Goal: Book appointment/travel/reservation: Book appointment/travel/reservation

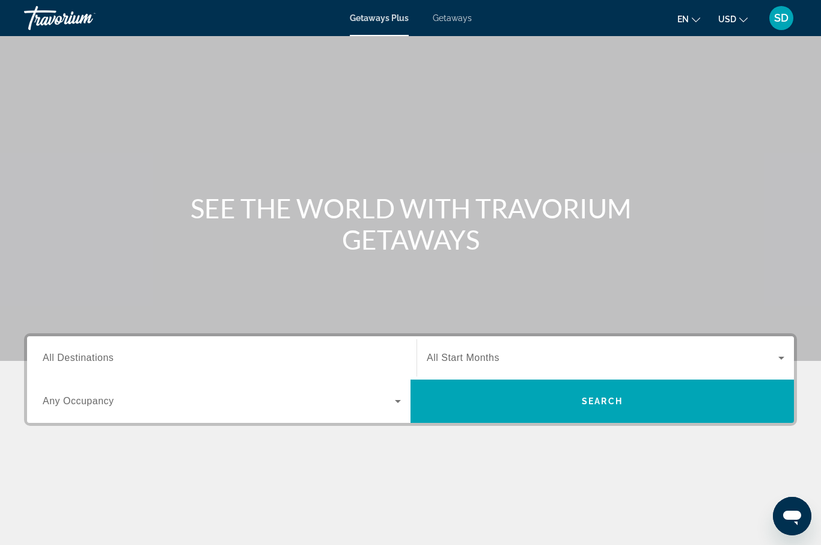
click at [50, 356] on span "All Destinations" at bounding box center [78, 357] width 71 height 10
click at [50, 356] on input "Destination All Destinations" at bounding box center [222, 358] width 358 height 14
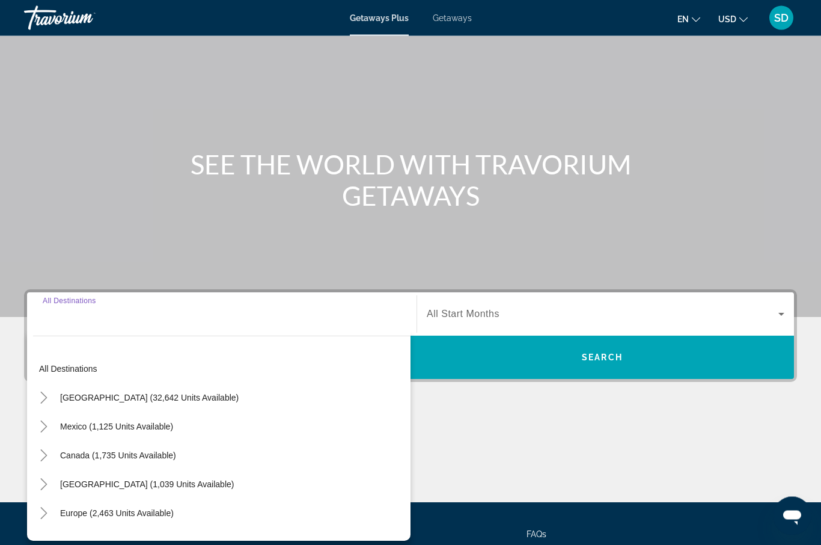
scroll to position [148, 0]
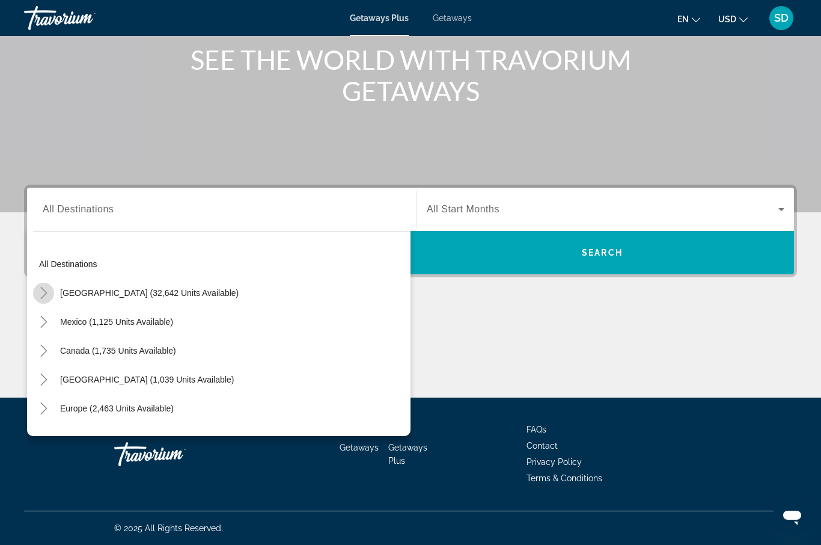
click at [43, 294] on icon "Toggle United States (32,642 units available)" at bounding box center [44, 293] width 12 height 12
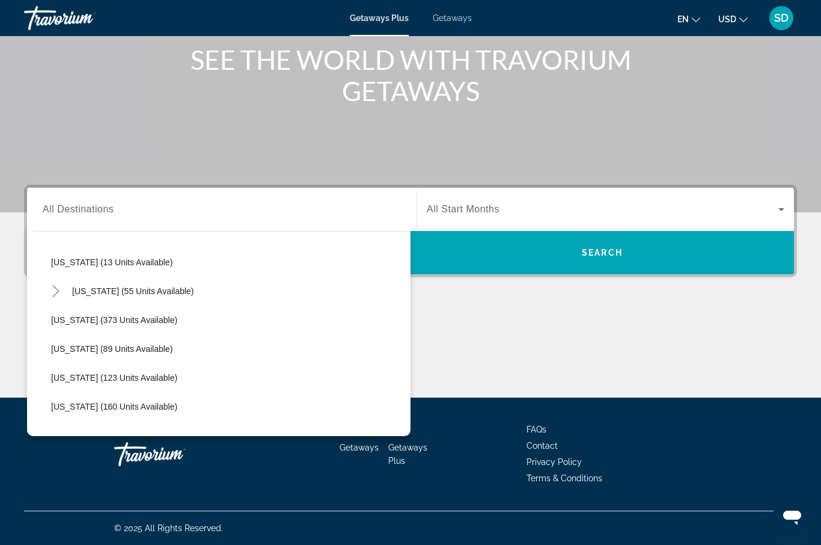
scroll to position [207, 0]
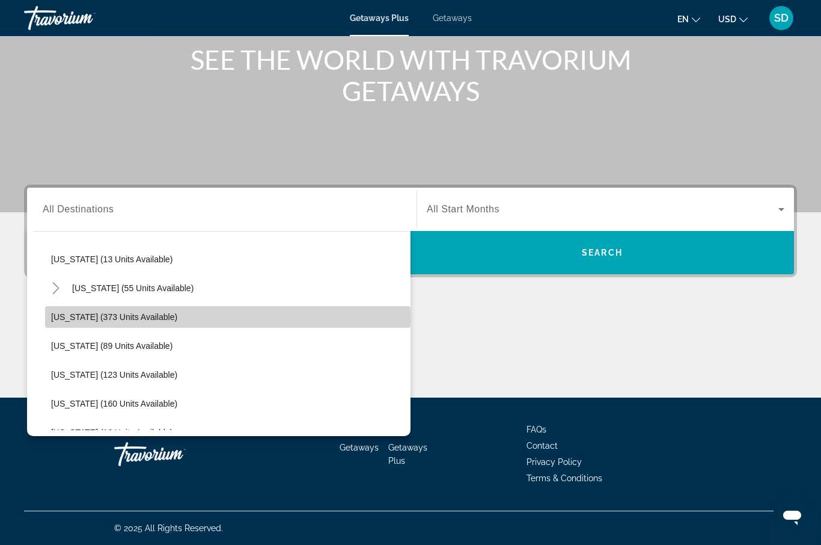
click at [56, 319] on span "[US_STATE] (373 units available)" at bounding box center [114, 317] width 126 height 10
type input "**********"
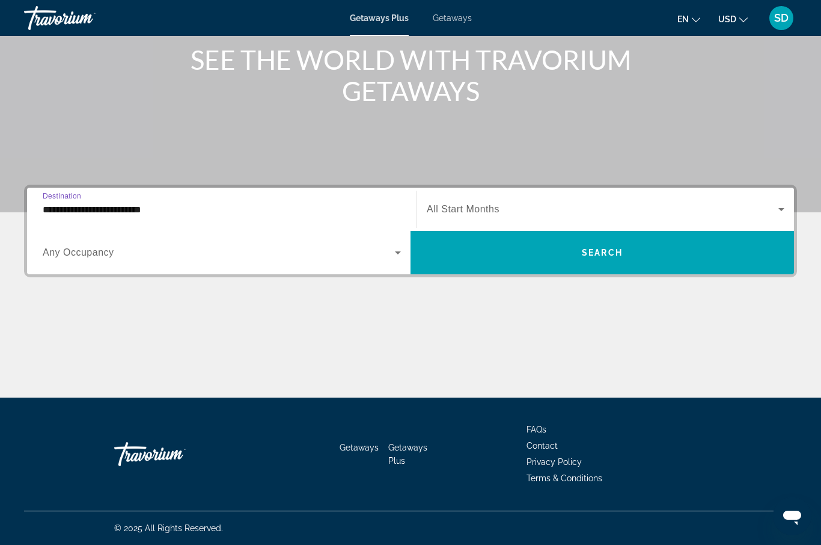
click at [780, 210] on icon "Search widget" at bounding box center [781, 209] width 14 height 14
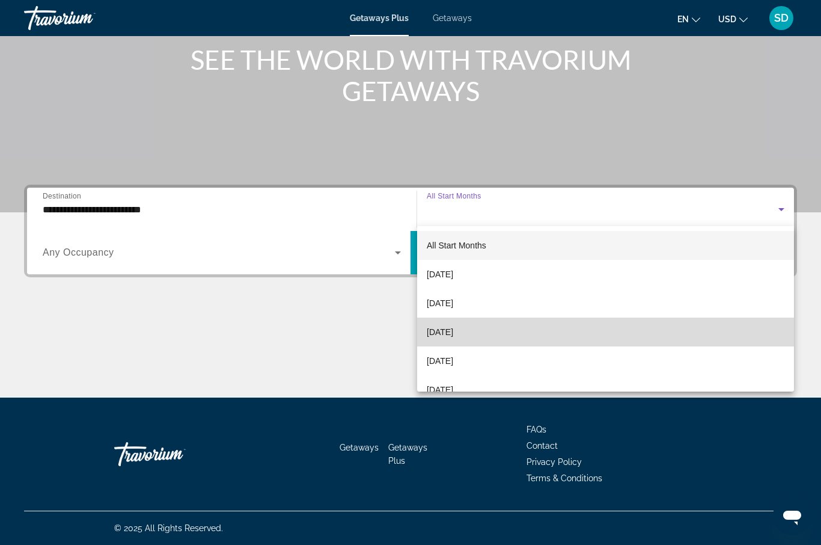
click at [491, 331] on mat-option "[DATE]" at bounding box center [605, 331] width 377 height 29
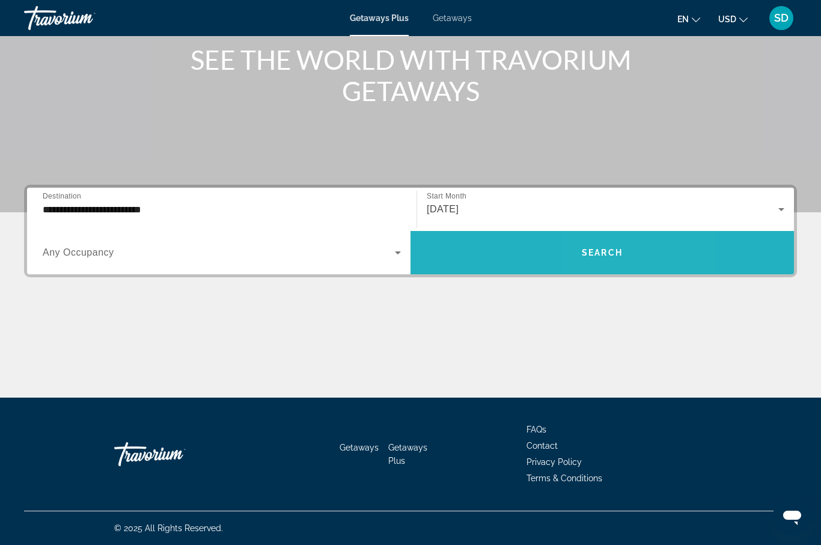
click at [642, 260] on span "Search widget" at bounding box center [602, 252] width 383 height 29
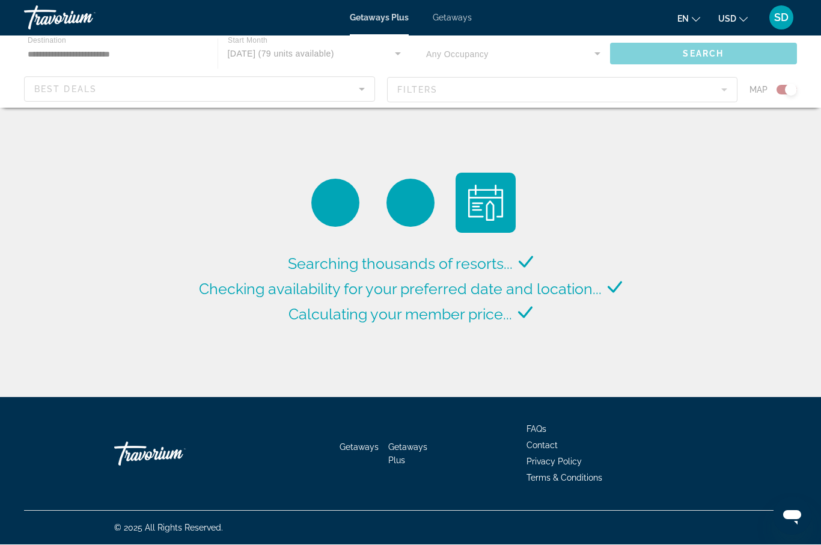
scroll to position [42, 0]
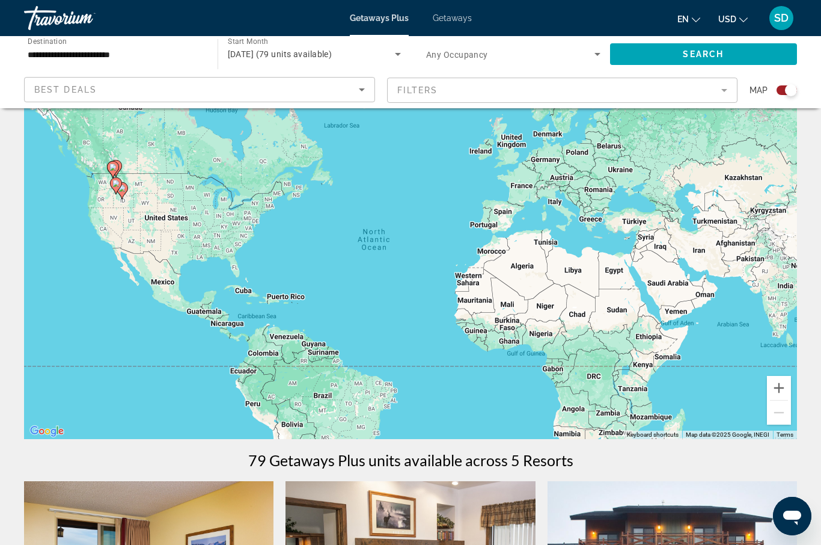
click at [114, 191] on gmp-advanced-marker "Main content" at bounding box center [116, 186] width 12 height 18
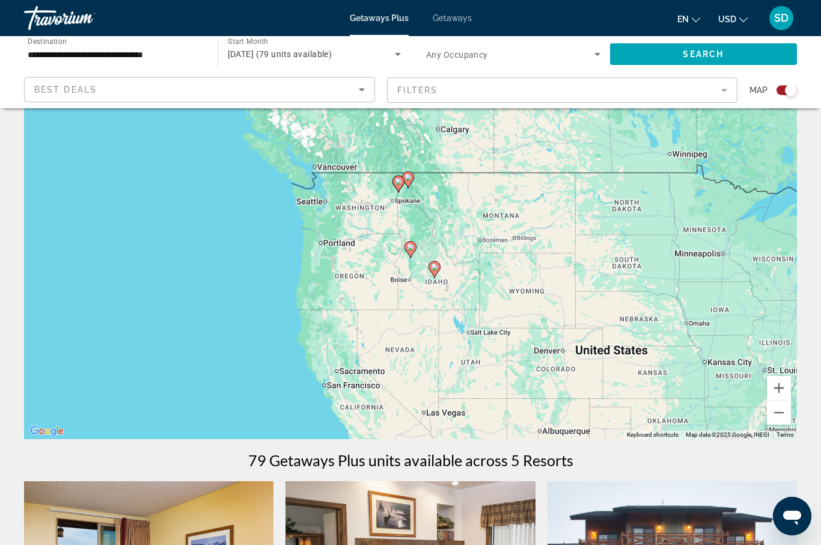
click at [410, 251] on icon "Main content" at bounding box center [410, 250] width 11 height 16
type input "**********"
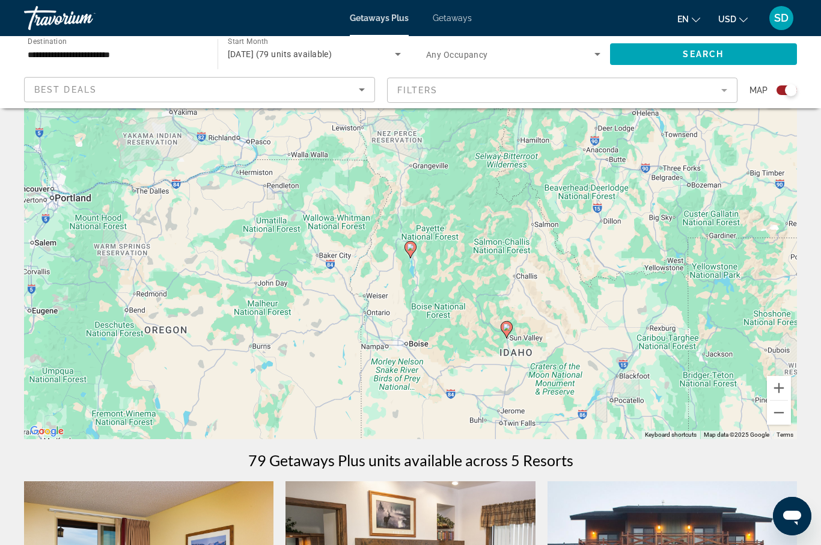
click at [410, 251] on icon "Main content" at bounding box center [410, 250] width 11 height 16
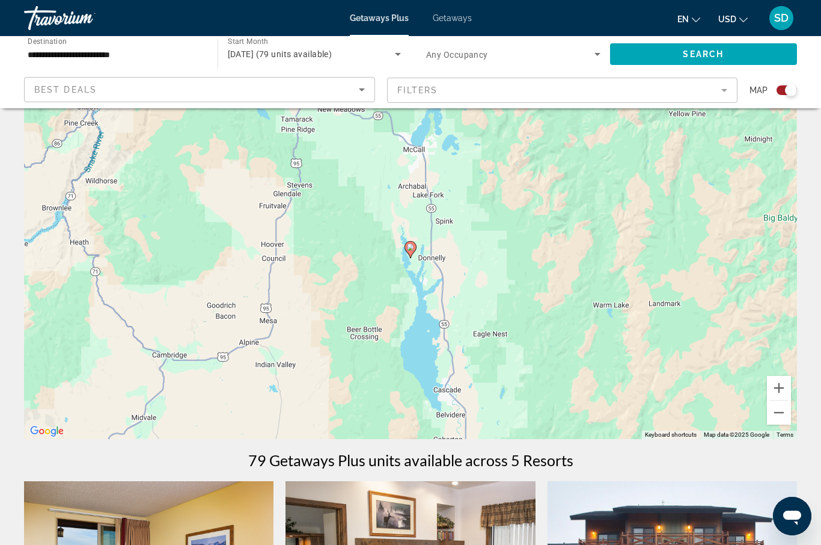
click at [410, 245] on image "Main content" at bounding box center [410, 246] width 7 height 7
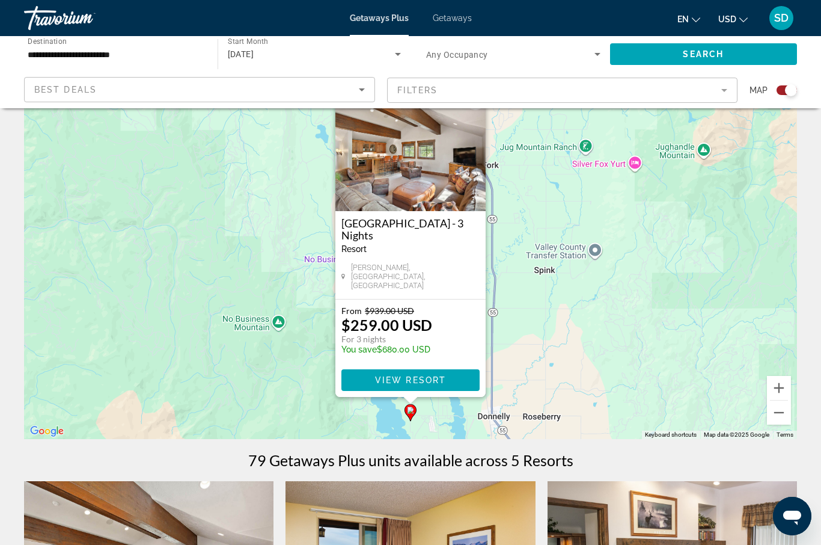
click at [449, 316] on div "From $939.00 USD $259.00 USD For 3 nights You save $680.00 USD" at bounding box center [410, 332] width 138 height 55
click at [438, 381] on span "View Resort" at bounding box center [410, 380] width 71 height 10
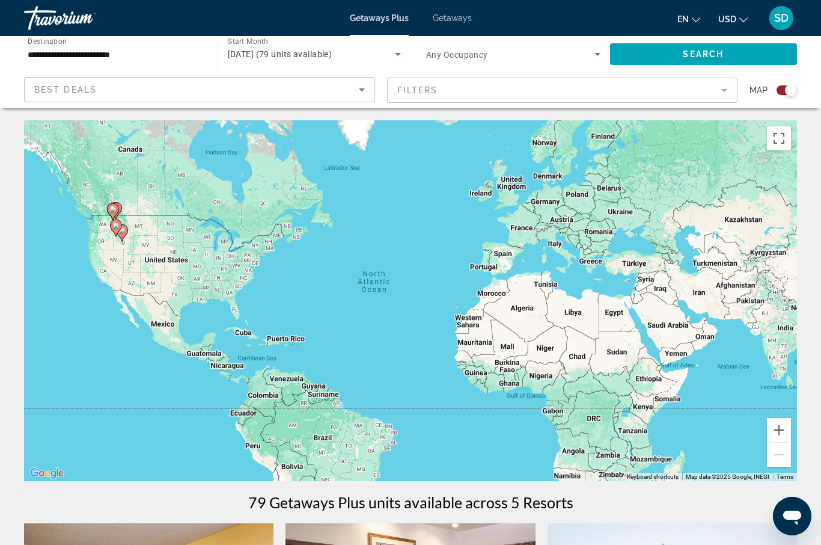
click at [118, 234] on gmp-advanced-marker "Main content" at bounding box center [116, 228] width 12 height 18
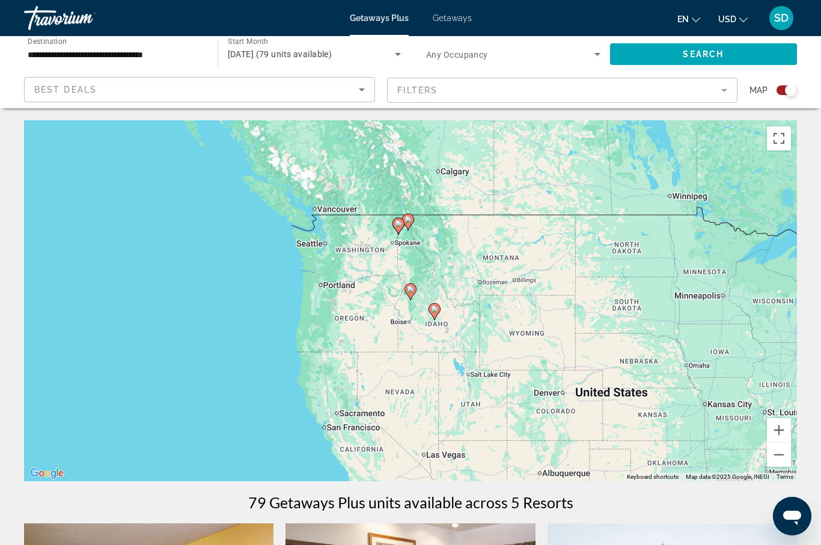
click at [433, 311] on image "Main content" at bounding box center [434, 308] width 7 height 7
type input "**********"
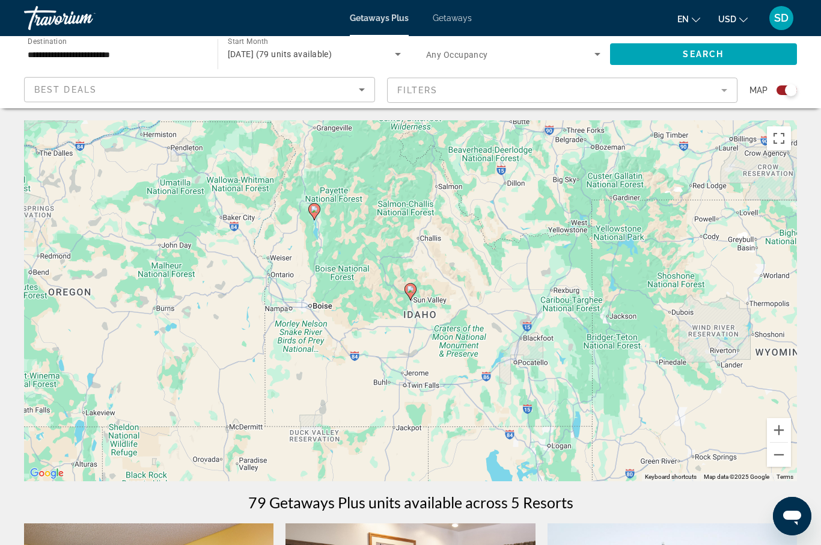
click at [409, 289] on image "Main content" at bounding box center [410, 288] width 7 height 7
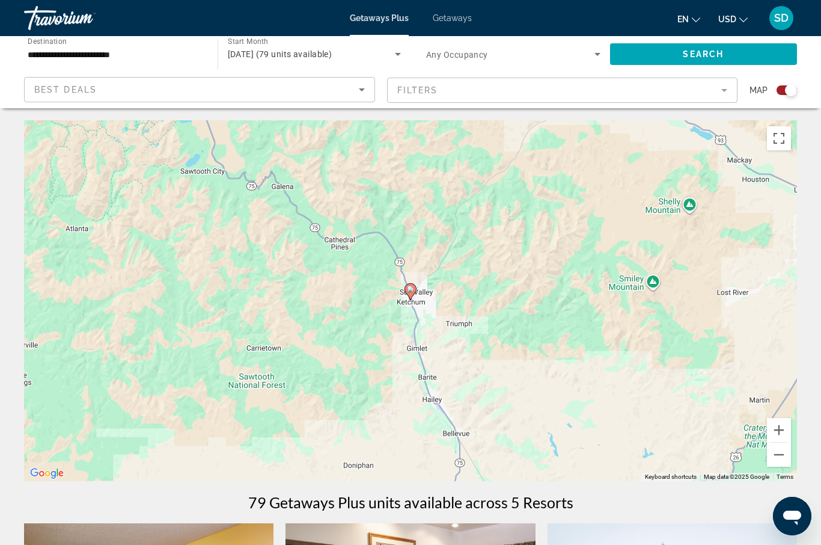
click at [411, 293] on icon "Main content" at bounding box center [410, 292] width 11 height 16
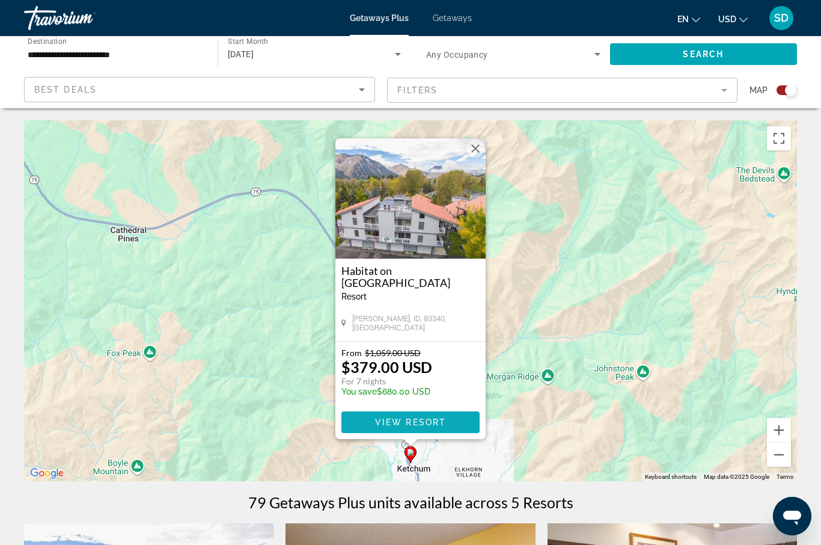
click at [434, 426] on span "View Resort" at bounding box center [410, 422] width 71 height 10
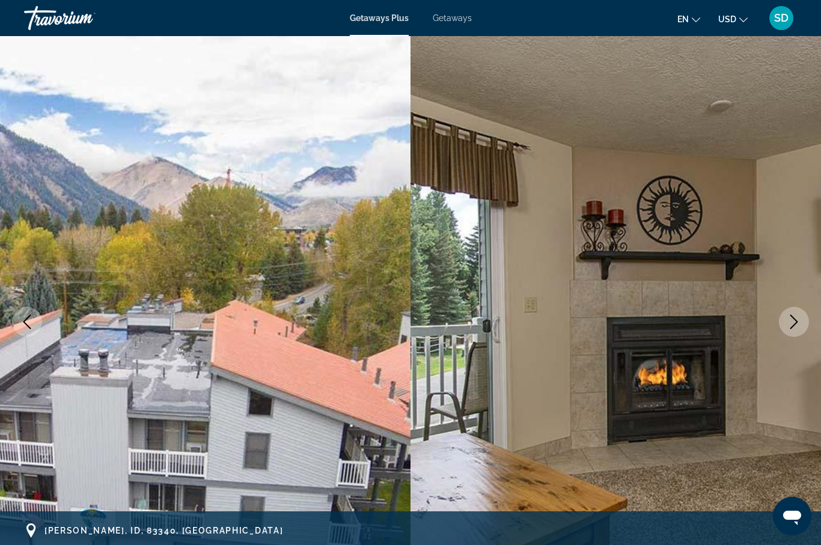
click at [798, 322] on icon "Next image" at bounding box center [794, 321] width 14 height 14
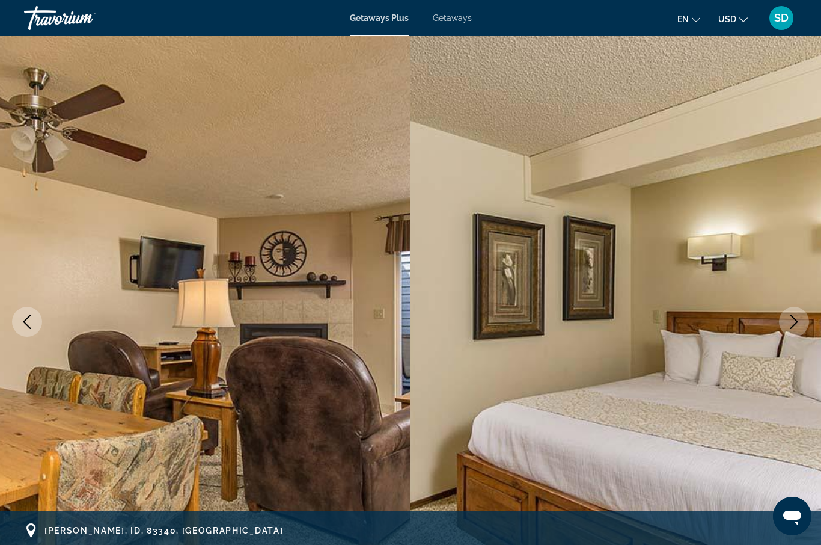
click at [798, 322] on icon "Next image" at bounding box center [794, 321] width 14 height 14
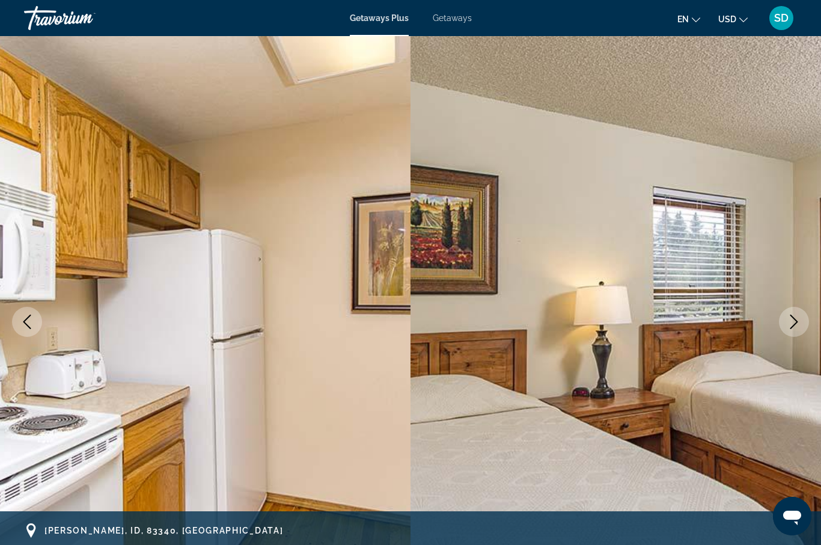
click at [798, 322] on icon "Next image" at bounding box center [794, 321] width 14 height 14
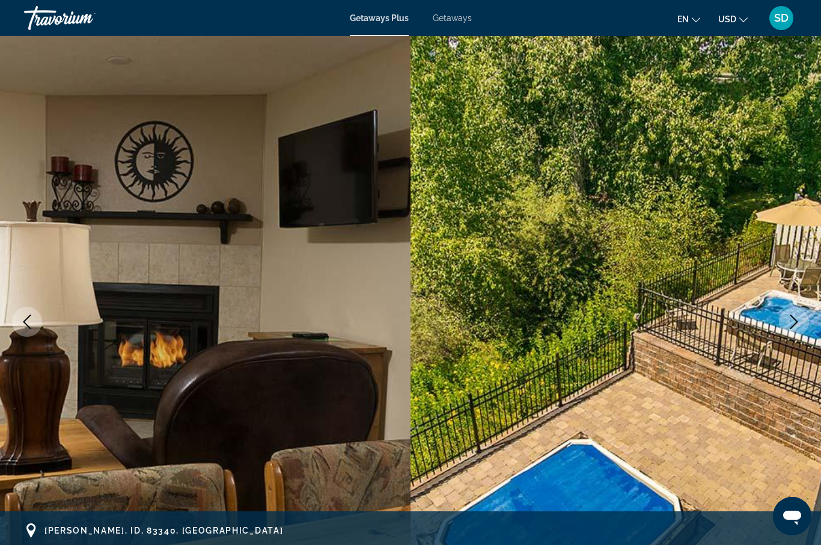
click at [798, 322] on icon "Next image" at bounding box center [794, 321] width 14 height 14
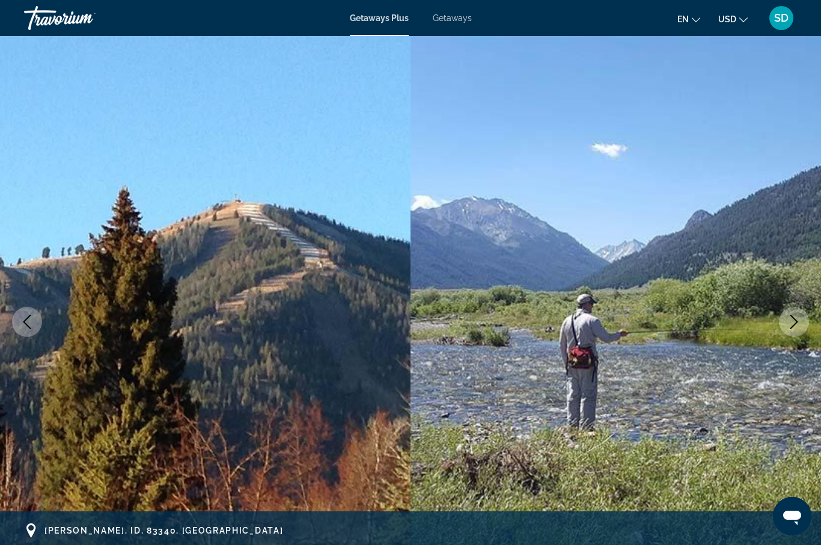
click at [798, 322] on icon "Next image" at bounding box center [794, 321] width 14 height 14
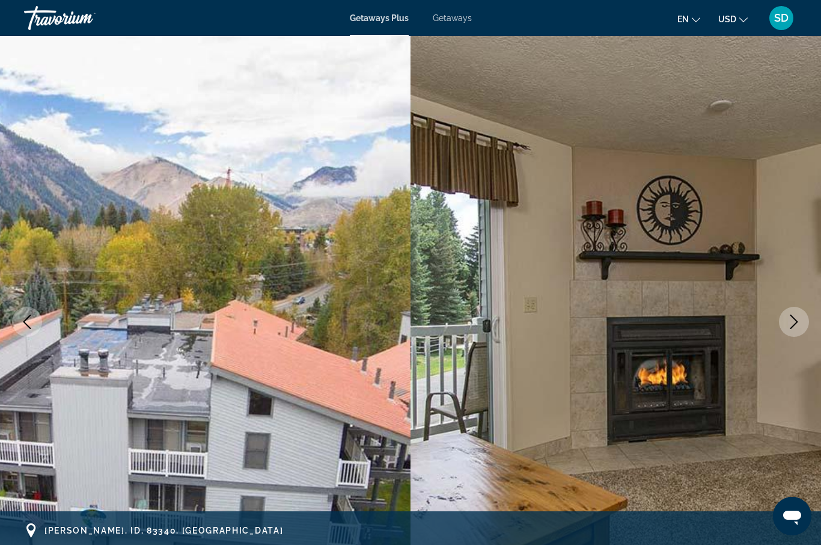
click at [798, 322] on icon "Next image" at bounding box center [794, 321] width 14 height 14
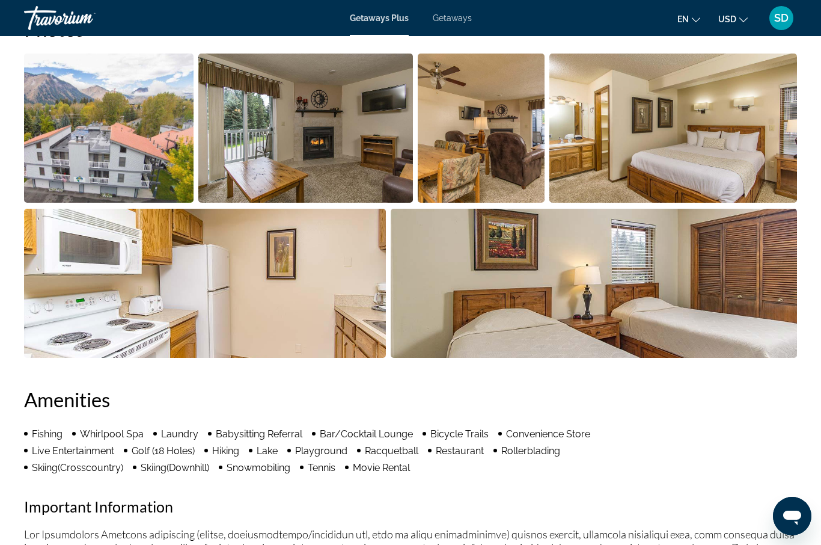
scroll to position [822, 0]
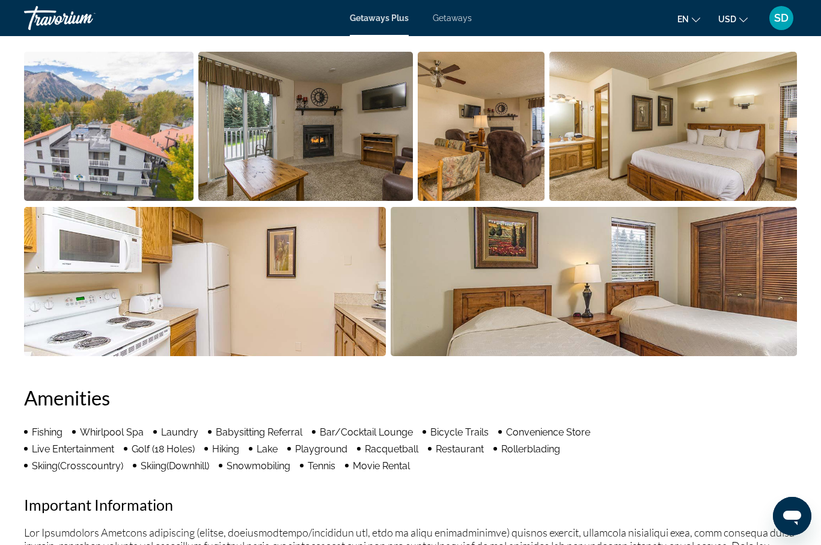
click at [346, 133] on img "Open full-screen image slider" at bounding box center [305, 126] width 215 height 149
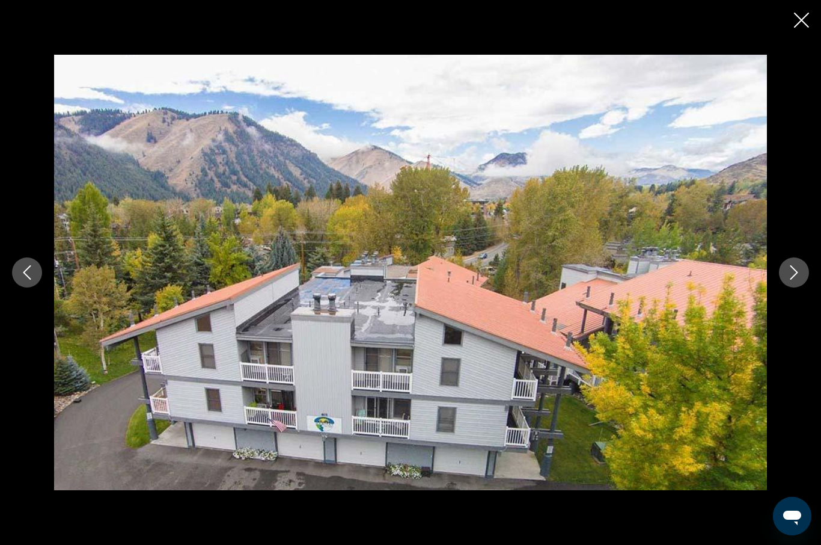
click at [793, 275] on icon "Next image" at bounding box center [794, 272] width 14 height 14
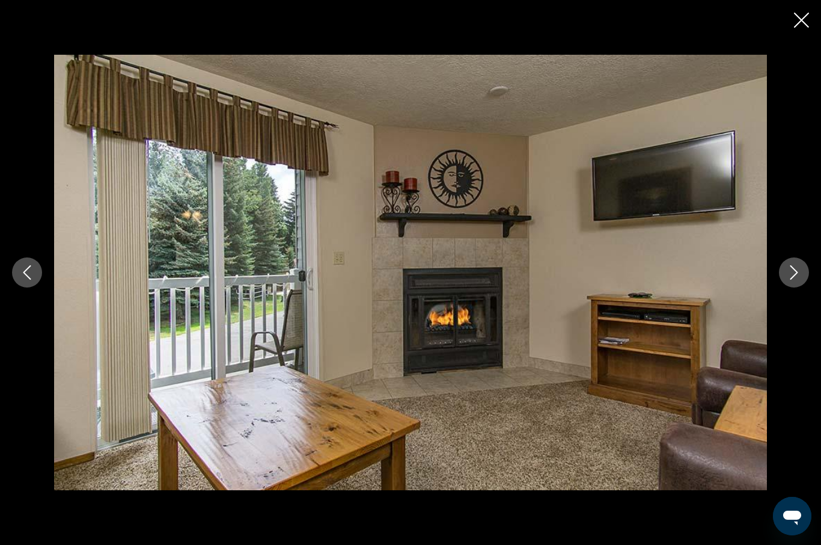
click at [793, 275] on icon "Next image" at bounding box center [794, 272] width 14 height 14
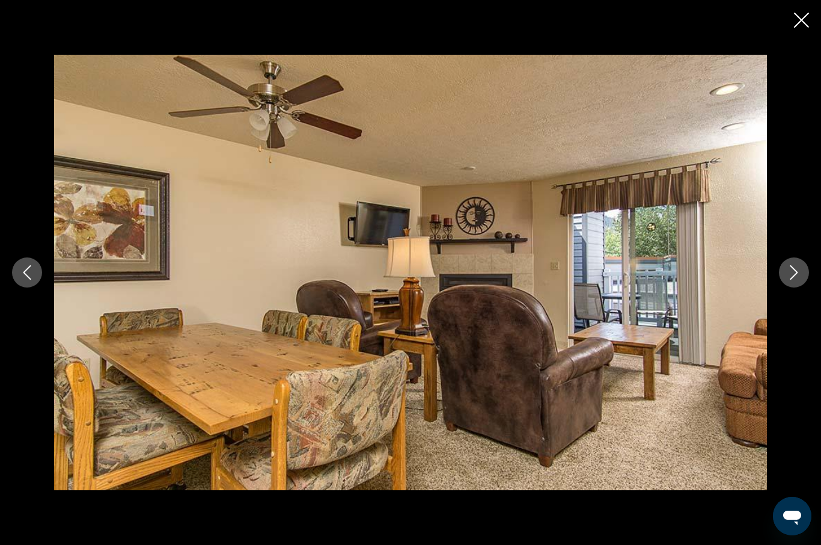
click at [793, 275] on icon "Next image" at bounding box center [794, 272] width 14 height 14
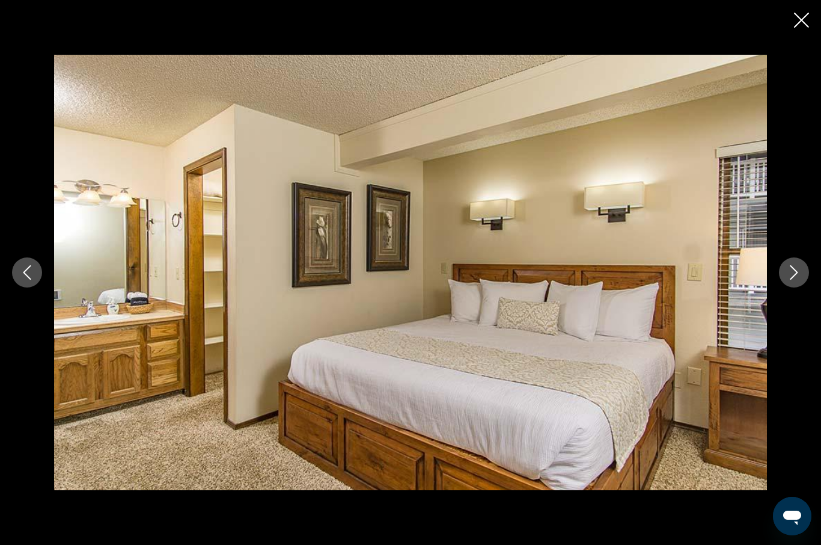
click at [793, 275] on icon "Next image" at bounding box center [794, 272] width 14 height 14
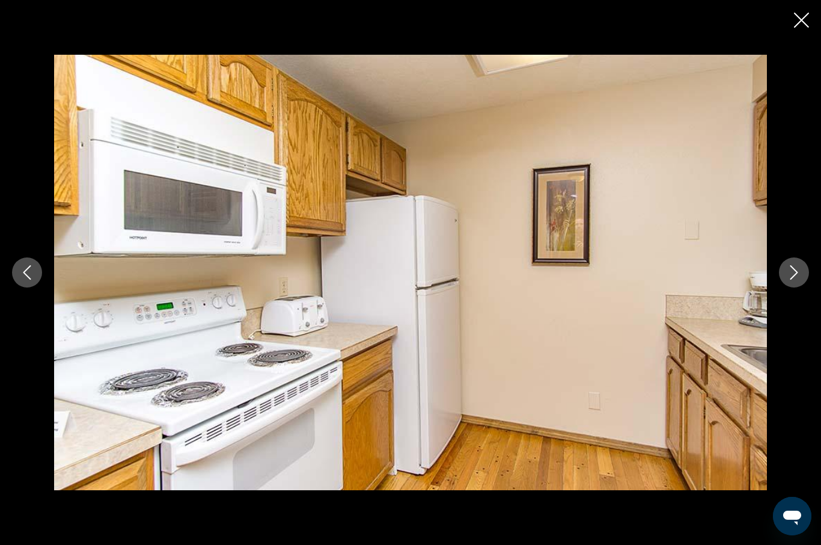
click at [793, 275] on icon "Next image" at bounding box center [794, 272] width 14 height 14
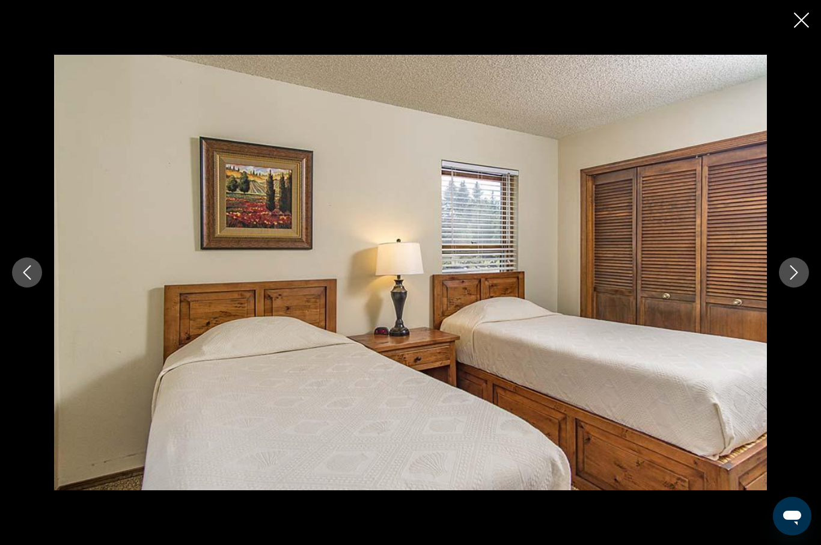
click at [793, 275] on icon "Next image" at bounding box center [794, 272] width 14 height 14
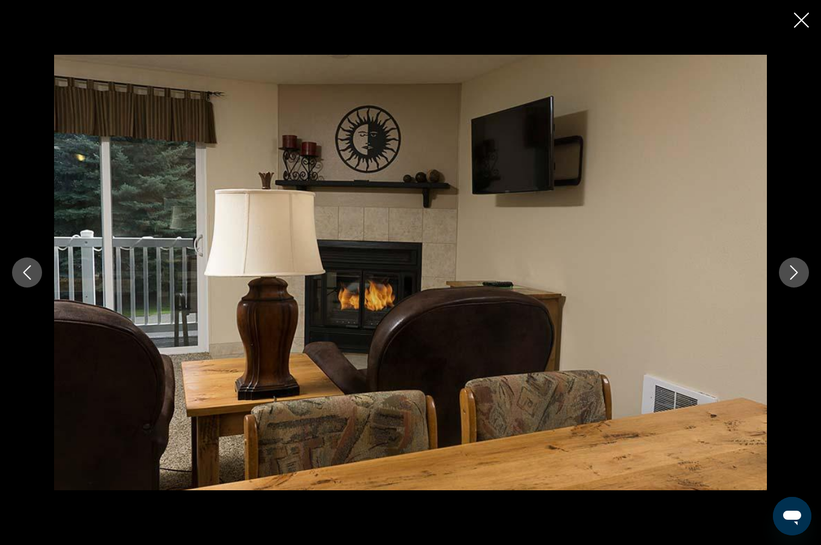
click at [793, 275] on icon "Next image" at bounding box center [794, 272] width 14 height 14
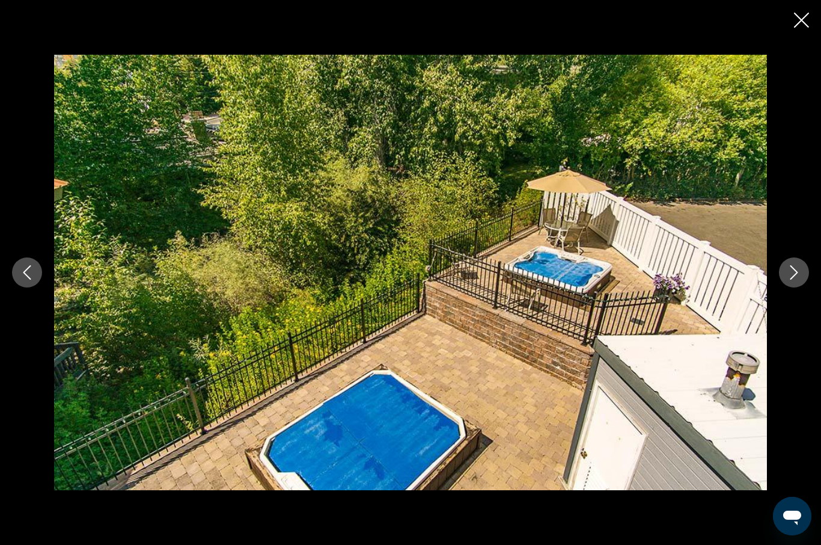
click at [793, 275] on icon "Next image" at bounding box center [794, 272] width 14 height 14
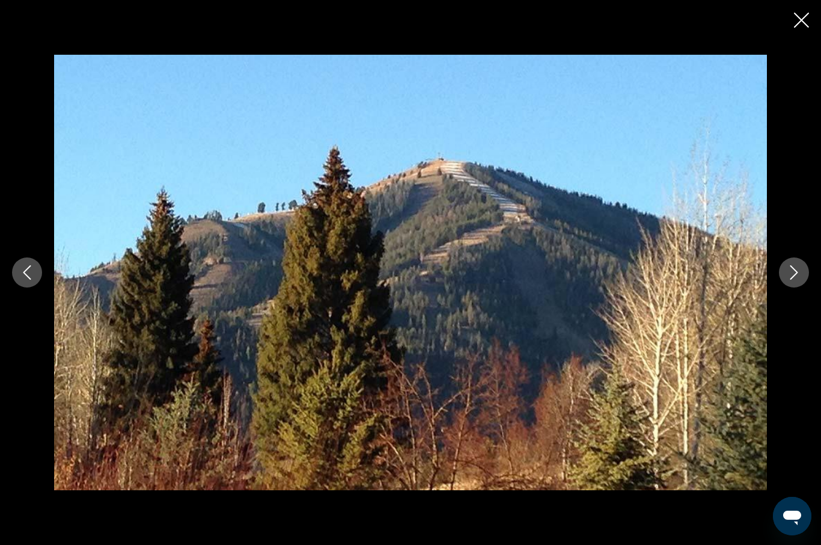
click at [793, 275] on icon "Next image" at bounding box center [794, 272] width 14 height 14
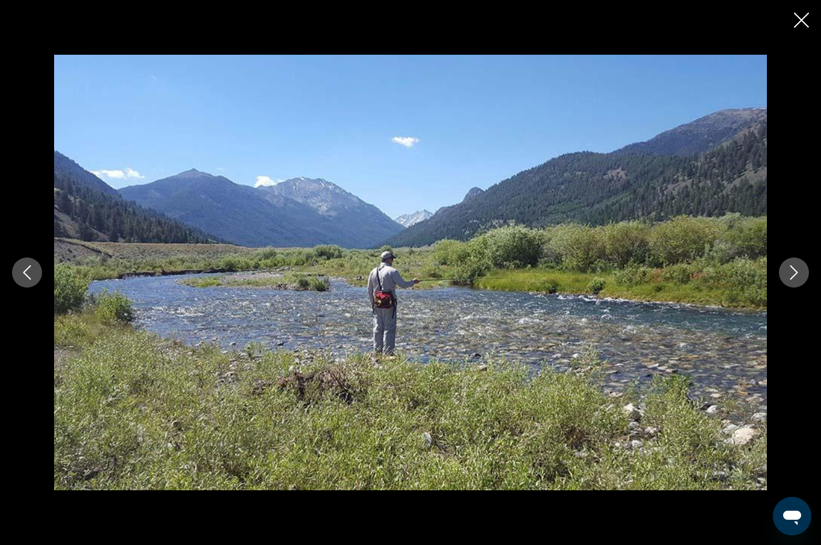
scroll to position [41, 0]
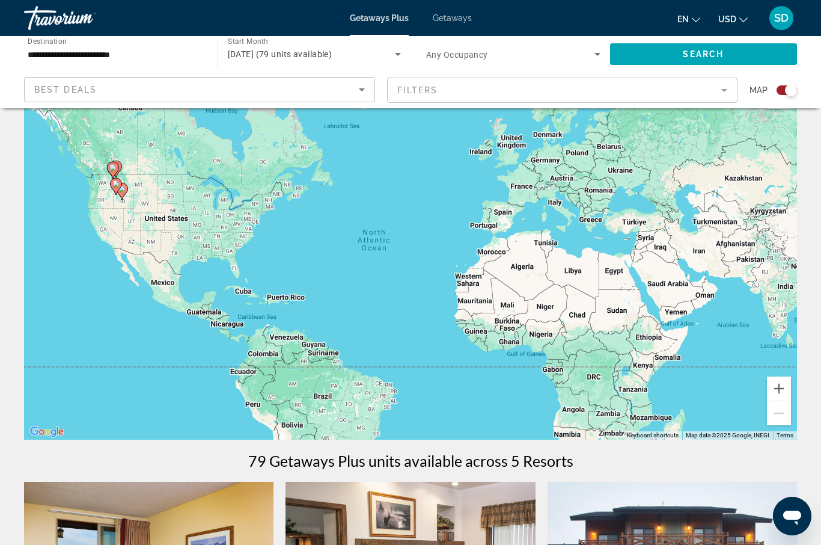
click at [115, 180] on icon "Main content" at bounding box center [116, 187] width 11 height 16
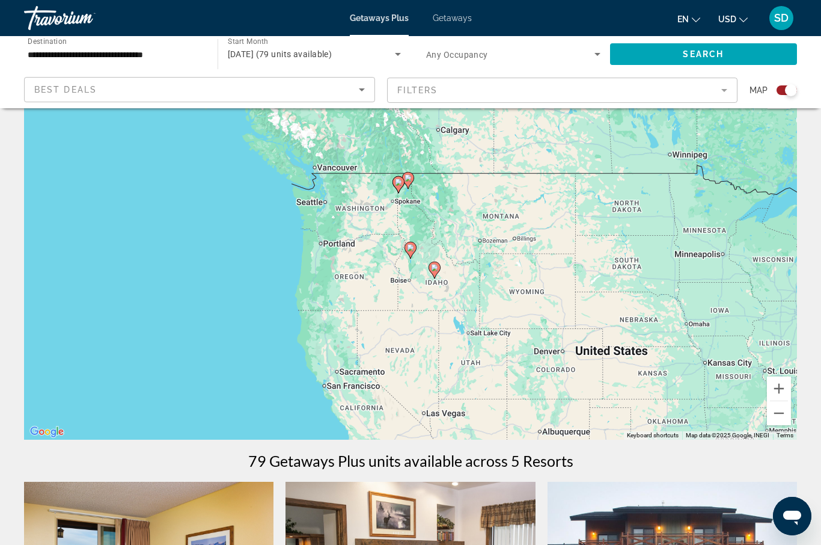
click at [408, 180] on image "Main content" at bounding box center [408, 177] width 7 height 7
type input "**********"
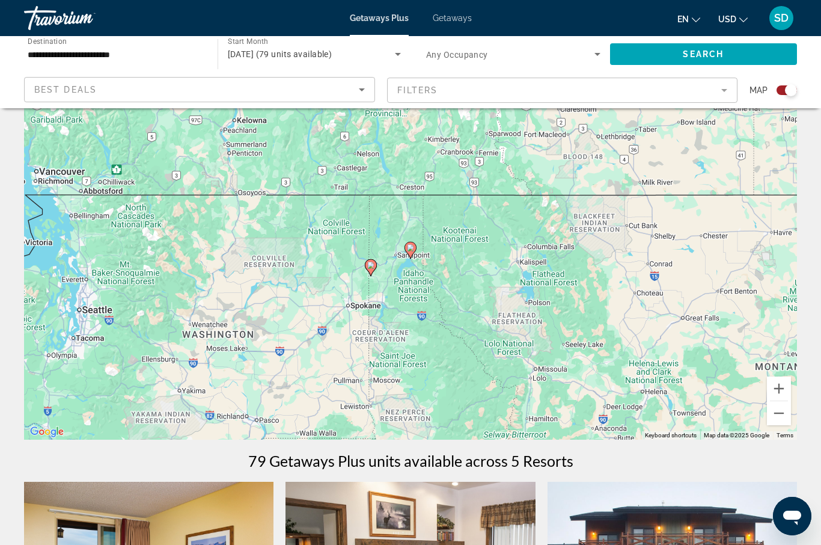
click at [410, 250] on image "Main content" at bounding box center [410, 247] width 7 height 7
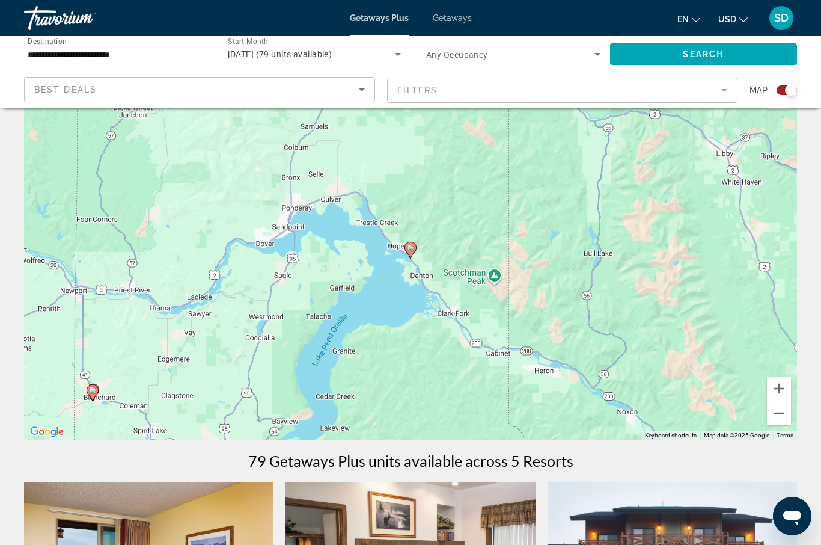
click at [409, 250] on image "Main content" at bounding box center [410, 247] width 7 height 7
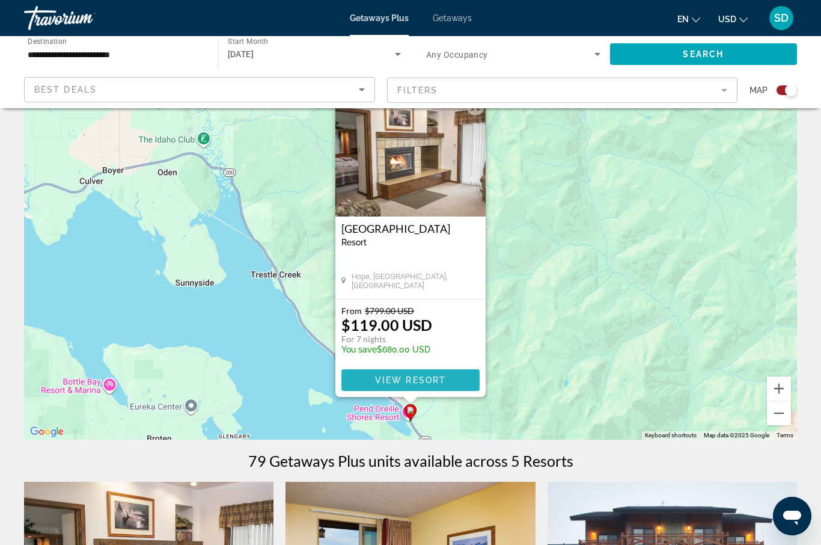
click at [407, 378] on span "View Resort" at bounding box center [410, 380] width 71 height 10
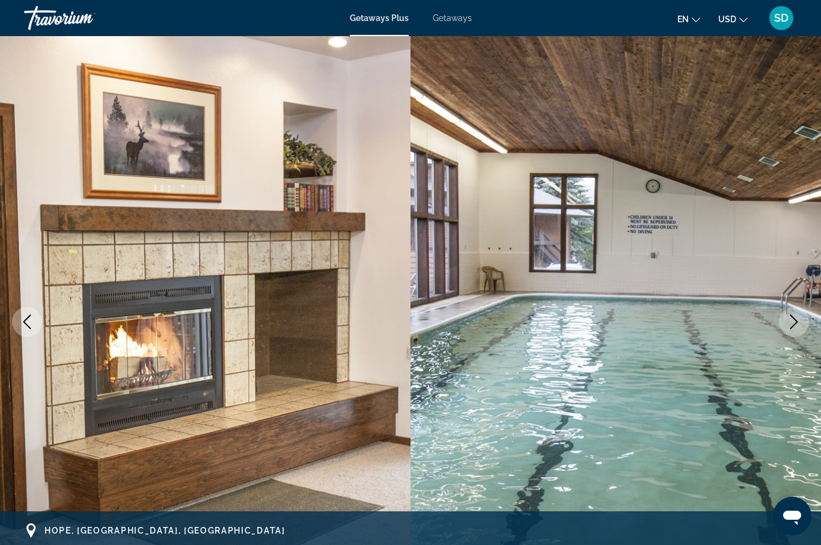
click at [792, 326] on icon "Next image" at bounding box center [794, 321] width 14 height 14
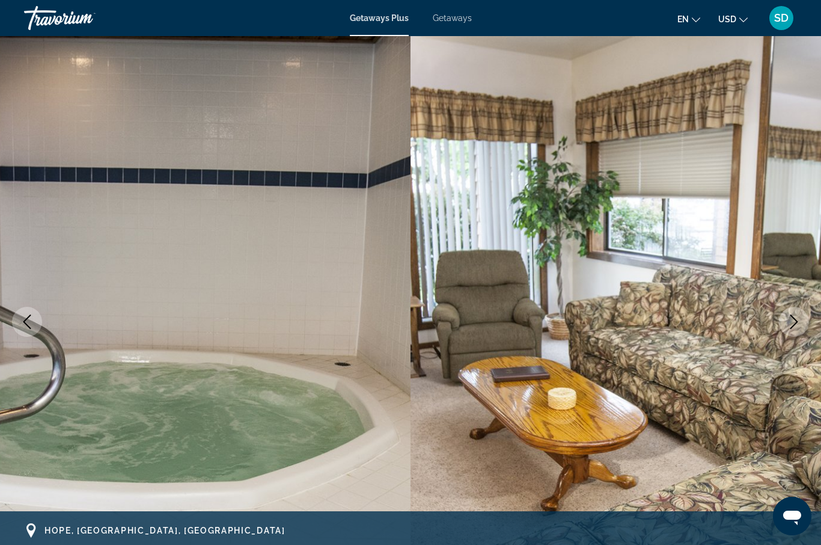
click at [792, 325] on icon "Next image" at bounding box center [794, 321] width 14 height 14
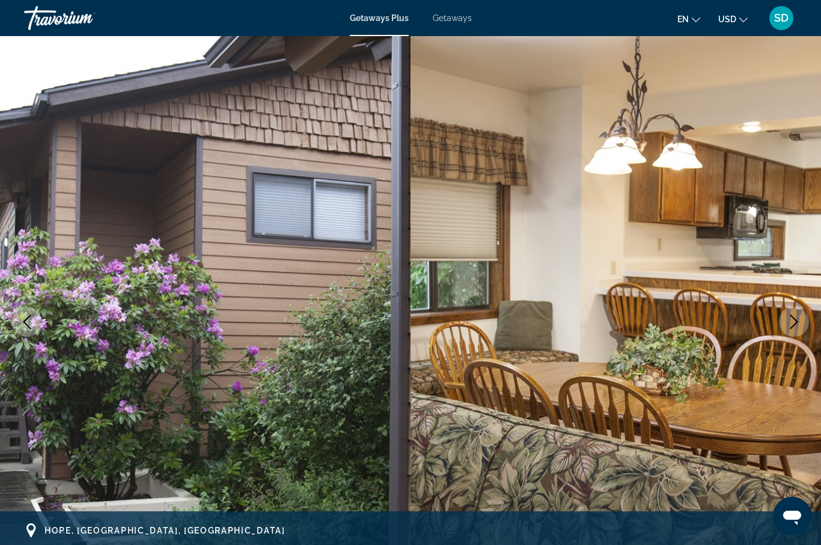
click at [793, 323] on icon "Next image" at bounding box center [794, 321] width 14 height 14
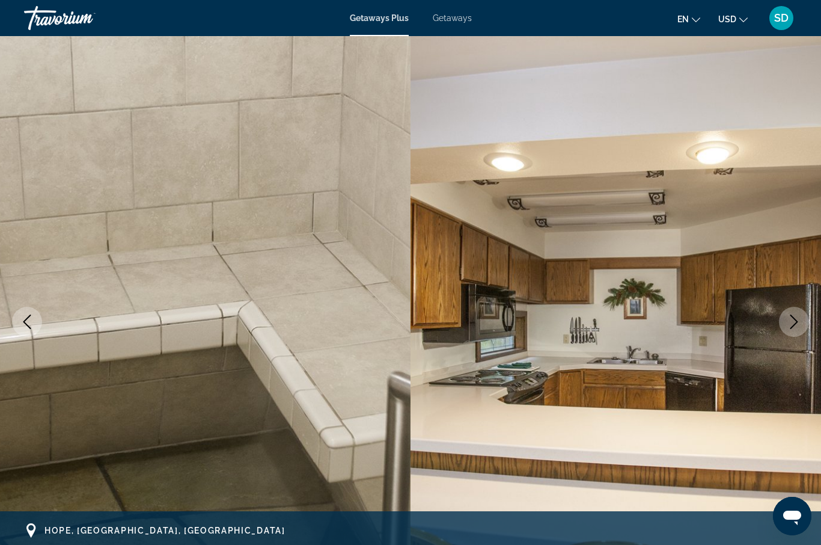
click at [793, 323] on icon "Next image" at bounding box center [794, 321] width 14 height 14
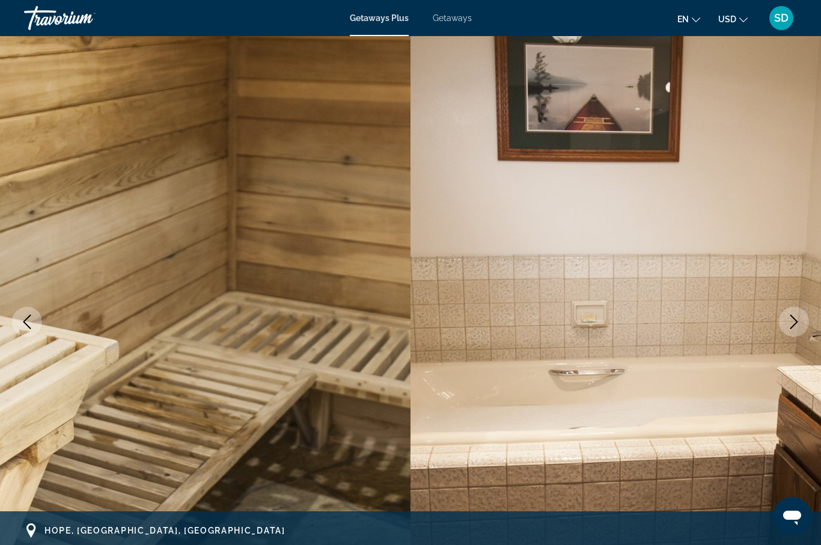
click at [793, 323] on icon "Next image" at bounding box center [794, 321] width 14 height 14
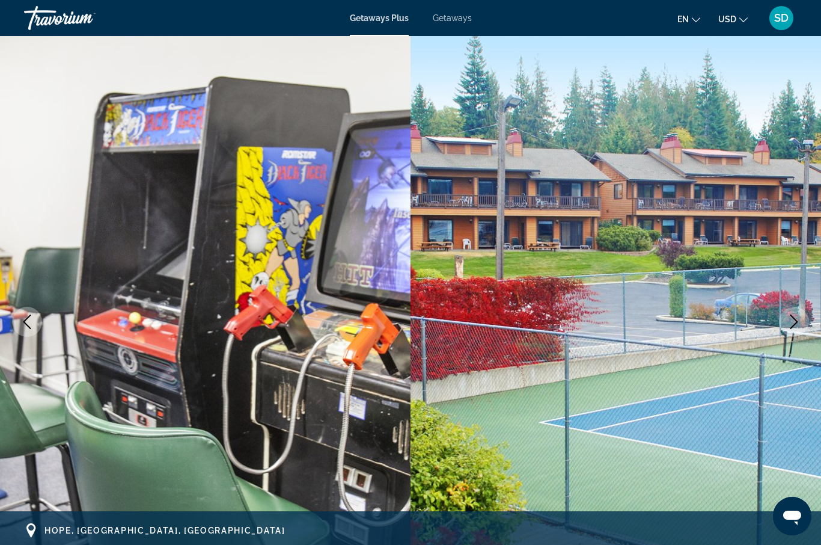
click at [793, 322] on icon "Next image" at bounding box center [794, 321] width 14 height 14
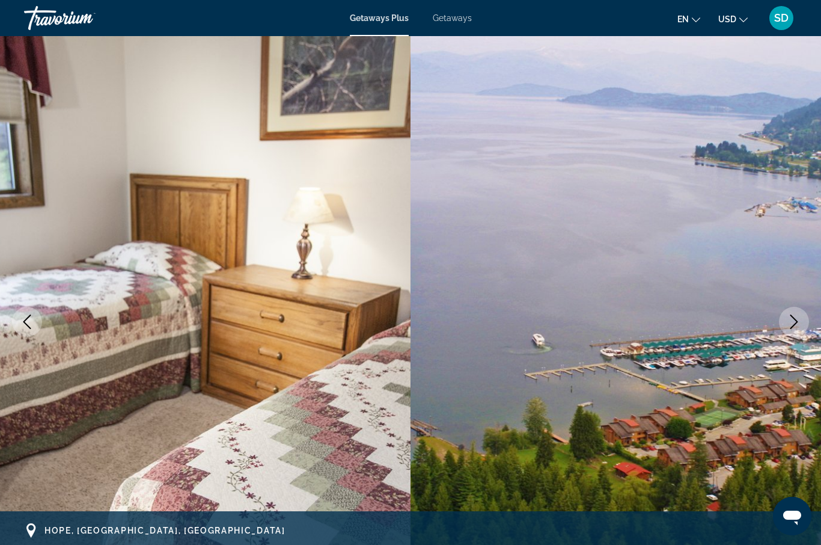
click at [793, 322] on icon "Next image" at bounding box center [794, 321] width 14 height 14
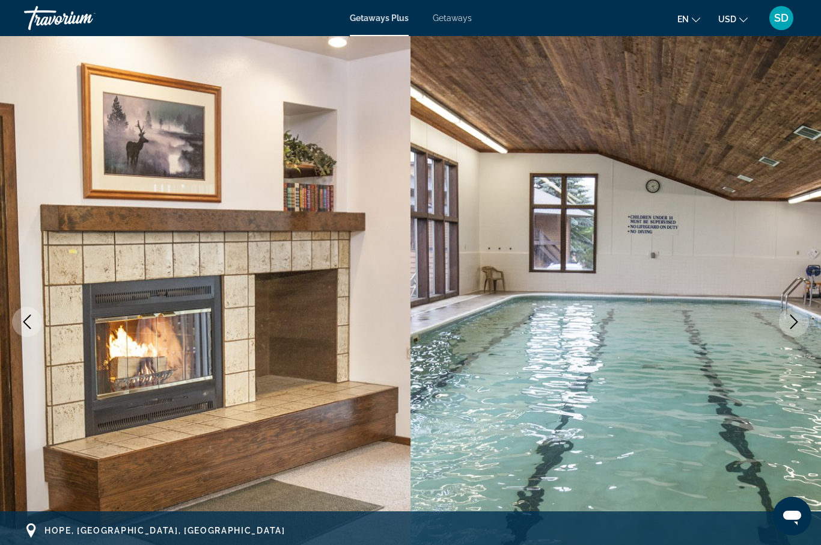
click at [793, 322] on icon "Next image" at bounding box center [794, 321] width 14 height 14
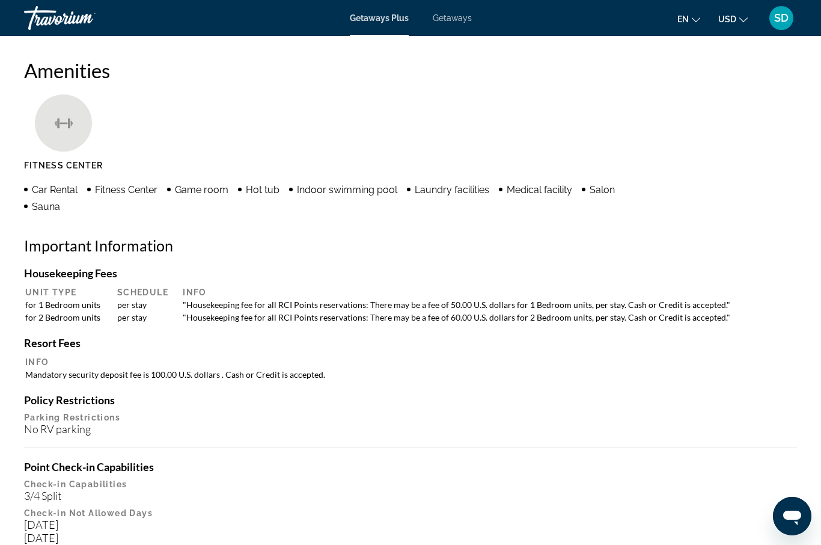
scroll to position [910, 0]
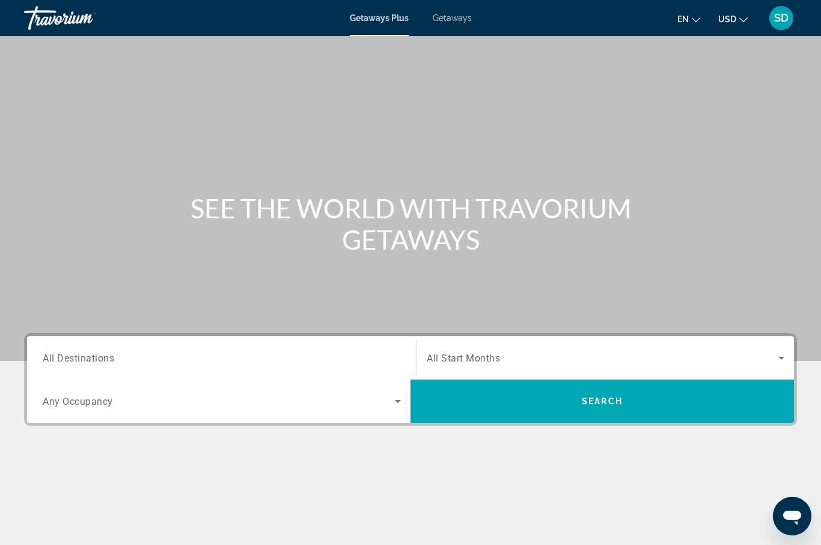
click at [450, 17] on span "Getaways" at bounding box center [452, 18] width 39 height 10
click at [53, 360] on span "All Destinations" at bounding box center [79, 357] width 72 height 11
click at [53, 360] on input "Destination All Destinations" at bounding box center [222, 358] width 358 height 14
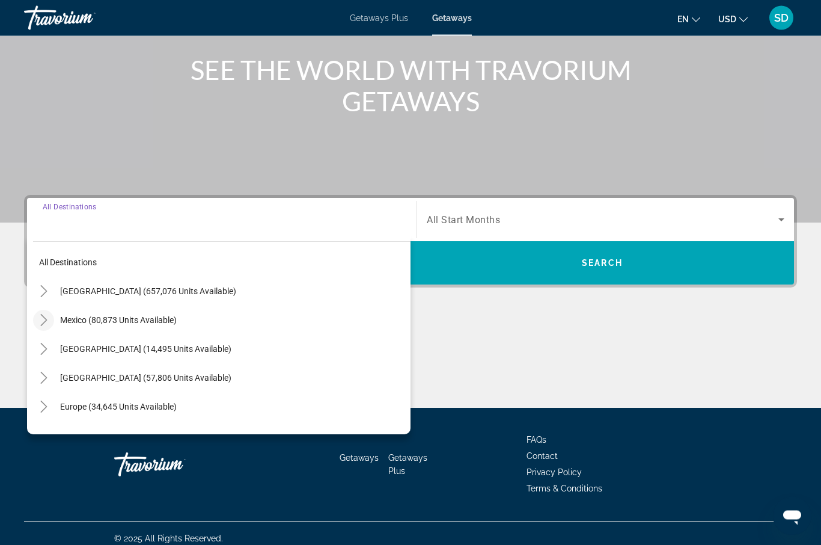
scroll to position [148, 0]
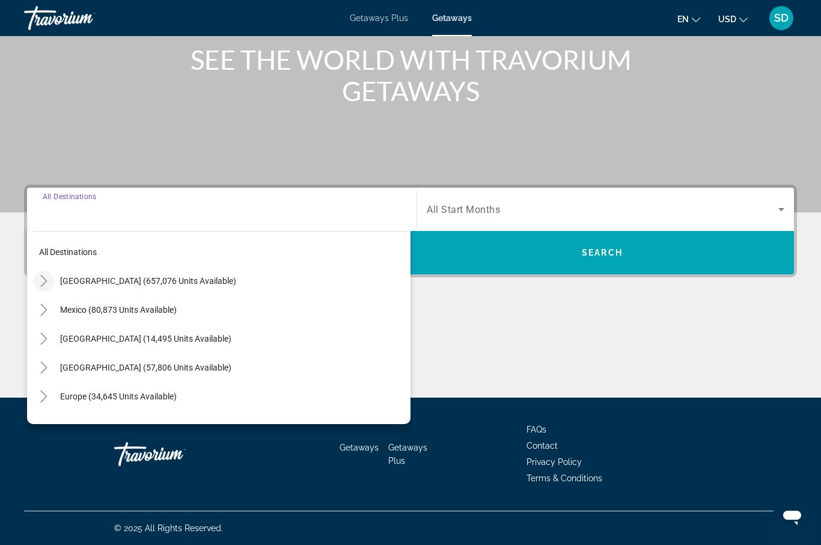
click at [42, 281] on icon "Toggle United States (657,076 units available)" at bounding box center [44, 281] width 12 height 12
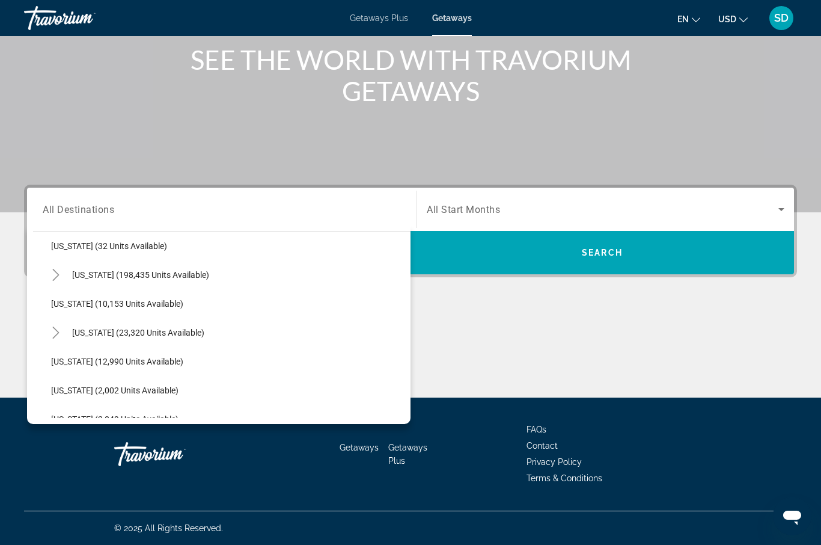
scroll to position [210, 0]
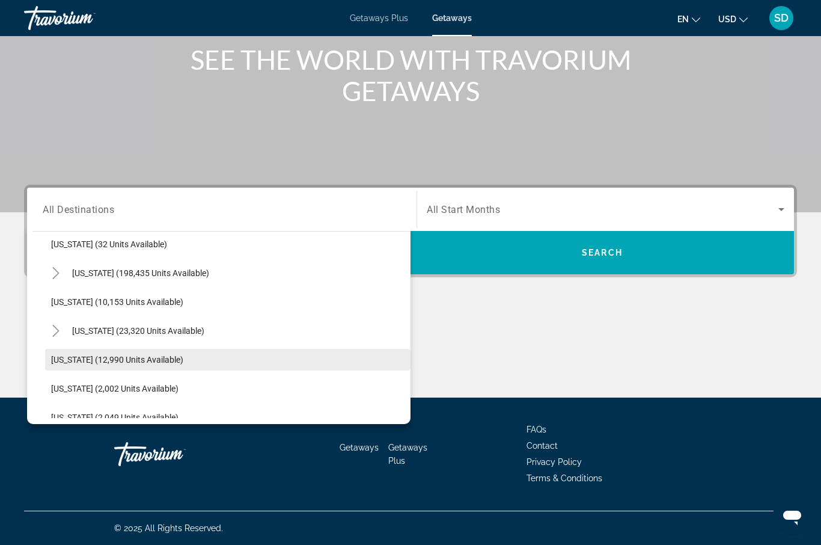
click at [60, 360] on span "[US_STATE] (12,990 units available)" at bounding box center [117, 360] width 132 height 10
type input "**********"
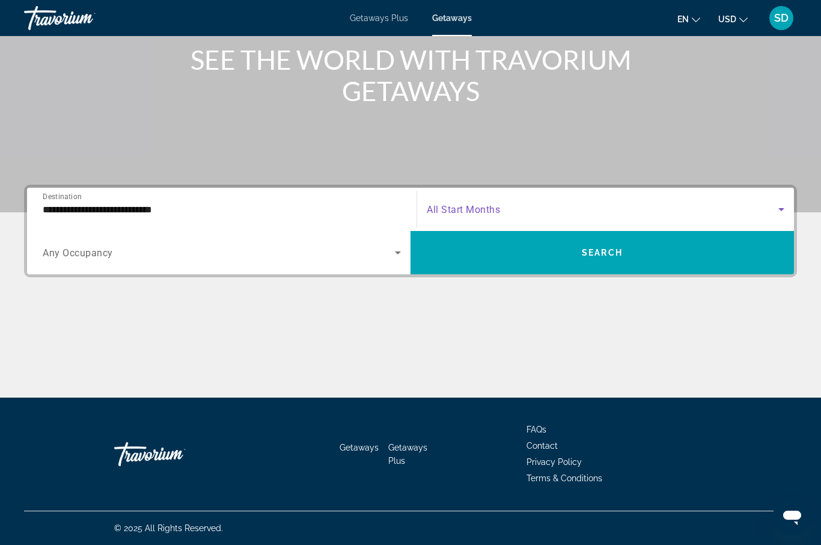
click at [780, 210] on icon "Search widget" at bounding box center [781, 209] width 6 height 3
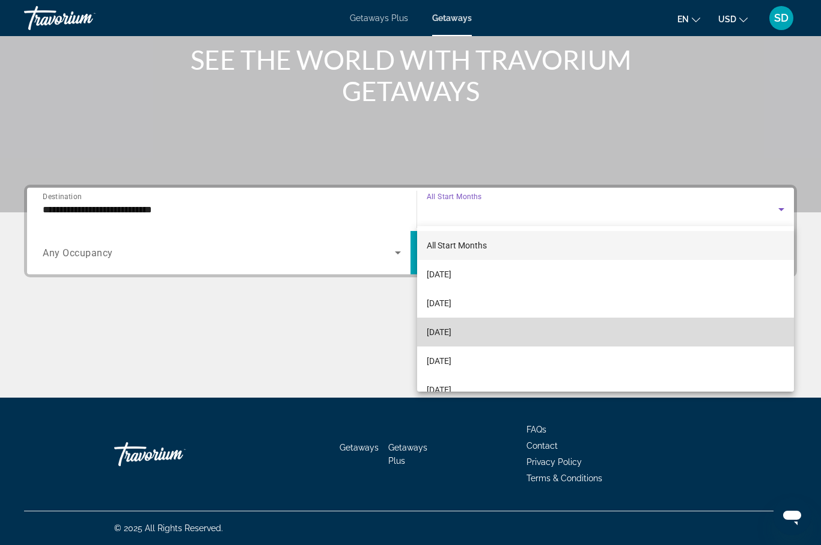
click at [529, 333] on mat-option "[DATE]" at bounding box center [605, 331] width 377 height 29
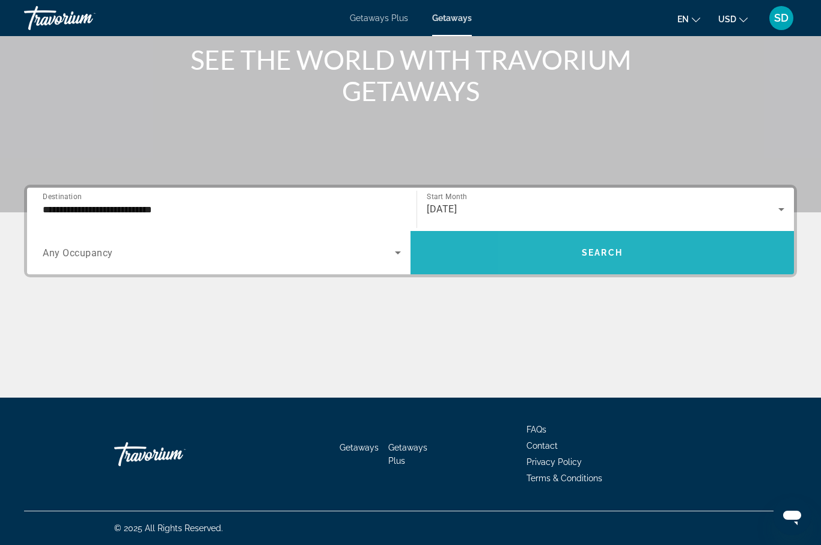
click at [570, 263] on span "Search widget" at bounding box center [602, 252] width 383 height 29
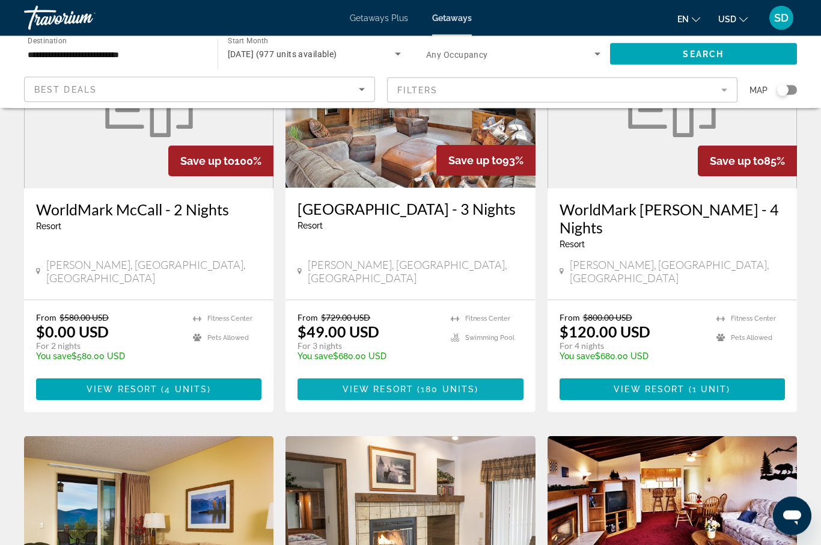
scroll to position [155, 0]
click at [449, 384] on span "180 units" at bounding box center [448, 389] width 54 height 10
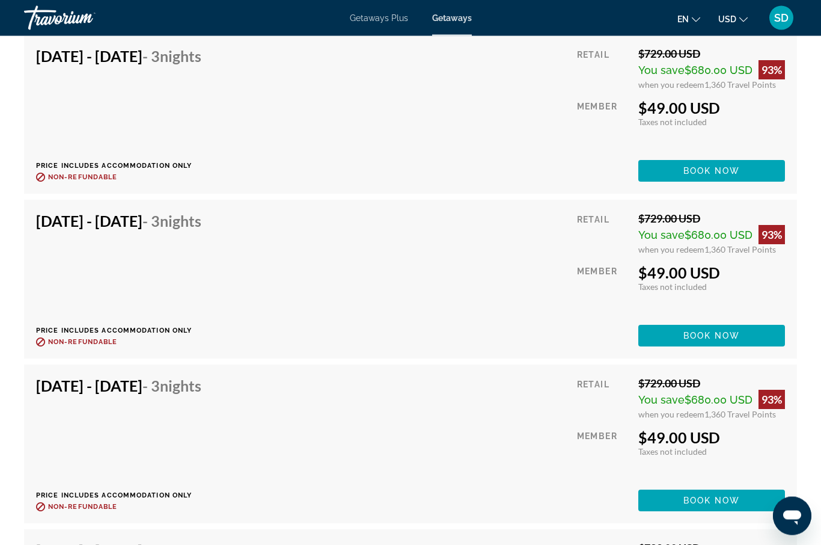
scroll to position [3485, 0]
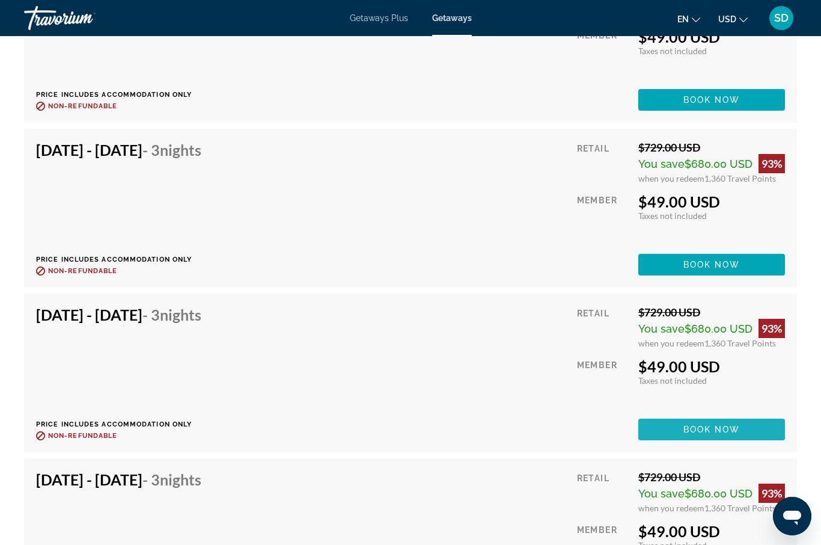
click at [689, 430] on span "Book now" at bounding box center [711, 429] width 57 height 10
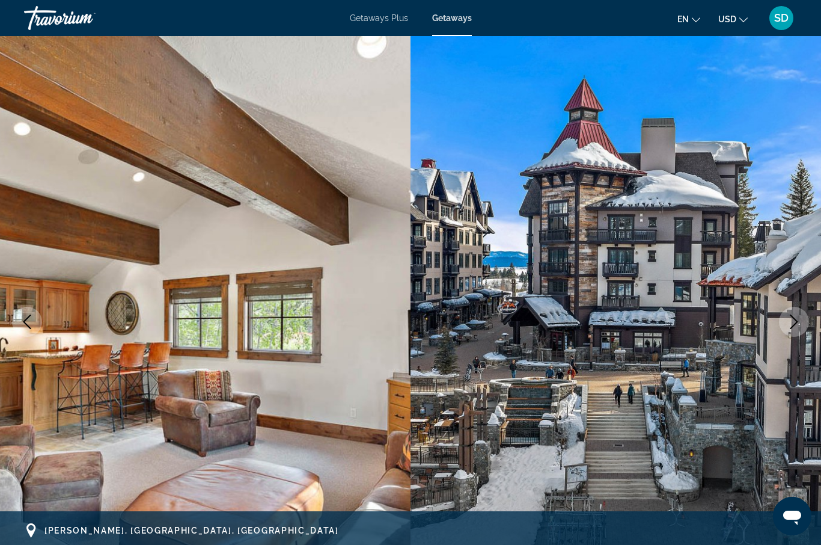
click at [791, 323] on icon "Next image" at bounding box center [794, 321] width 14 height 14
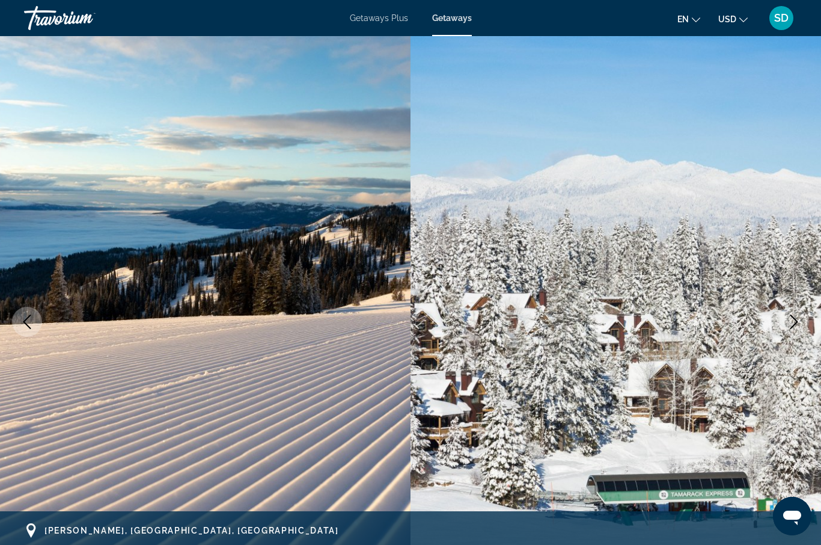
click at [791, 323] on icon "Next image" at bounding box center [794, 321] width 14 height 14
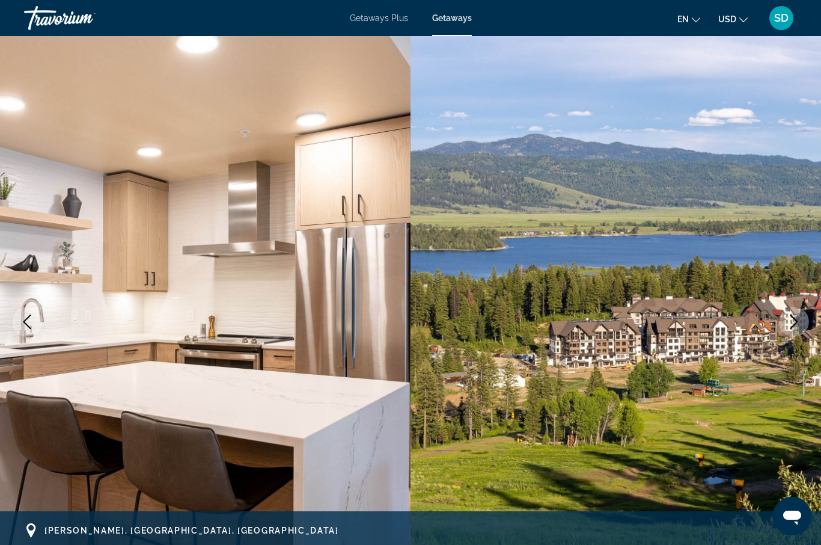
click at [792, 322] on icon "Next image" at bounding box center [794, 321] width 14 height 14
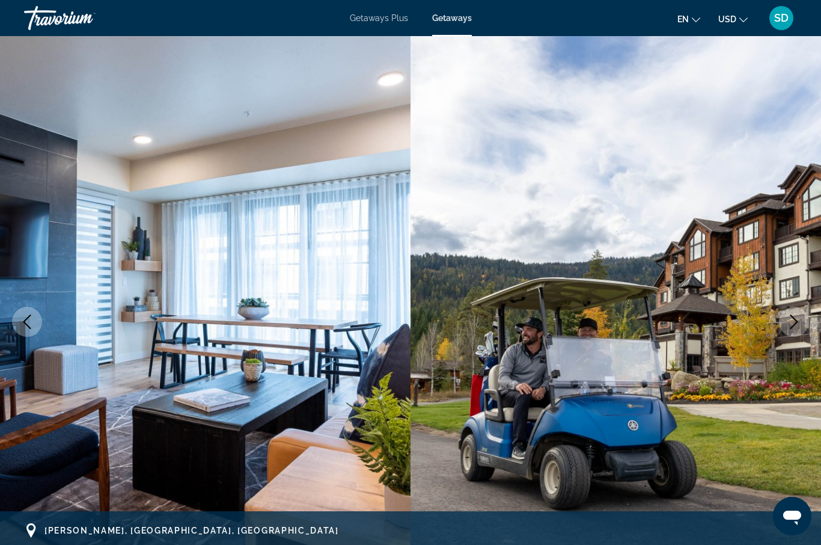
click at [792, 321] on icon "Next image" at bounding box center [794, 321] width 14 height 14
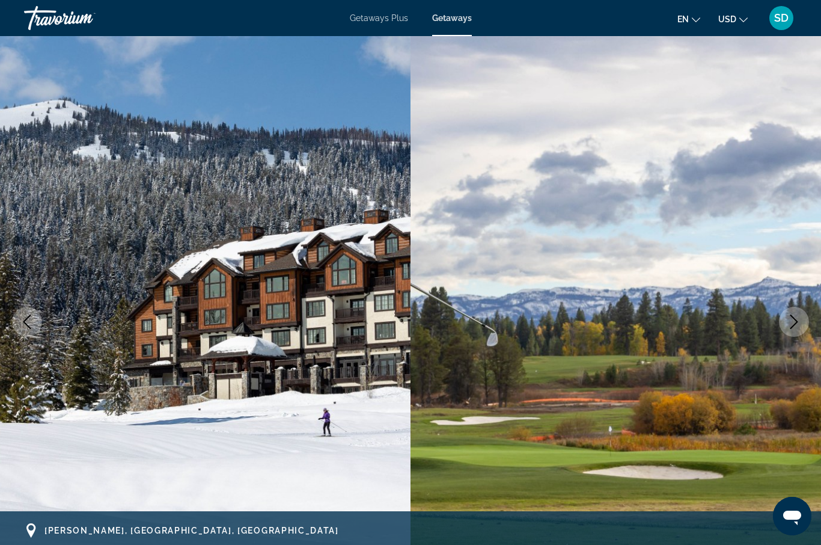
click at [792, 320] on icon "Next image" at bounding box center [794, 321] width 14 height 14
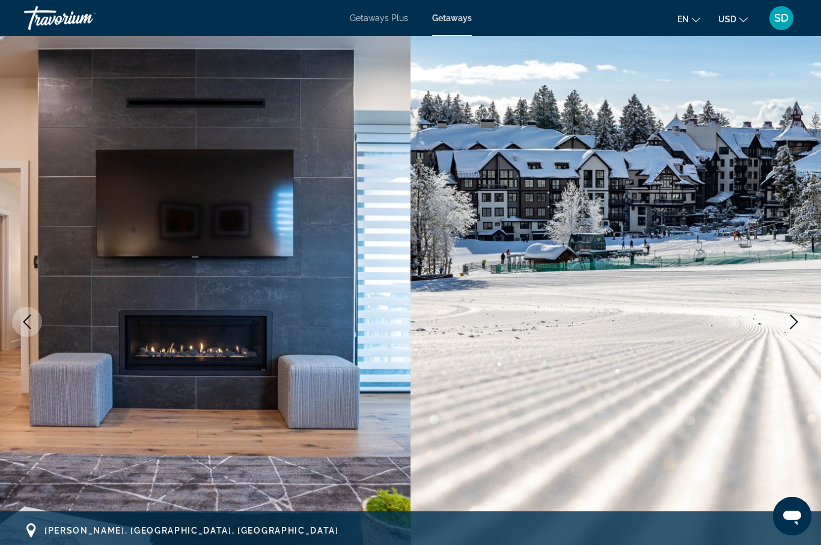
click at [792, 320] on icon "Next image" at bounding box center [794, 321] width 14 height 14
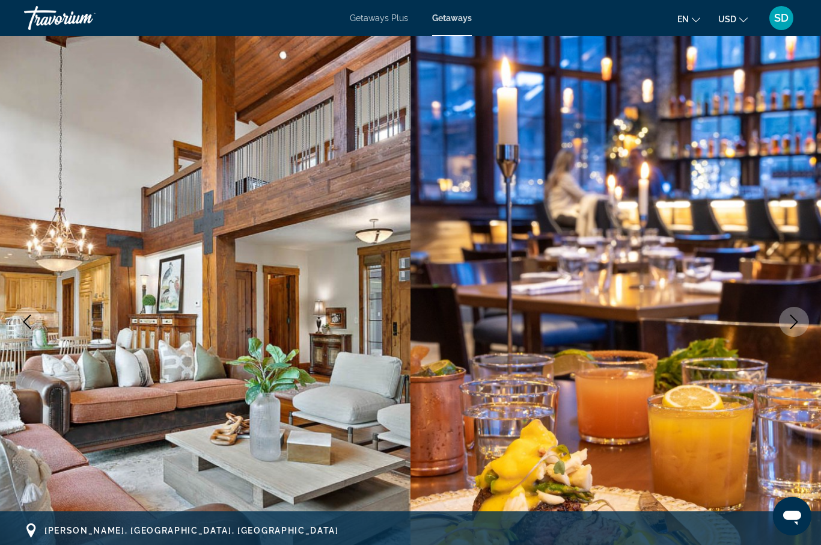
click at [792, 320] on icon "Next image" at bounding box center [794, 321] width 14 height 14
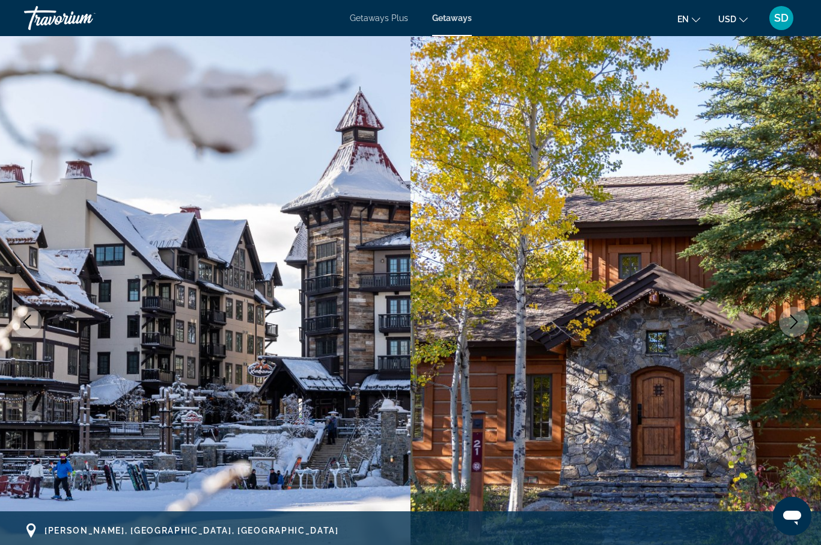
click at [791, 319] on icon "Next image" at bounding box center [794, 321] width 14 height 14
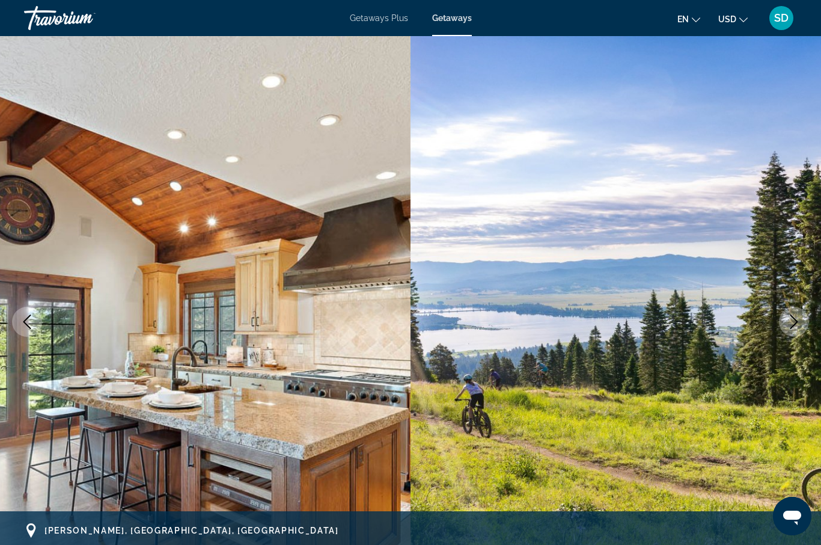
click at [791, 317] on icon "Next image" at bounding box center [794, 321] width 14 height 14
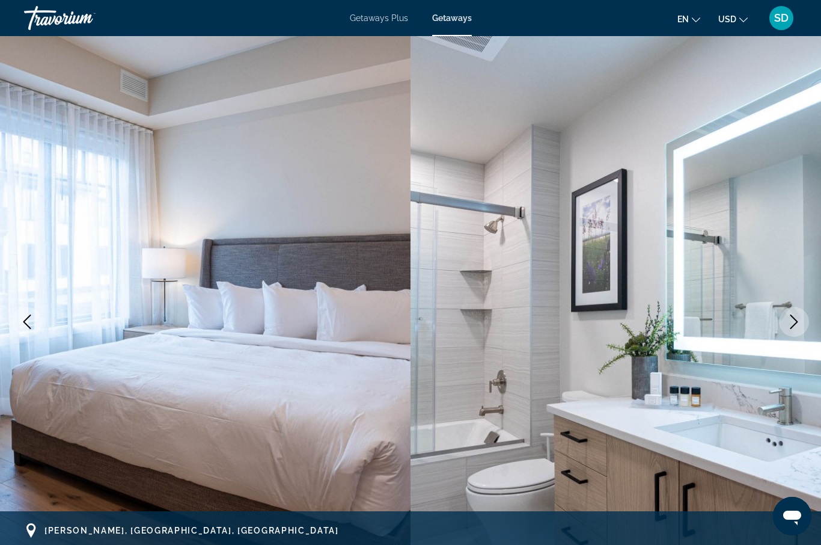
click at [791, 317] on icon "Next image" at bounding box center [794, 321] width 14 height 14
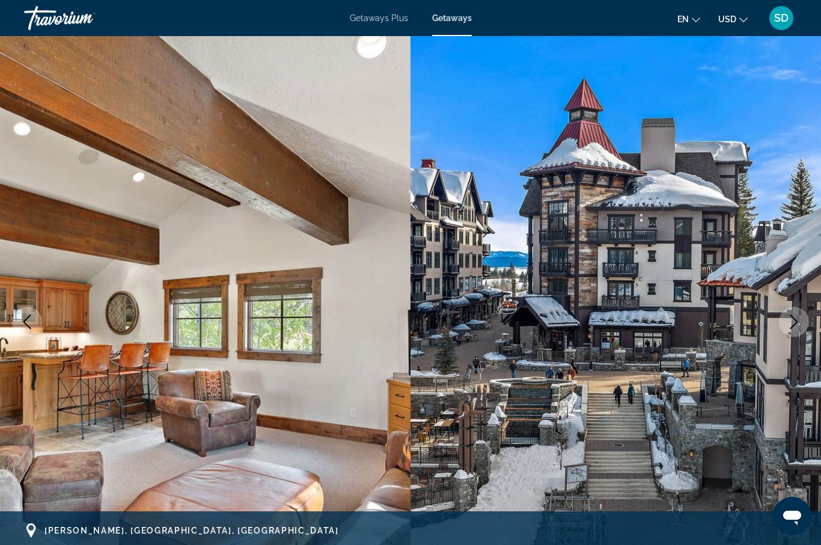
click at [791, 317] on icon "Next image" at bounding box center [794, 321] width 14 height 14
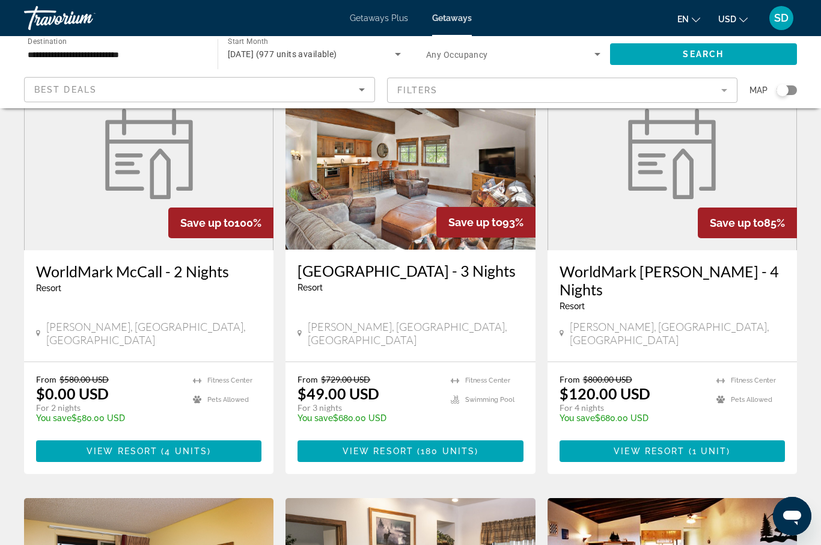
scroll to position [44, 0]
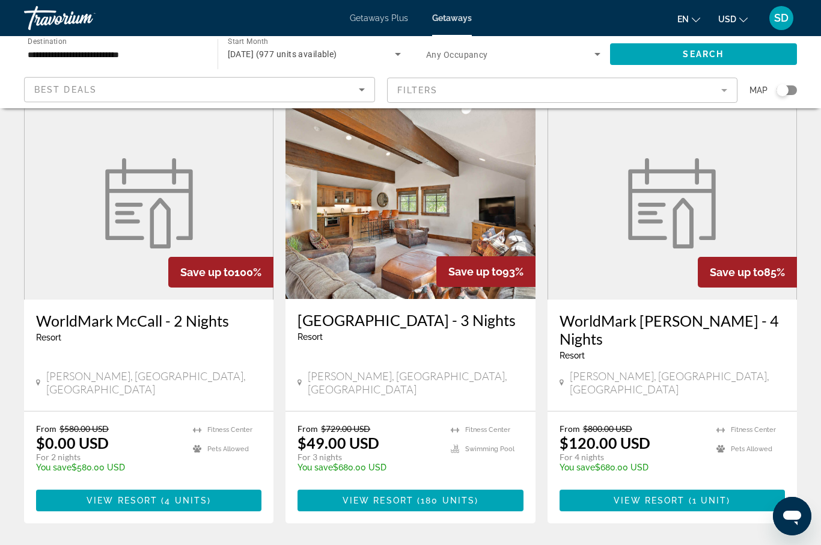
click at [784, 94] on div "Search widget" at bounding box center [783, 90] width 12 height 12
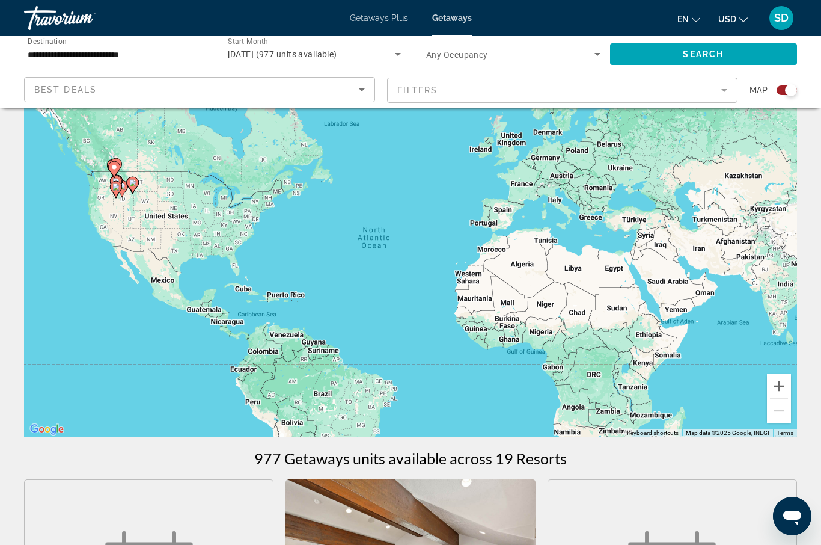
click at [120, 190] on icon "Main content" at bounding box center [116, 190] width 11 height 16
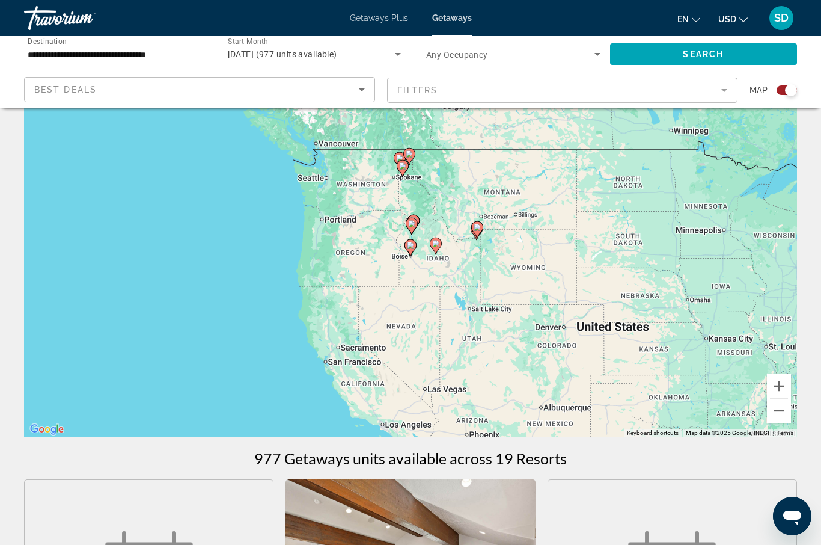
click at [410, 247] on image "Main content" at bounding box center [410, 245] width 7 height 7
type input "**********"
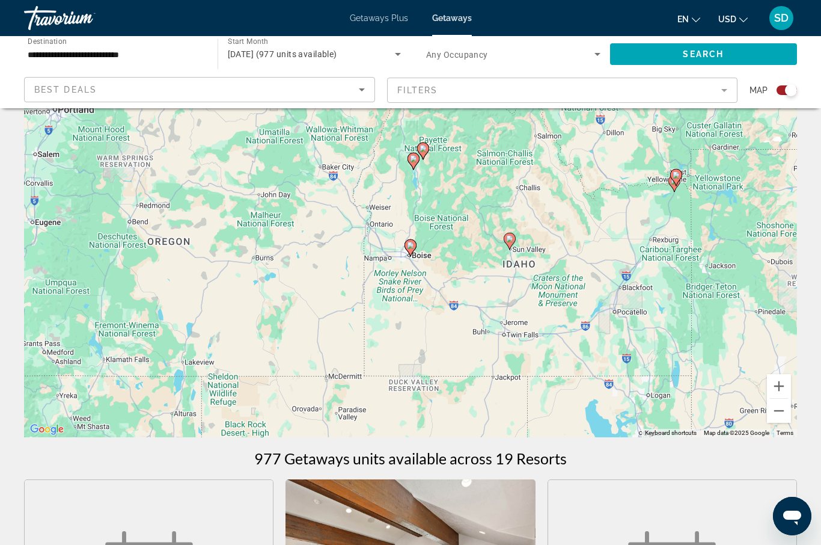
click at [411, 251] on icon "Main content" at bounding box center [410, 248] width 11 height 16
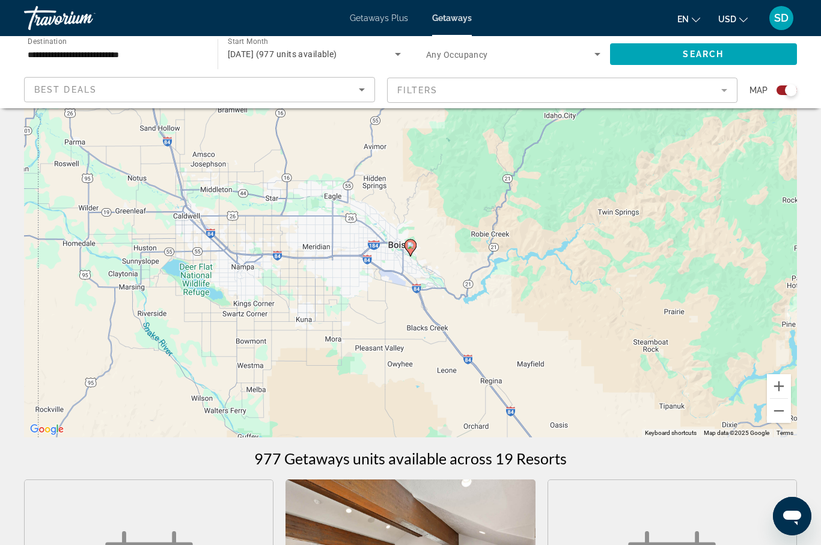
click at [411, 246] on image "Main content" at bounding box center [410, 245] width 7 height 7
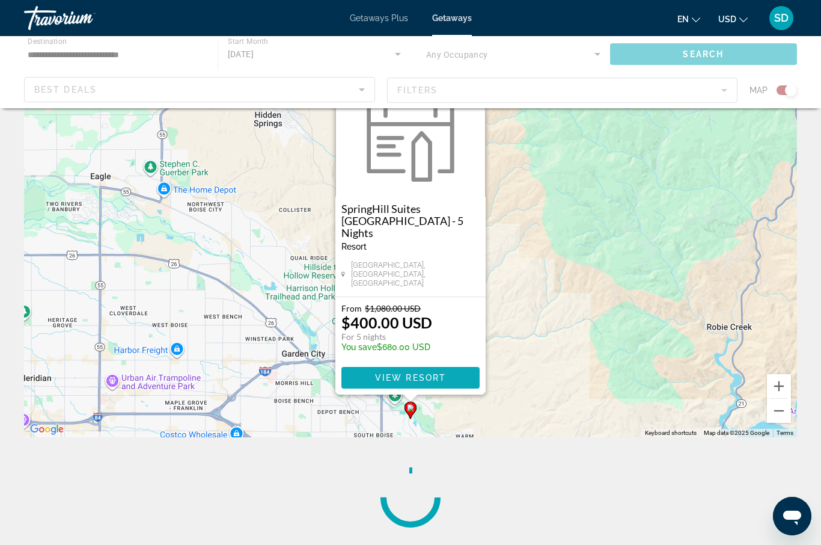
click at [391, 376] on span "View Resort" at bounding box center [410, 378] width 71 height 10
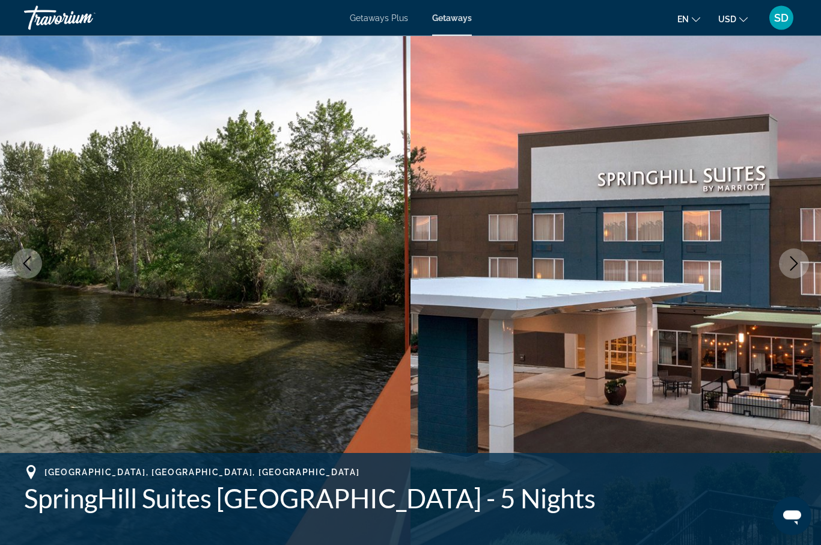
scroll to position [58, 0]
click at [789, 263] on icon "Next image" at bounding box center [794, 263] width 14 height 14
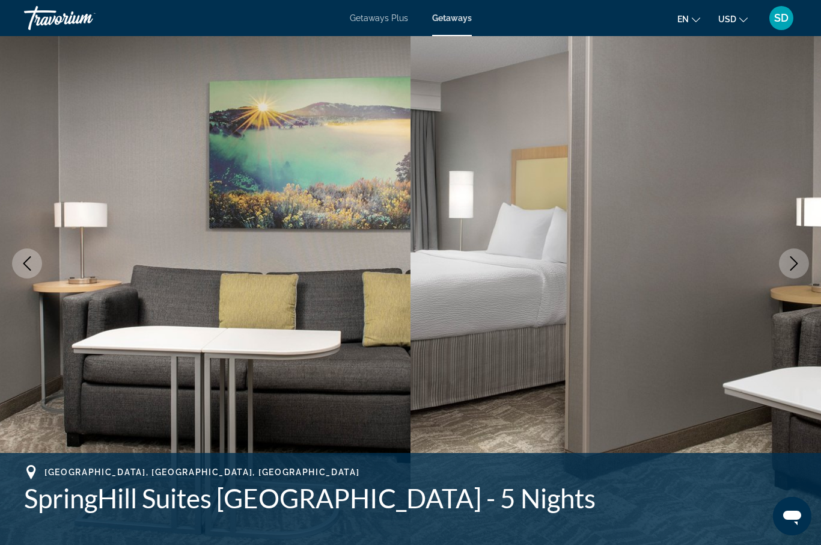
click at [789, 263] on icon "Next image" at bounding box center [794, 263] width 14 height 14
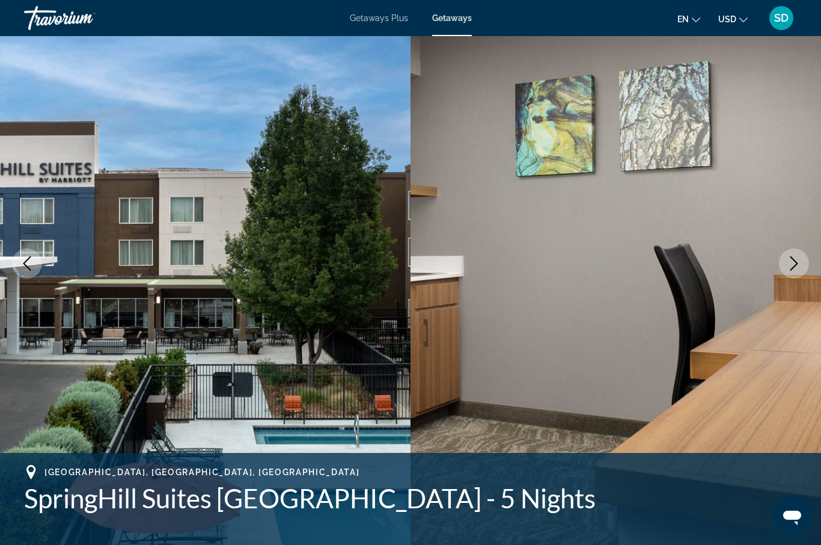
click at [789, 263] on icon "Next image" at bounding box center [794, 263] width 14 height 14
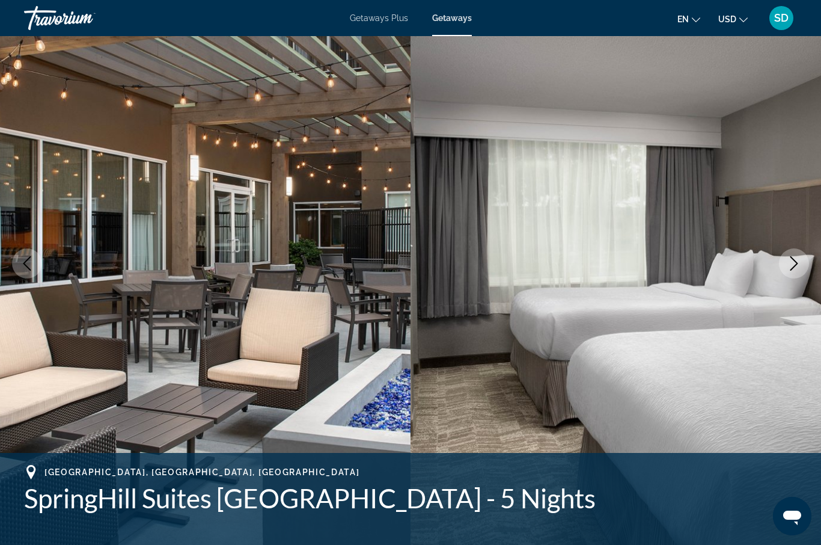
click at [789, 262] on icon "Next image" at bounding box center [794, 263] width 14 height 14
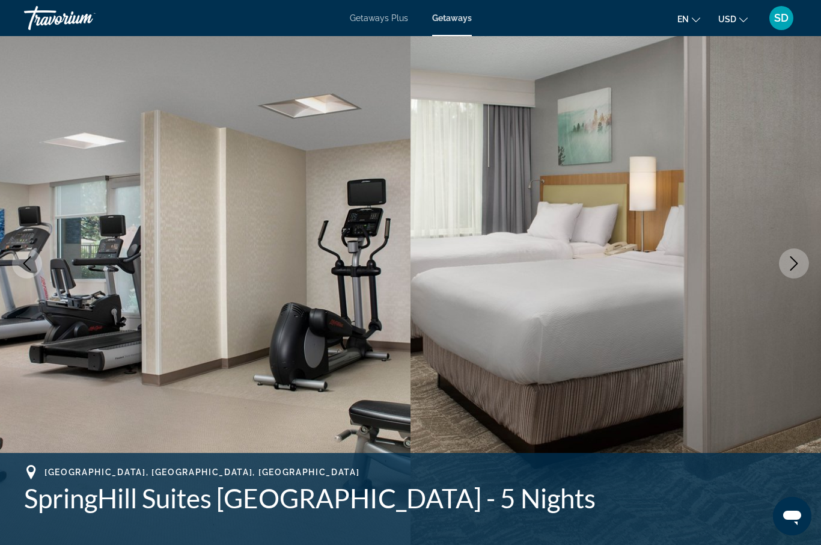
click at [789, 262] on icon "Next image" at bounding box center [794, 263] width 14 height 14
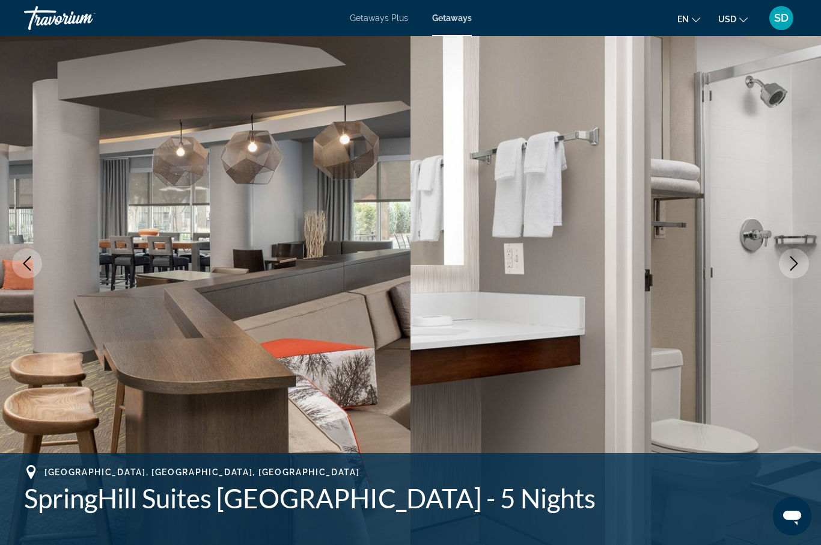
click at [789, 262] on icon "Next image" at bounding box center [794, 263] width 14 height 14
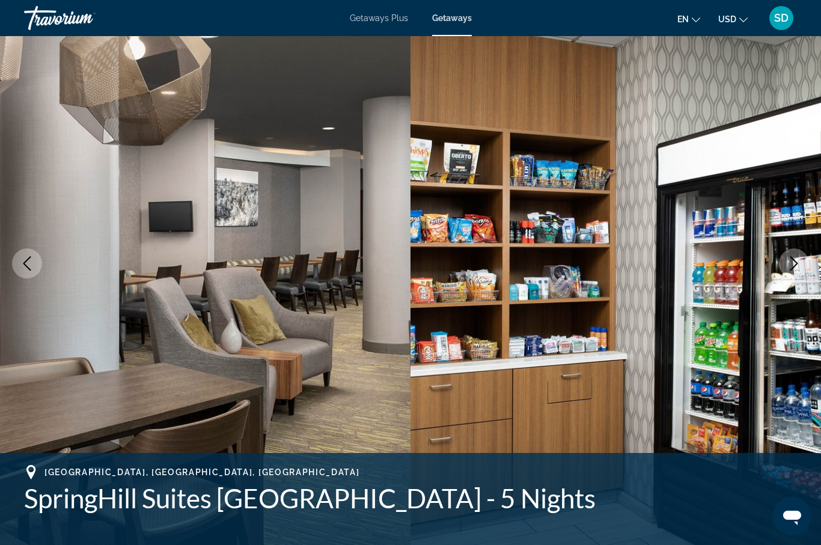
click at [788, 262] on icon "Next image" at bounding box center [794, 263] width 14 height 14
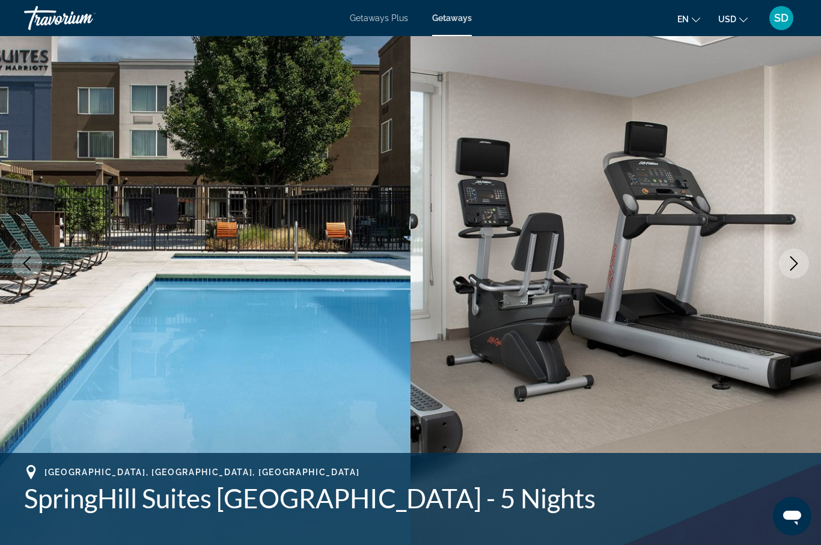
click at [789, 262] on icon "Next image" at bounding box center [794, 263] width 14 height 14
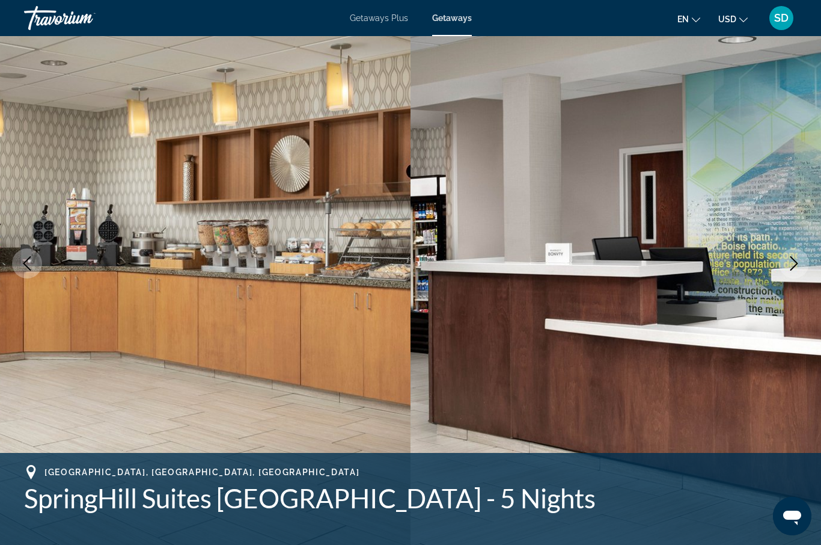
click at [789, 262] on icon "Next image" at bounding box center [794, 263] width 14 height 14
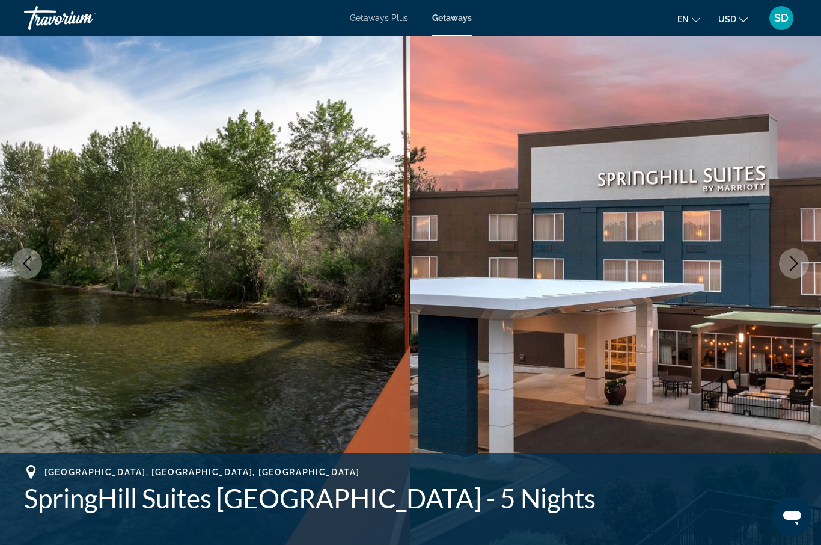
click at [789, 262] on icon "Next image" at bounding box center [794, 263] width 14 height 14
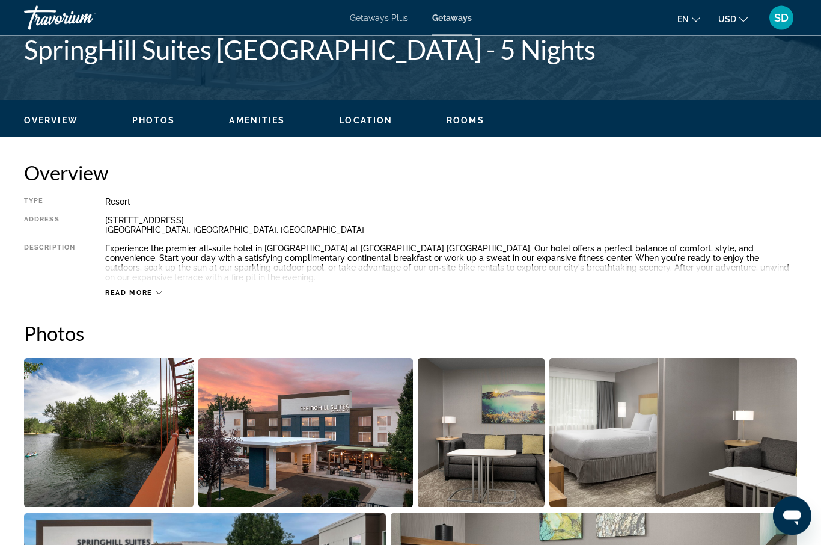
scroll to position [483, 0]
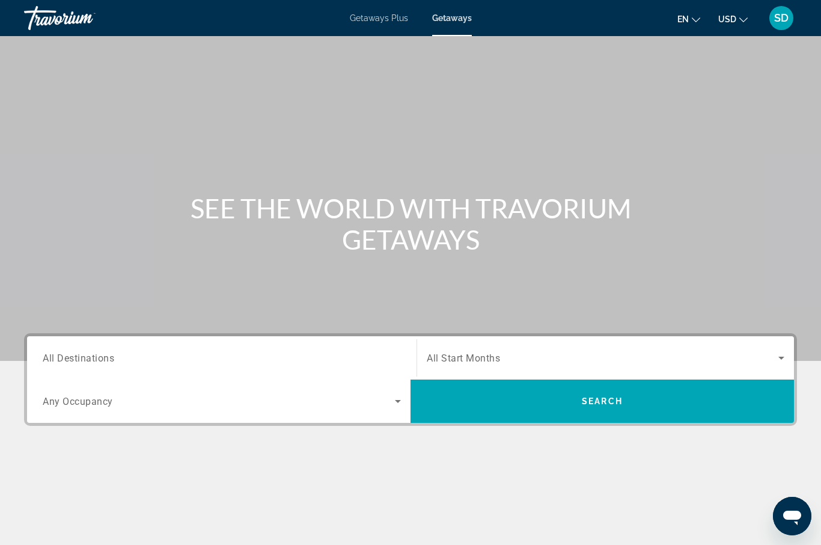
click at [68, 359] on span "All Destinations" at bounding box center [79, 357] width 72 height 11
click at [68, 359] on input "Destination All Destinations" at bounding box center [222, 358] width 358 height 14
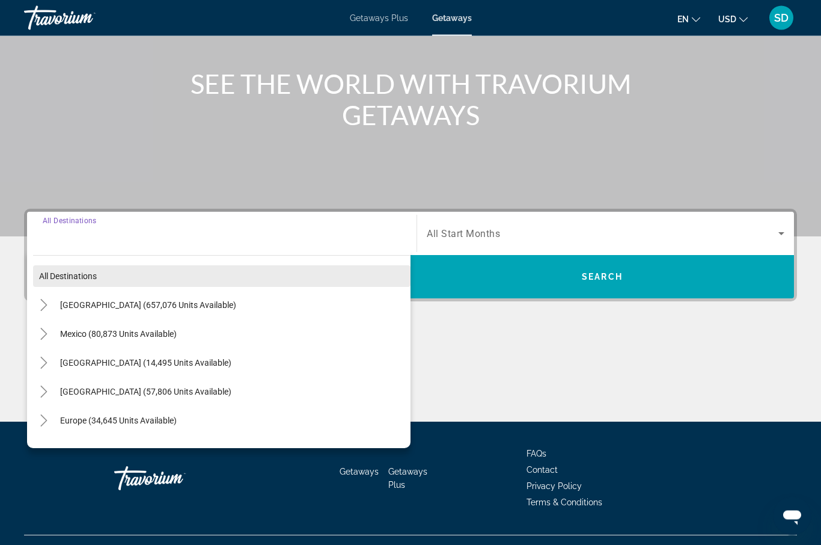
scroll to position [148, 0]
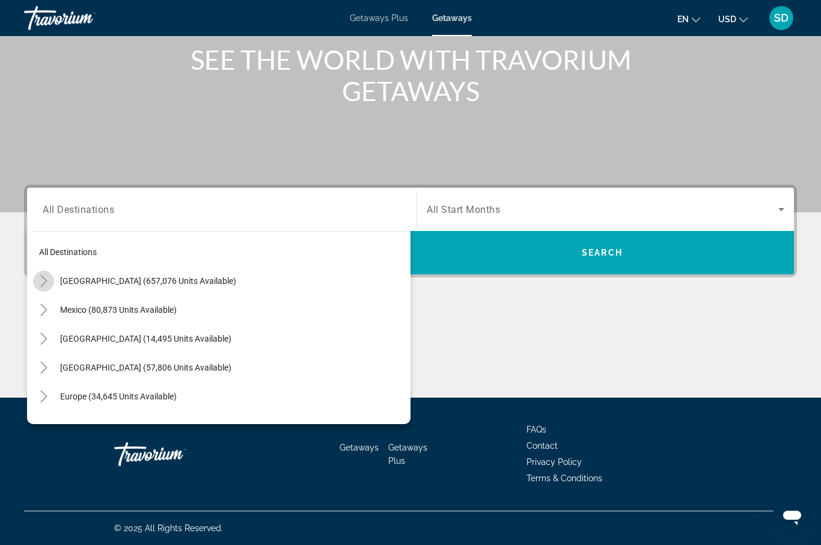
click at [41, 280] on icon "Toggle United States (657,076 units available)" at bounding box center [44, 281] width 12 height 12
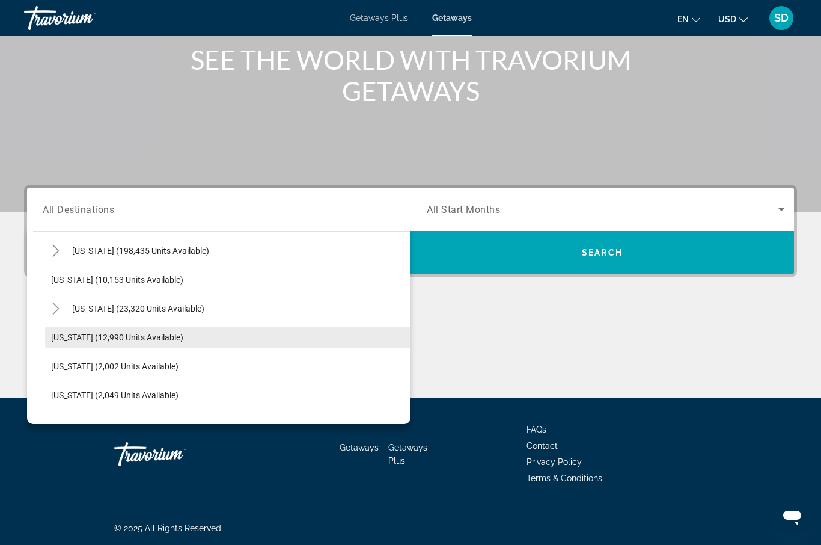
click at [65, 336] on span "[US_STATE] (12,990 units available)" at bounding box center [117, 337] width 132 height 10
type input "**********"
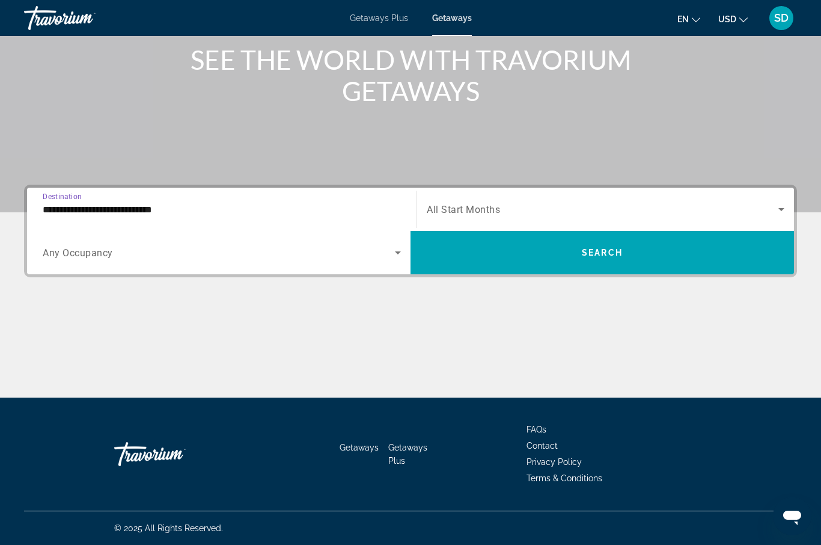
click at [778, 207] on icon "Search widget" at bounding box center [781, 209] width 14 height 14
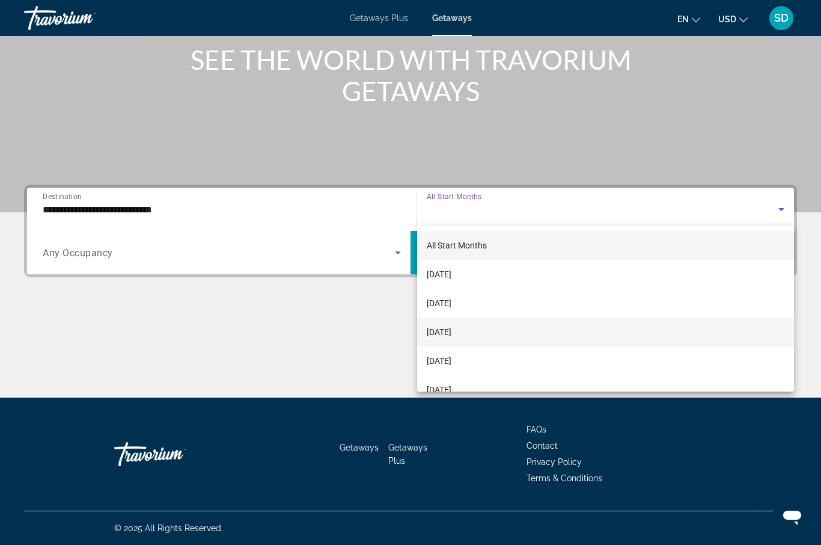
click at [495, 335] on mat-option "[DATE]" at bounding box center [605, 331] width 377 height 29
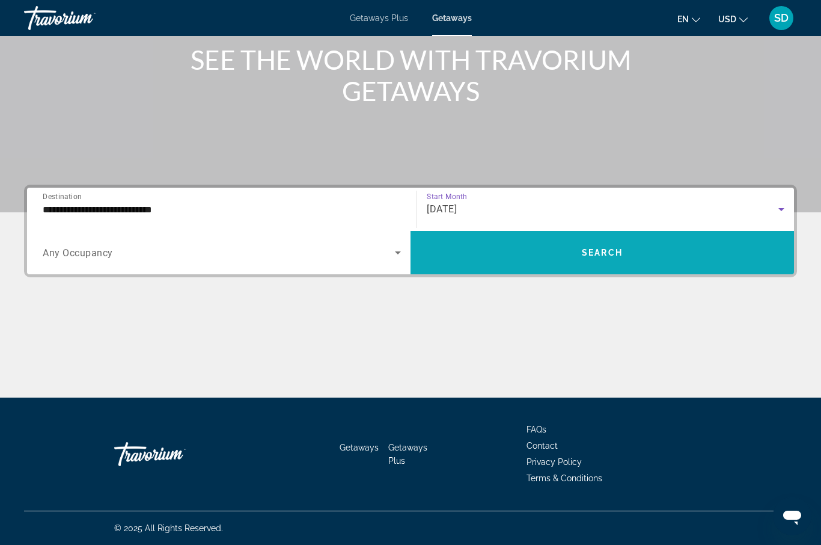
click at [704, 255] on span "Search widget" at bounding box center [602, 252] width 383 height 29
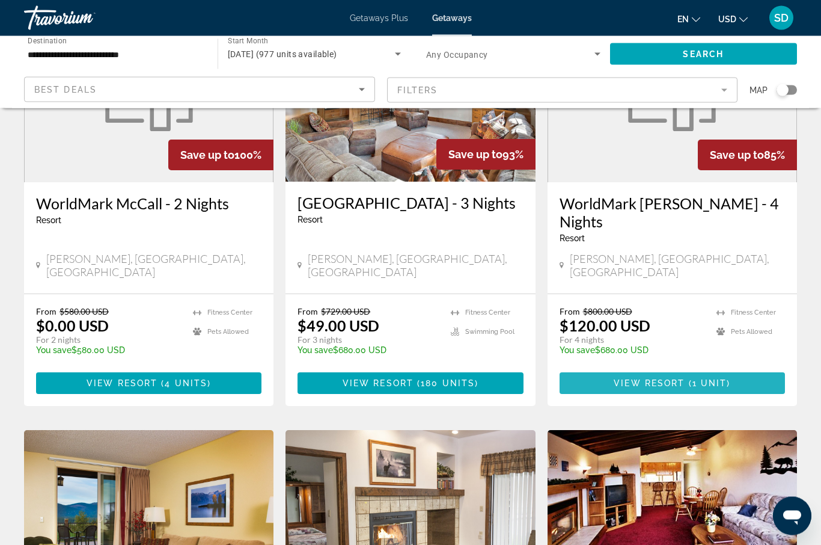
scroll to position [161, 0]
click at [628, 378] on span "View Resort" at bounding box center [649, 383] width 71 height 10
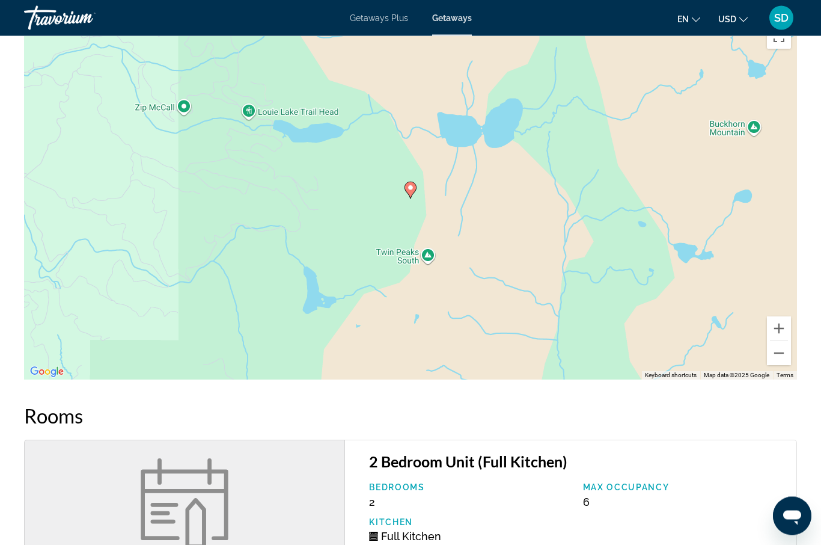
scroll to position [1038, 0]
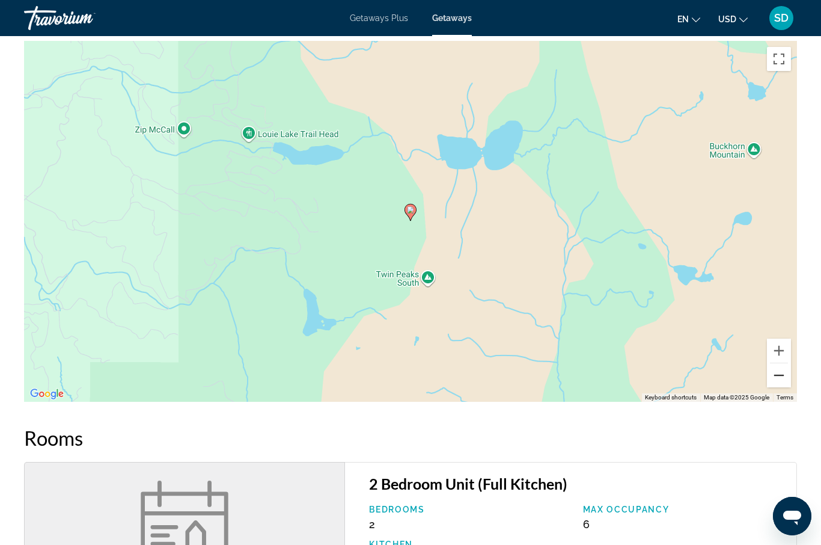
click at [779, 368] on button "Zoom out" at bounding box center [779, 375] width 24 height 24
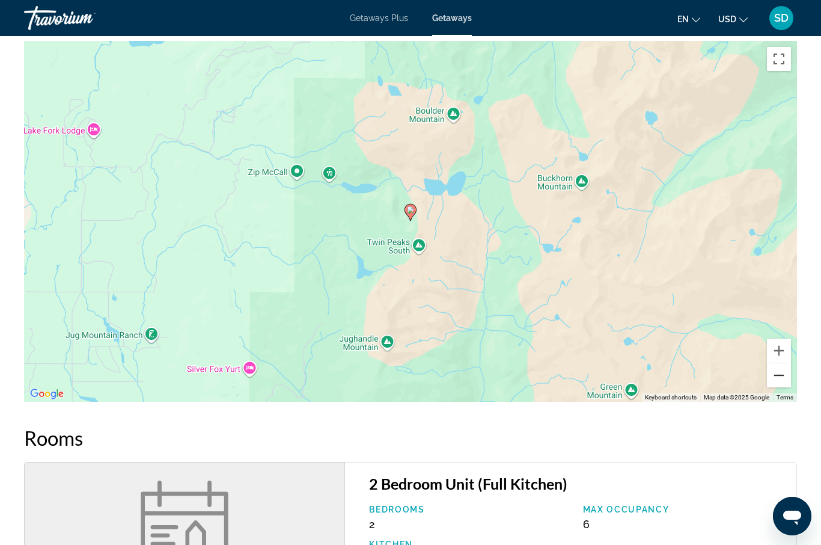
click at [779, 368] on button "Zoom out" at bounding box center [779, 375] width 24 height 24
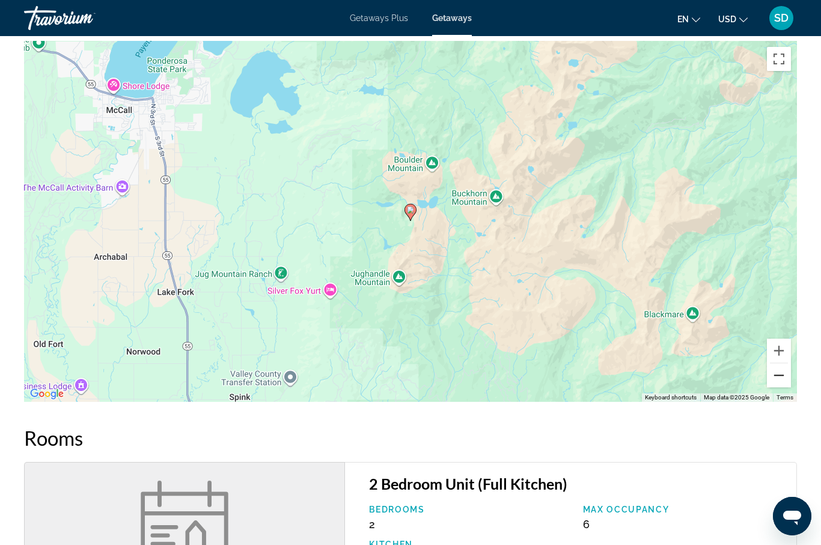
click at [778, 373] on button "Zoom out" at bounding box center [779, 375] width 24 height 24
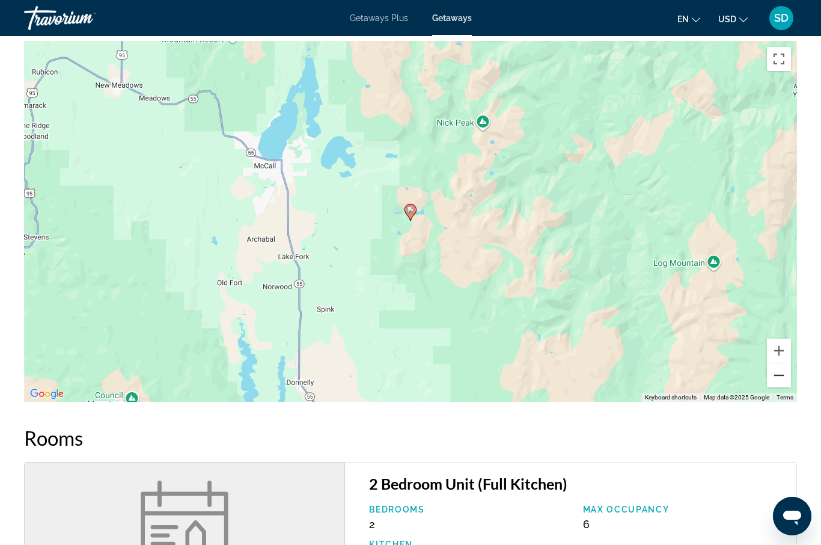
click at [778, 373] on button "Zoom out" at bounding box center [779, 375] width 24 height 24
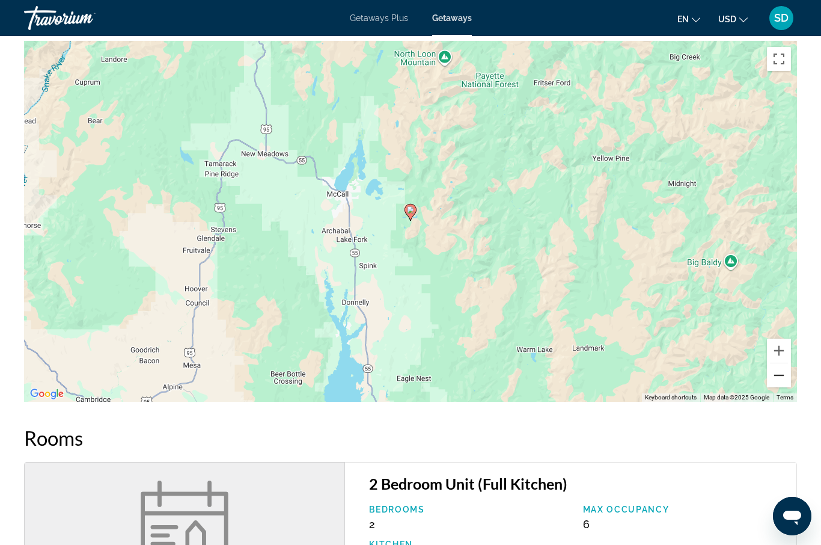
click at [778, 373] on button "Zoom out" at bounding box center [779, 375] width 24 height 24
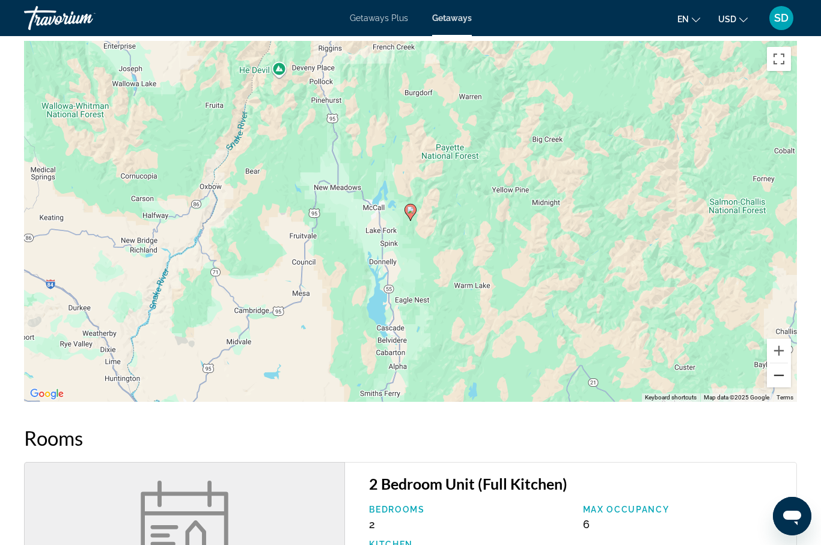
click at [778, 373] on button "Zoom out" at bounding box center [779, 375] width 24 height 24
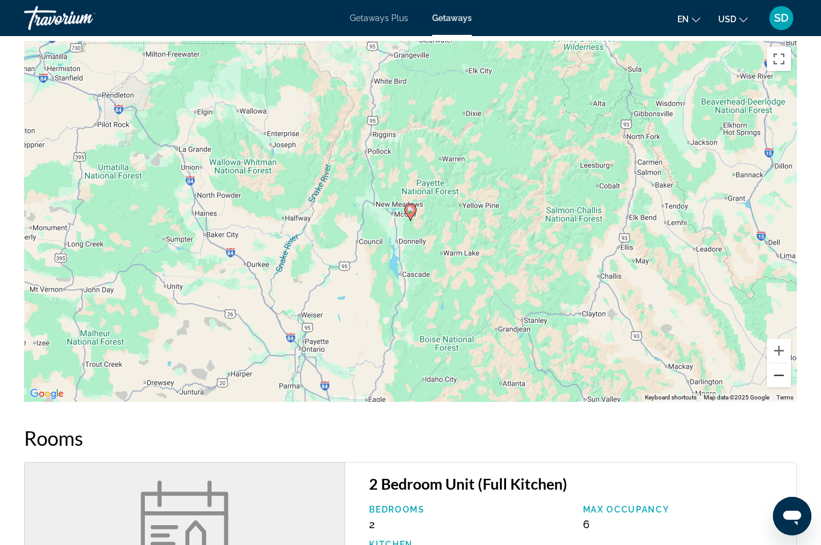
click at [778, 373] on button "Zoom out" at bounding box center [779, 375] width 24 height 24
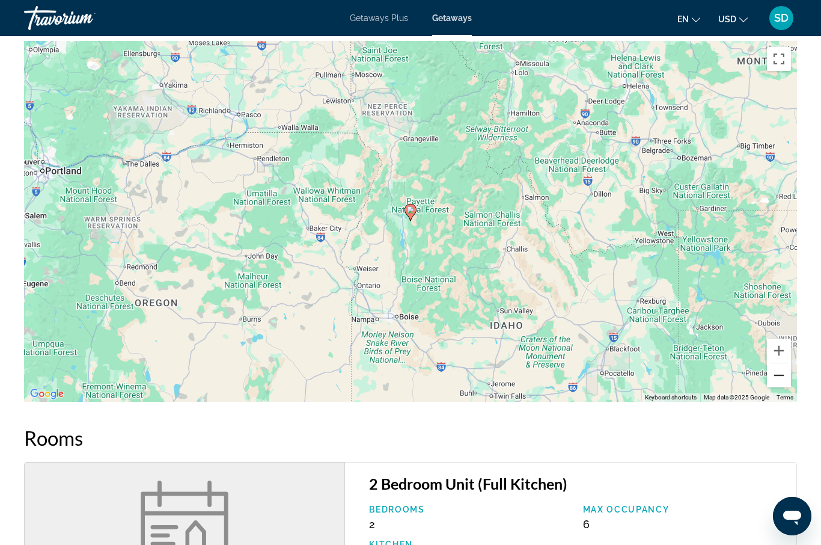
click at [778, 373] on button "Zoom out" at bounding box center [779, 375] width 24 height 24
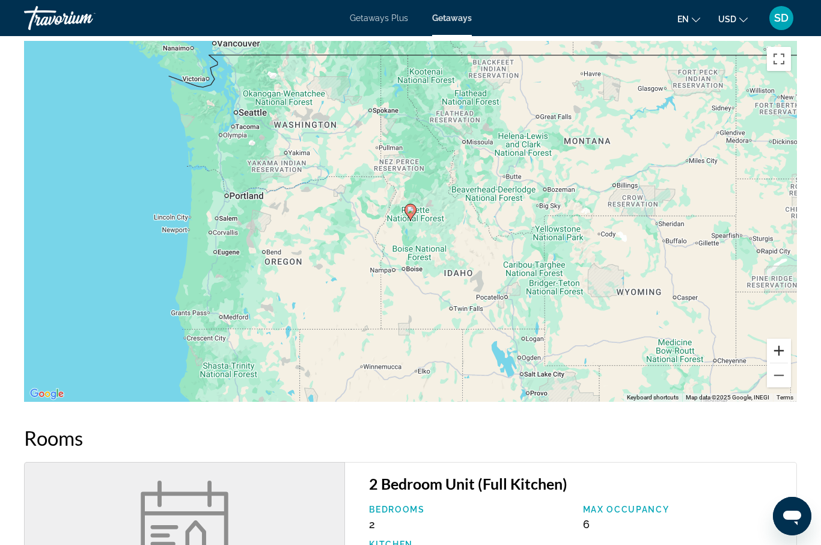
click at [780, 340] on button "Zoom in" at bounding box center [779, 350] width 24 height 24
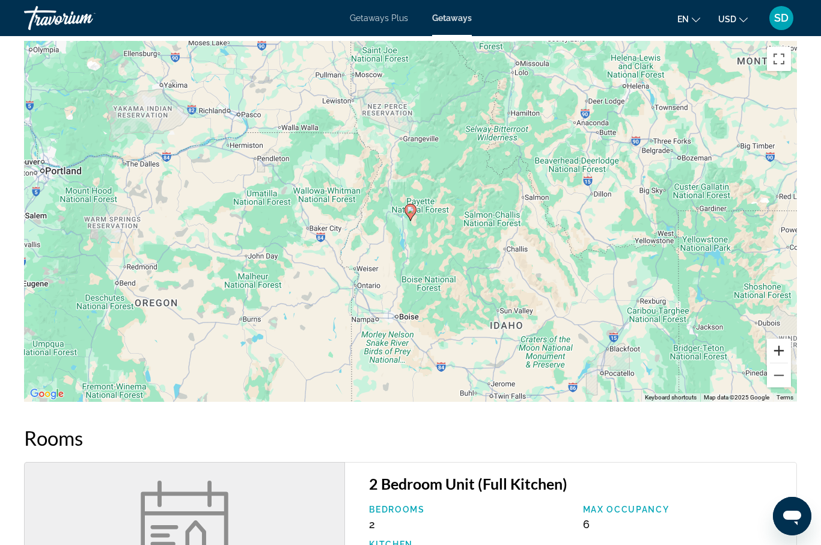
click at [780, 340] on button "Zoom in" at bounding box center [779, 350] width 24 height 24
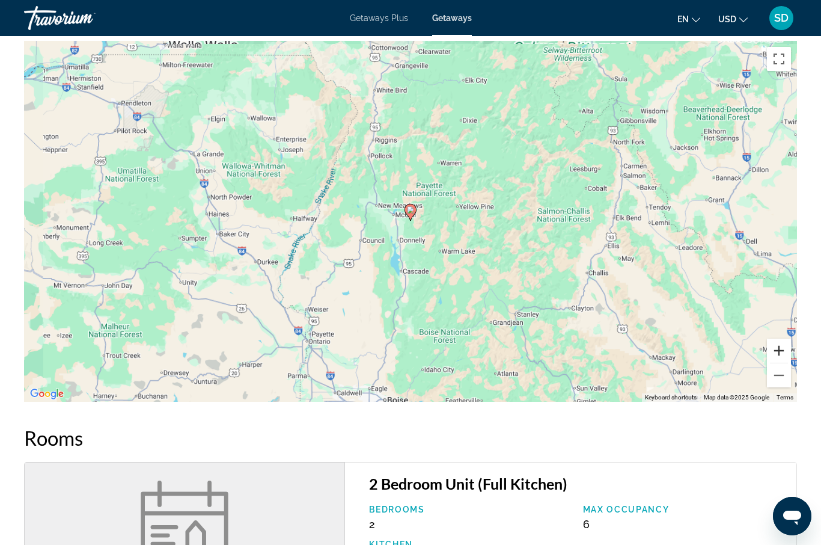
click at [780, 340] on button "Zoom in" at bounding box center [779, 350] width 24 height 24
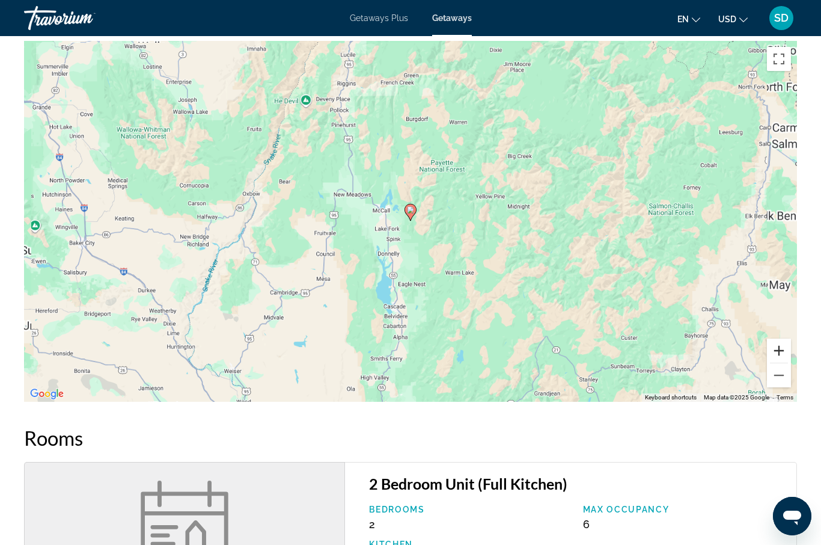
click at [780, 340] on button "Zoom in" at bounding box center [779, 350] width 24 height 24
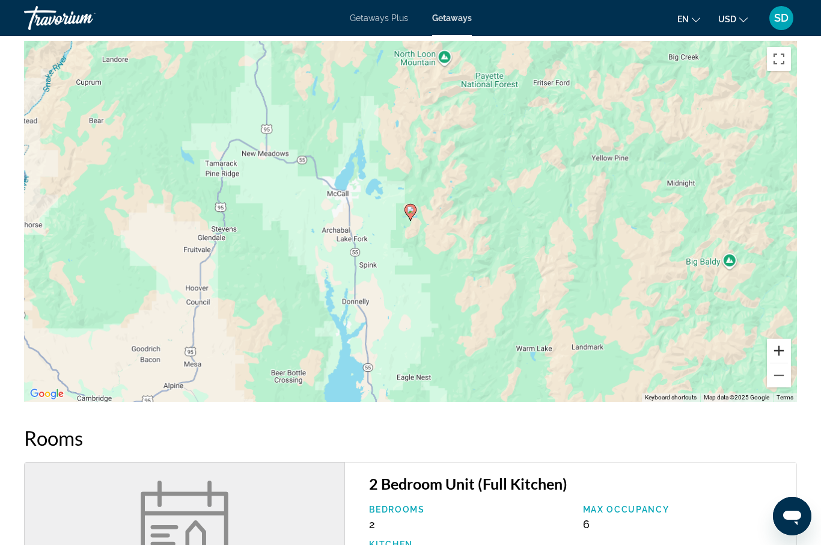
click at [780, 340] on button "Zoom in" at bounding box center [779, 350] width 24 height 24
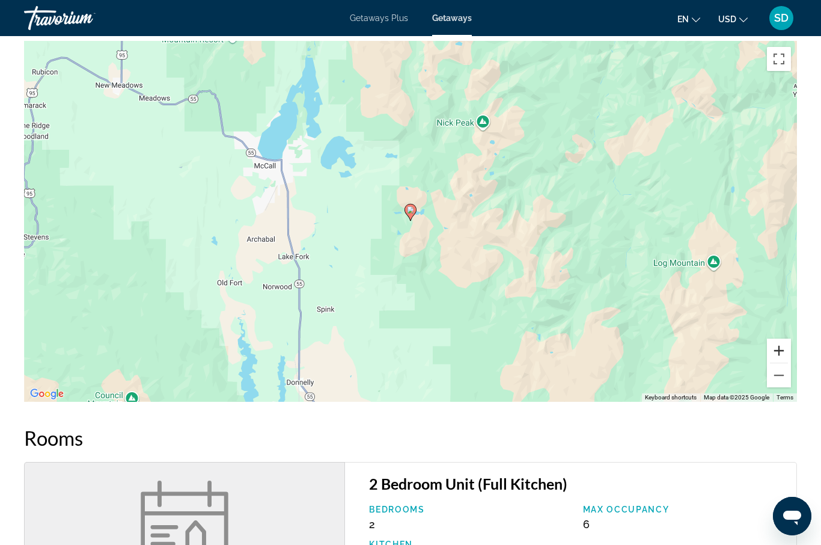
click at [779, 341] on button "Zoom in" at bounding box center [779, 350] width 24 height 24
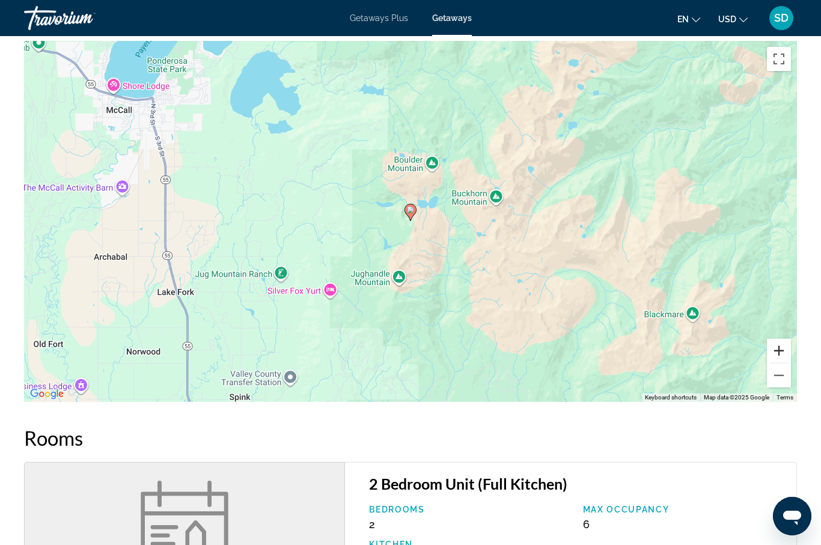
click at [778, 341] on button "Zoom in" at bounding box center [779, 350] width 24 height 24
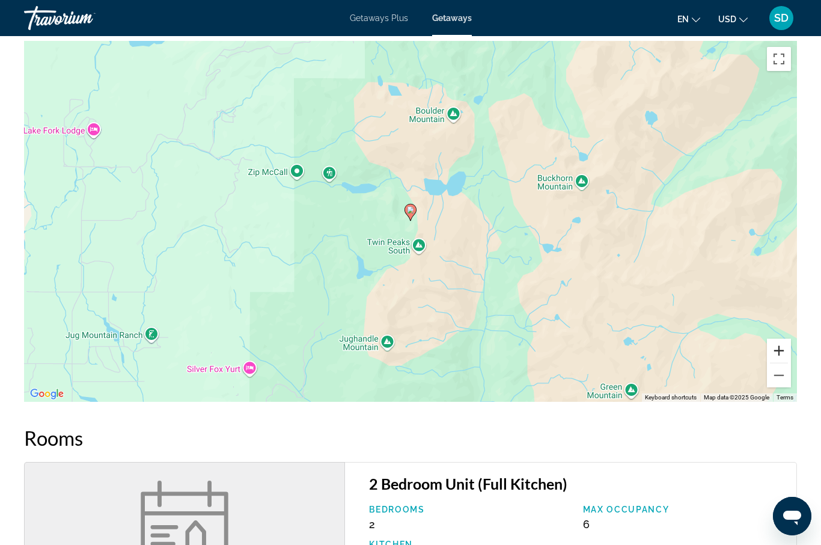
click at [778, 341] on button "Zoom in" at bounding box center [779, 350] width 24 height 24
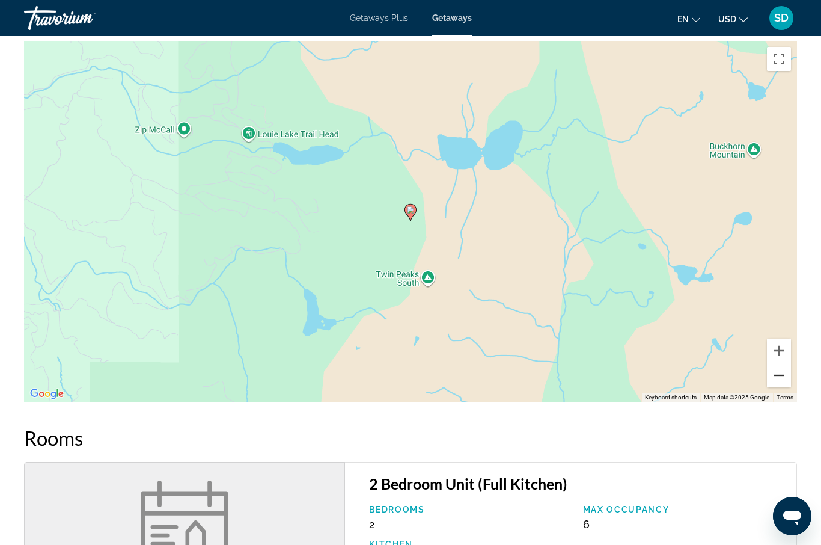
click at [774, 365] on button "Zoom out" at bounding box center [779, 375] width 24 height 24
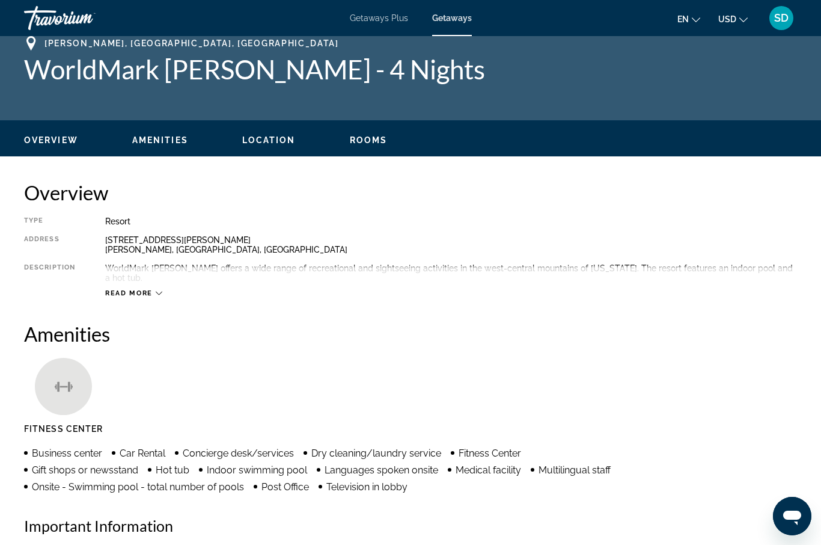
scroll to position [13, 0]
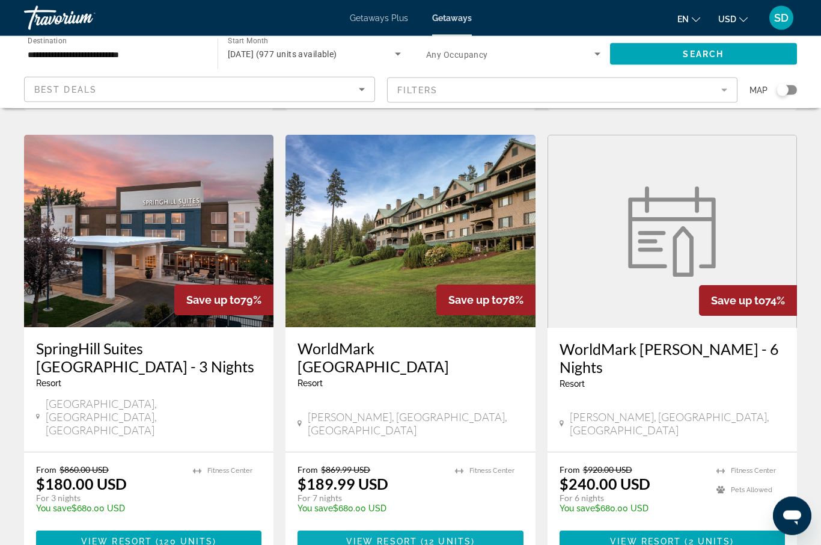
scroll to position [891, 0]
click at [356, 536] on span "View Resort" at bounding box center [381, 541] width 71 height 10
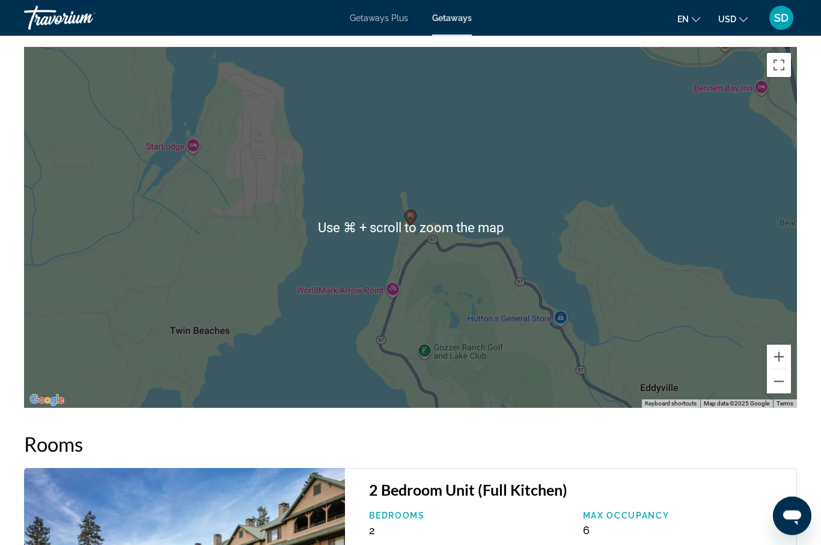
scroll to position [1956, 0]
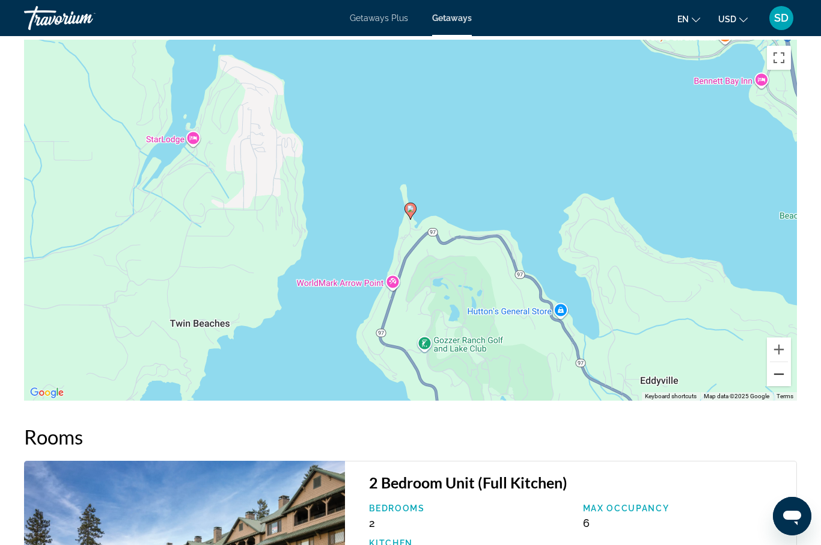
click at [780, 386] on button "Zoom out" at bounding box center [779, 374] width 24 height 24
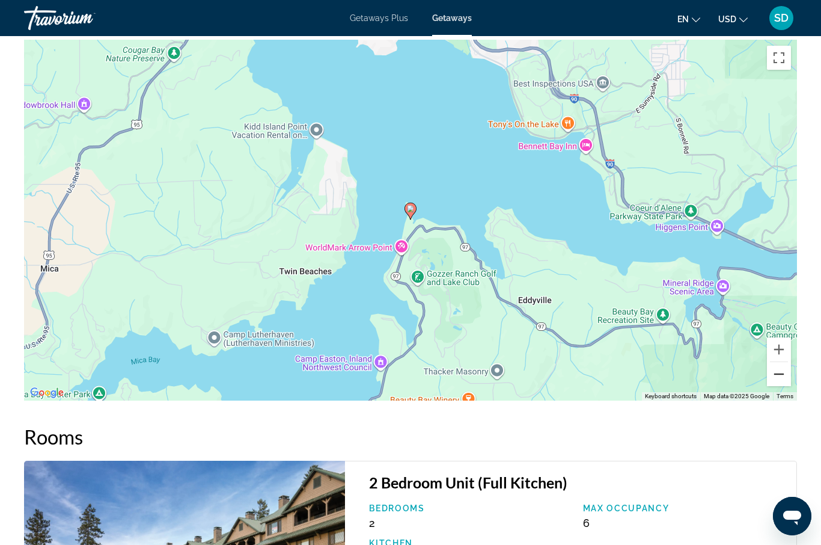
click at [780, 386] on button "Zoom out" at bounding box center [779, 374] width 24 height 24
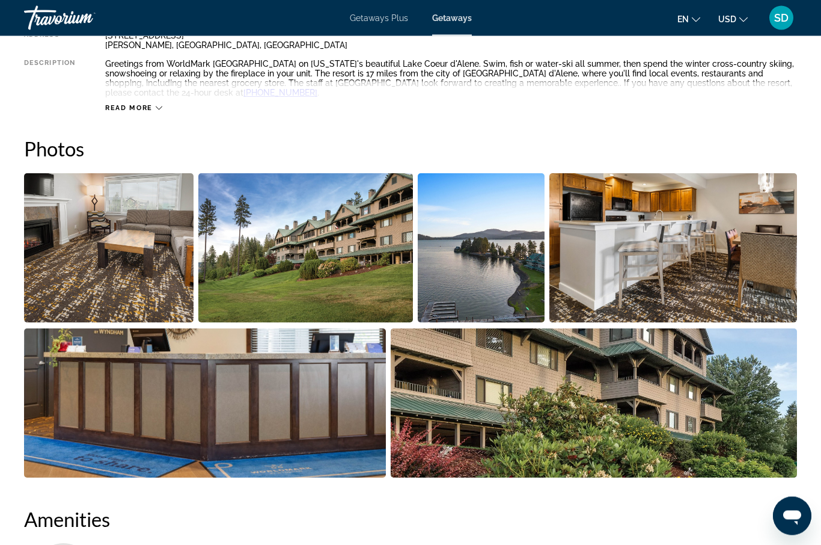
scroll to position [691, 0]
click at [135, 264] on img "Open full-screen image slider" at bounding box center [108, 247] width 169 height 149
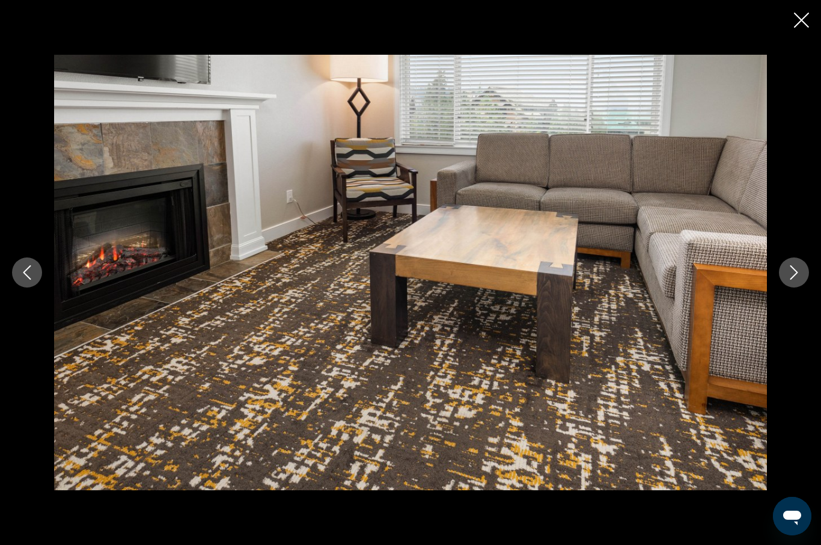
click at [795, 276] on icon "Next image" at bounding box center [794, 272] width 14 height 14
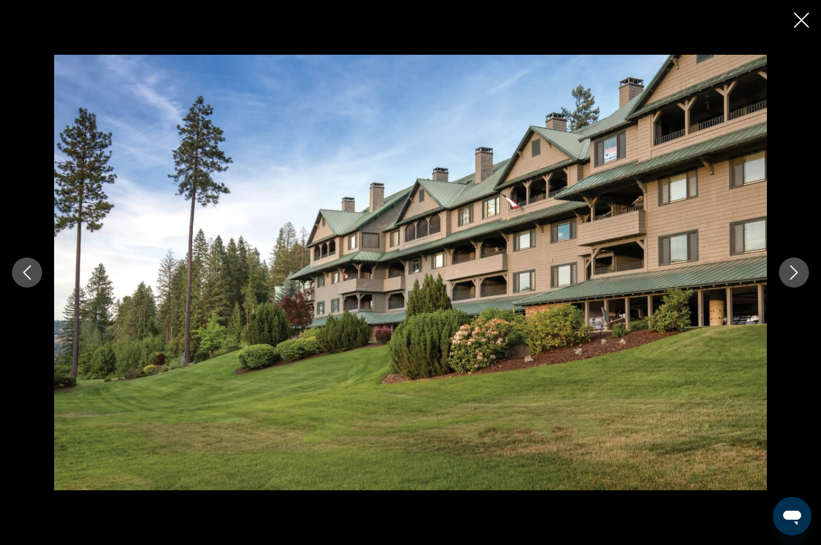
click at [795, 277] on icon "Next image" at bounding box center [794, 272] width 14 height 14
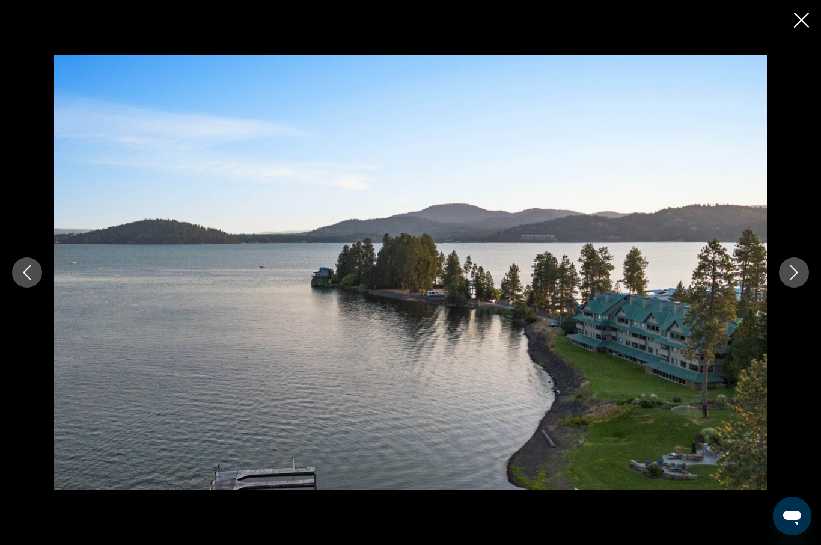
click at [795, 277] on icon "Next image" at bounding box center [794, 272] width 14 height 14
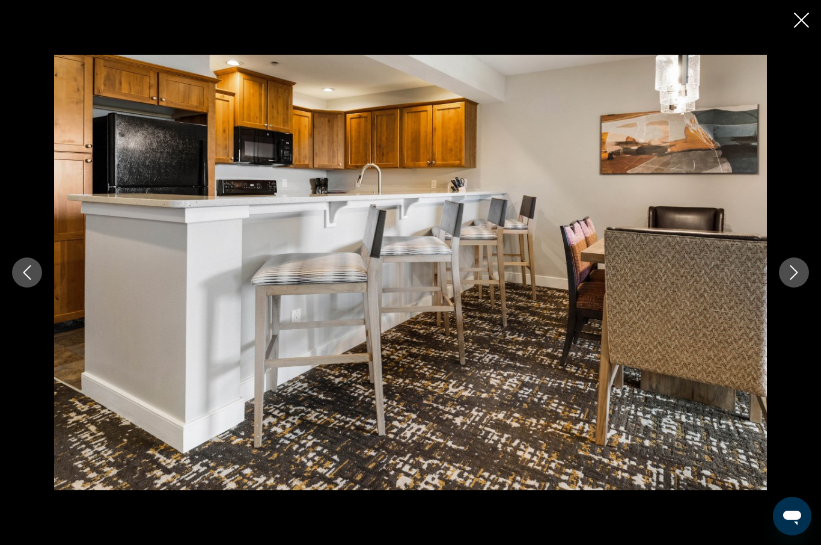
click at [795, 277] on icon "Next image" at bounding box center [794, 272] width 14 height 14
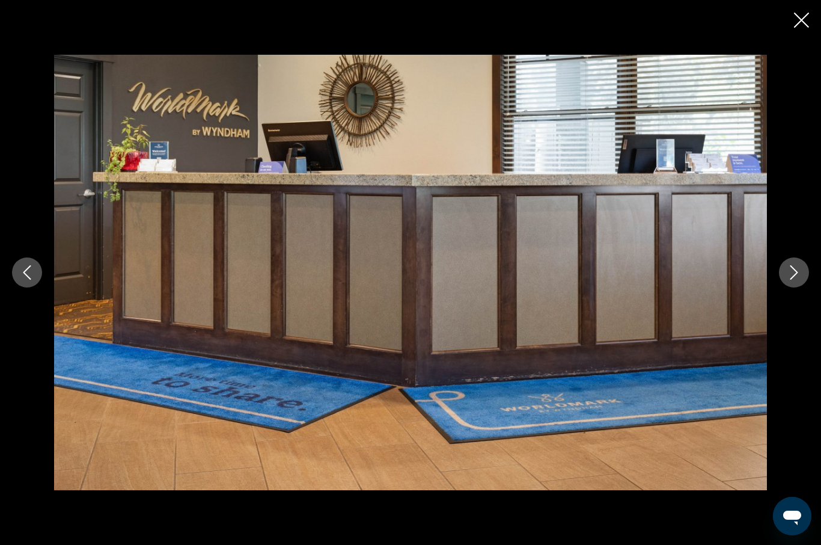
click at [795, 277] on icon "Next image" at bounding box center [794, 272] width 14 height 14
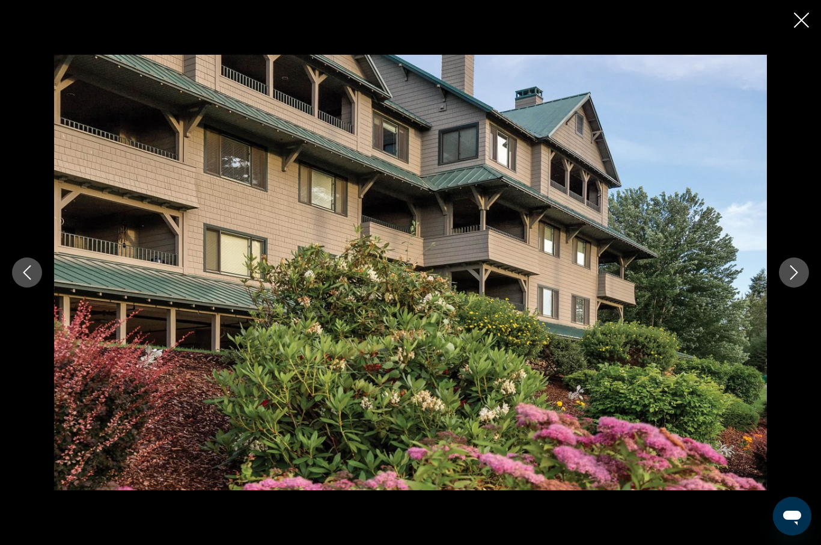
click at [795, 277] on icon "Next image" at bounding box center [794, 272] width 14 height 14
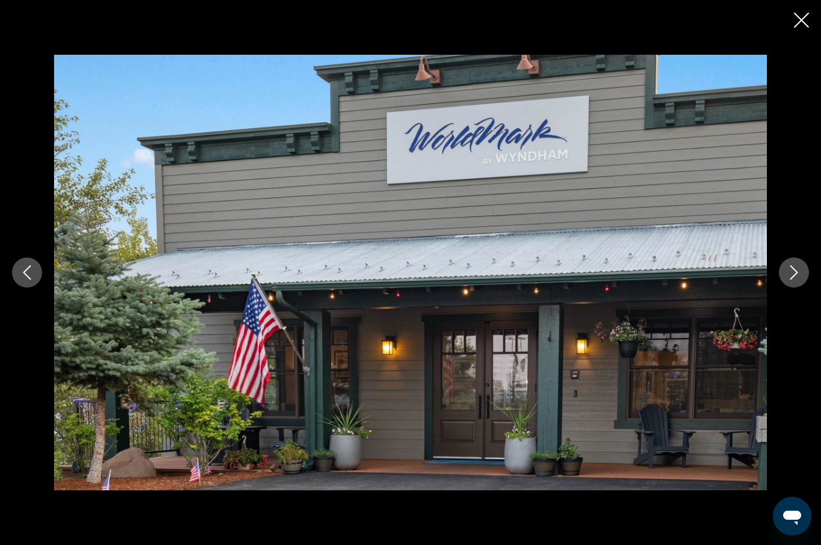
click at [795, 277] on icon "Next image" at bounding box center [794, 272] width 14 height 14
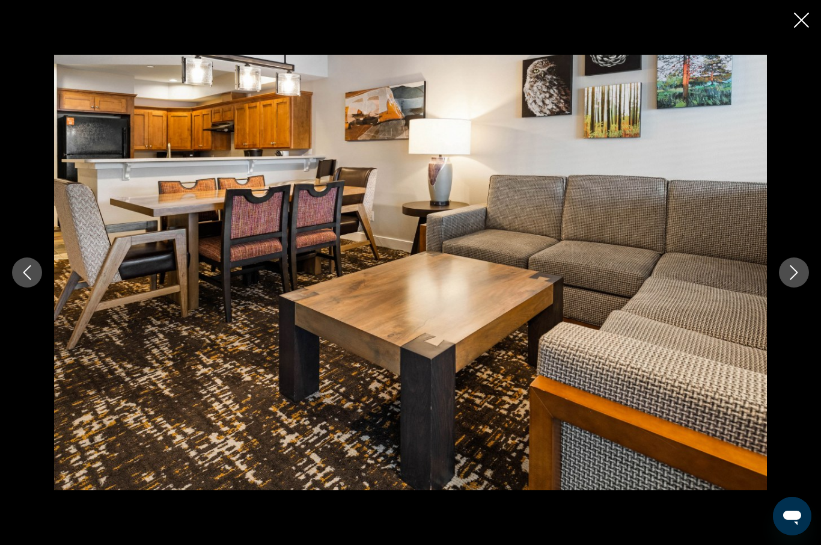
click at [796, 277] on icon "Next image" at bounding box center [794, 272] width 14 height 14
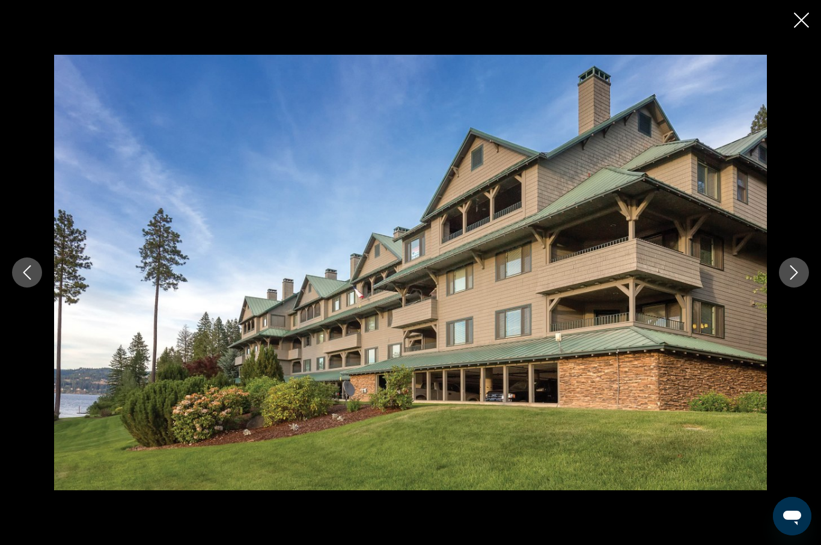
click at [796, 277] on icon "Next image" at bounding box center [794, 272] width 14 height 14
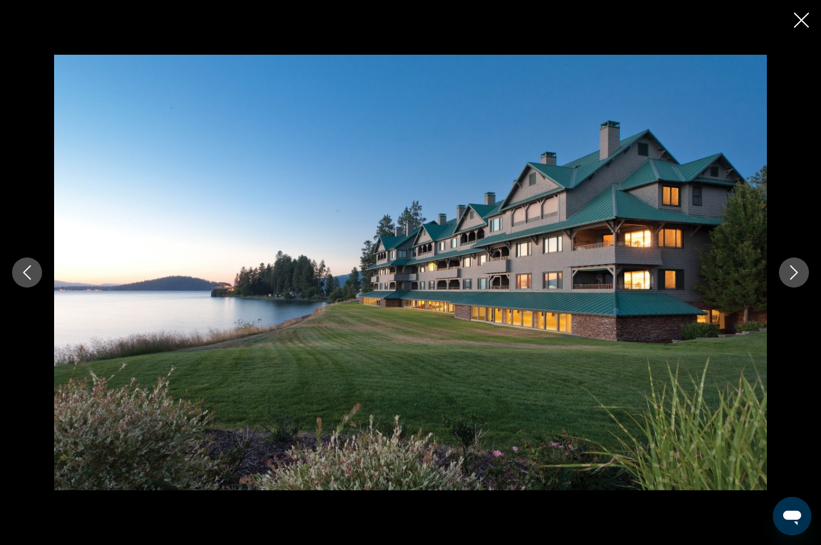
click at [796, 277] on icon "Next image" at bounding box center [794, 272] width 14 height 14
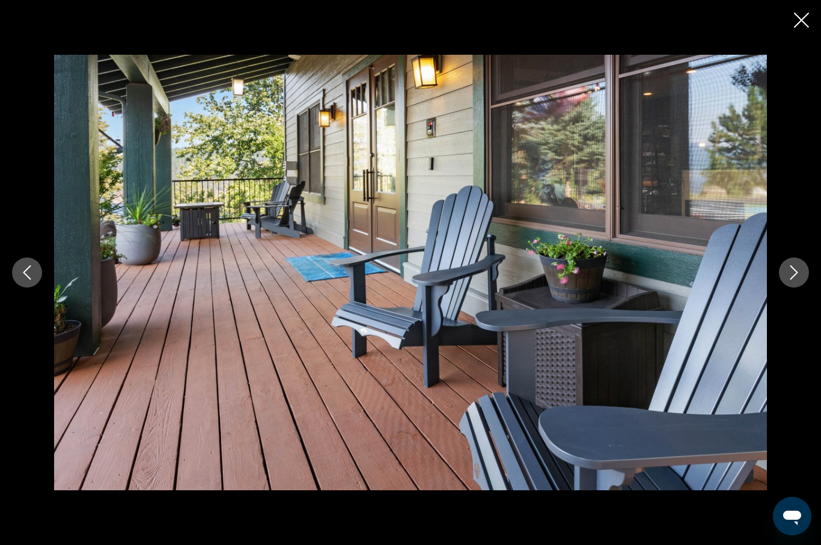
click at [796, 277] on icon "Next image" at bounding box center [794, 272] width 14 height 14
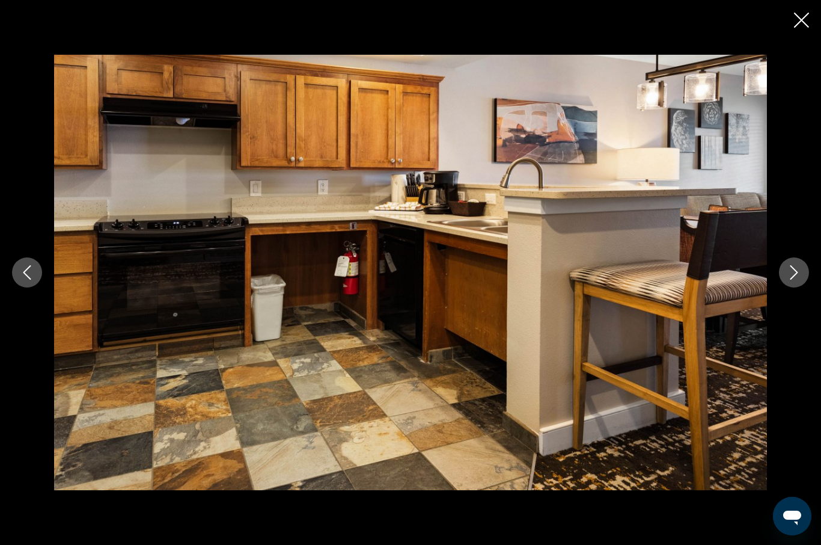
click at [796, 277] on icon "Next image" at bounding box center [794, 272] width 14 height 14
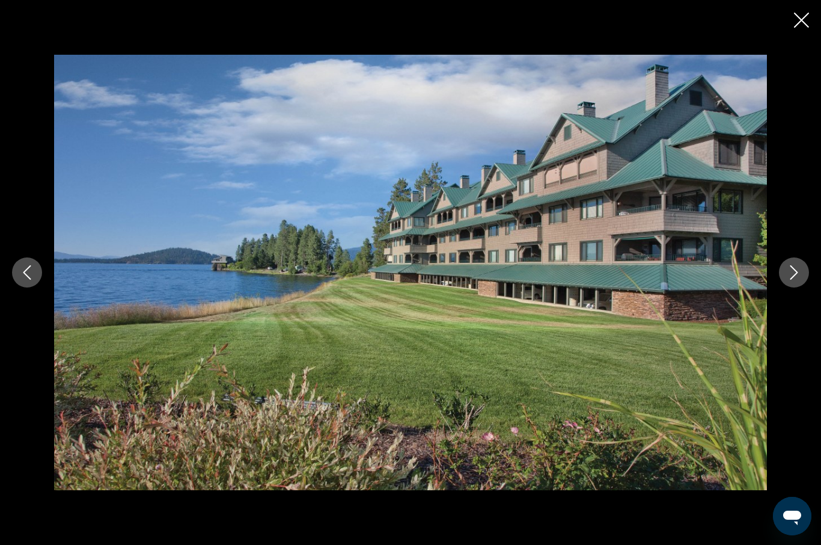
click at [796, 277] on icon "Next image" at bounding box center [794, 272] width 14 height 14
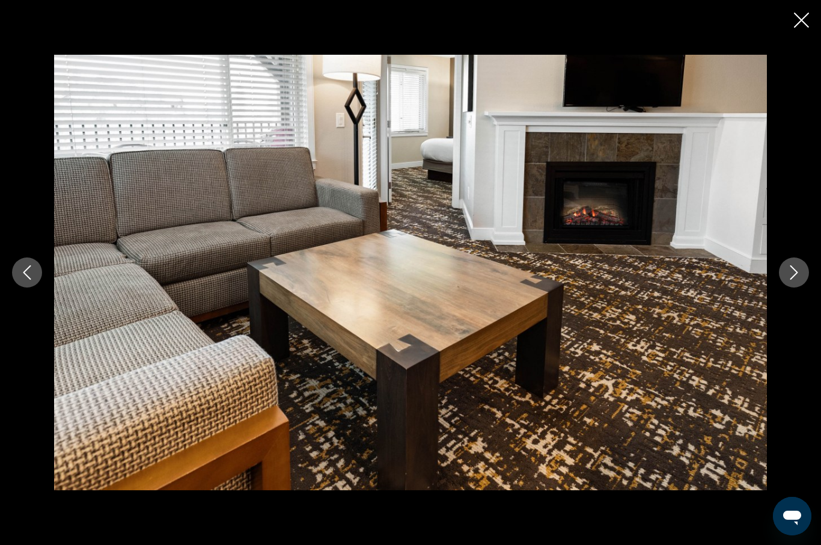
click at [796, 277] on icon "Next image" at bounding box center [794, 272] width 14 height 14
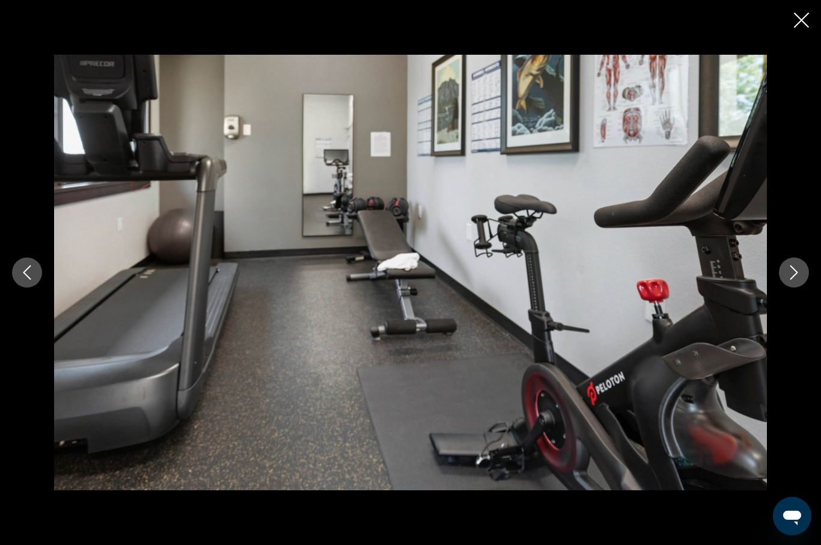
click at [805, 20] on icon "Close slideshow" at bounding box center [801, 20] width 15 height 15
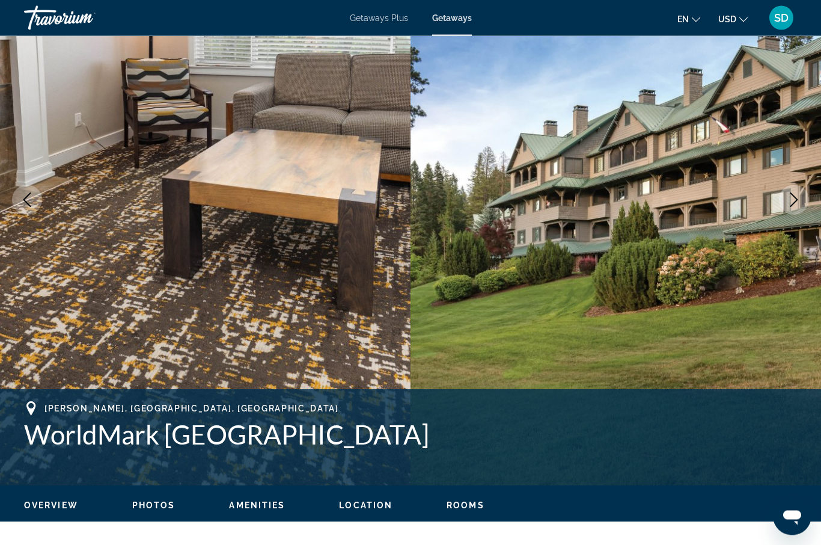
scroll to position [0, 0]
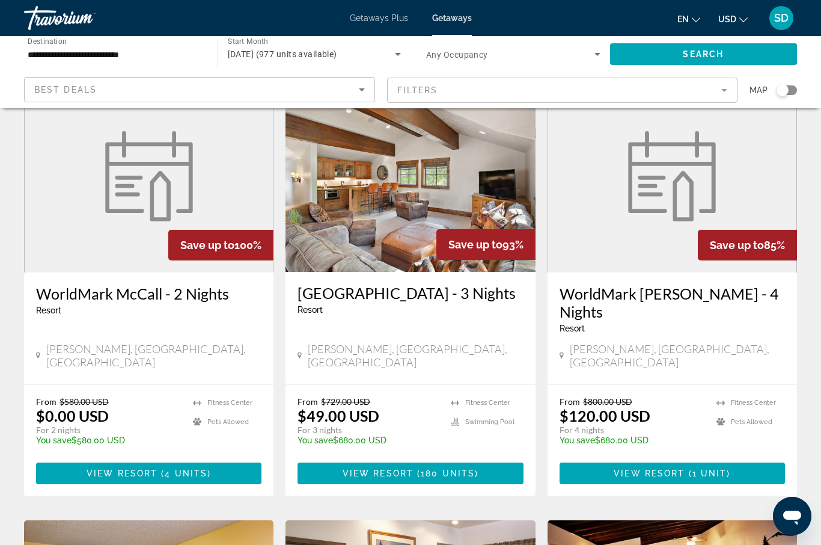
scroll to position [70, 0]
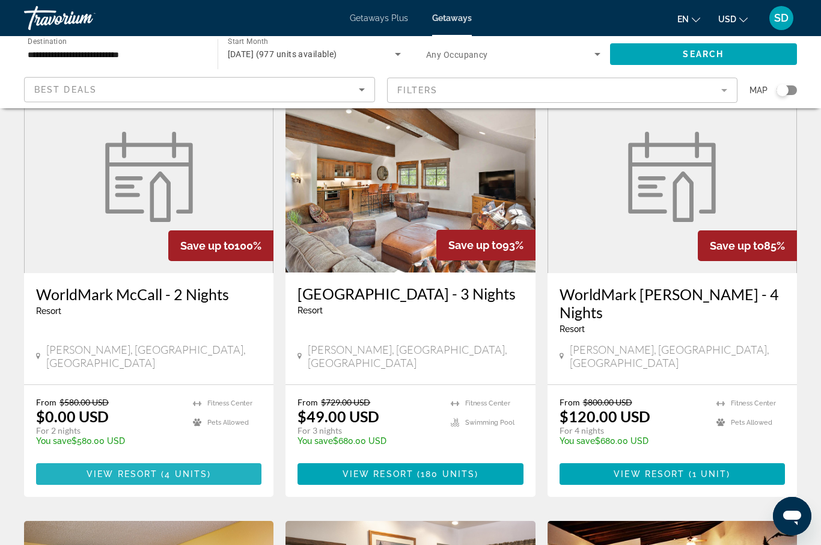
click at [168, 469] on span "4 units" at bounding box center [186, 474] width 43 height 10
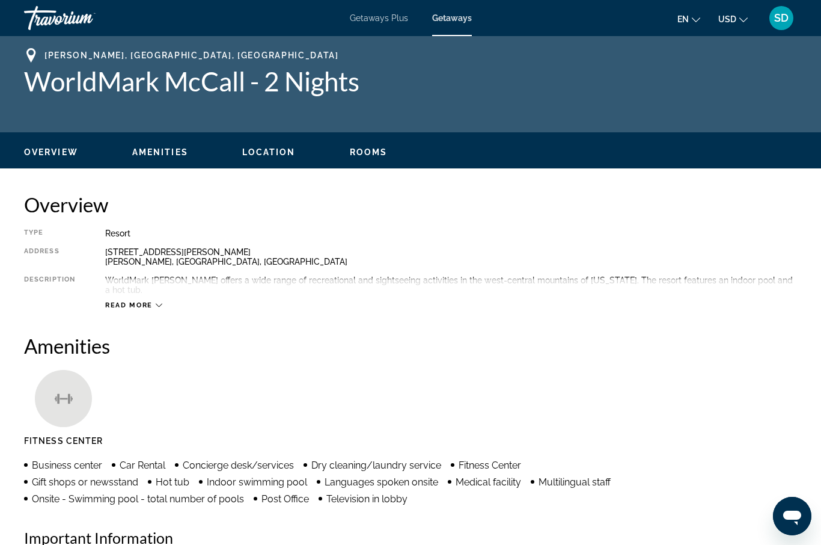
scroll to position [5, 0]
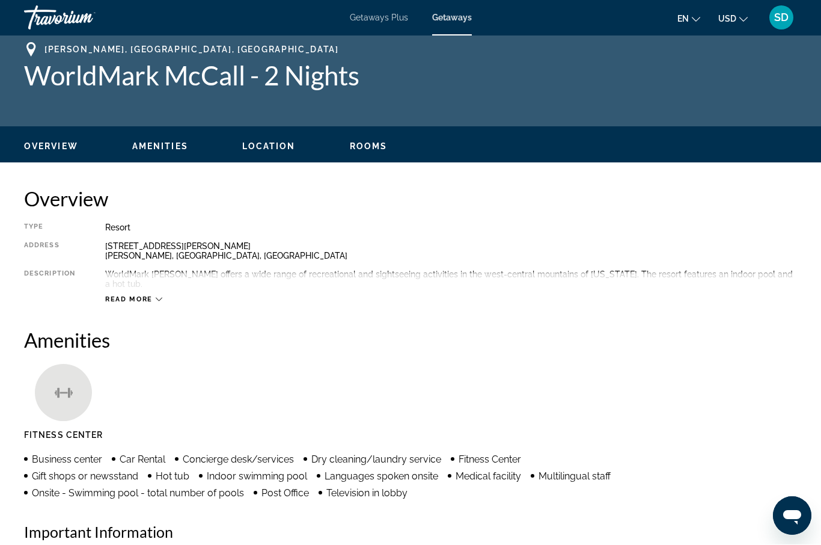
click at [150, 296] on span "Read more" at bounding box center [128, 300] width 47 height 8
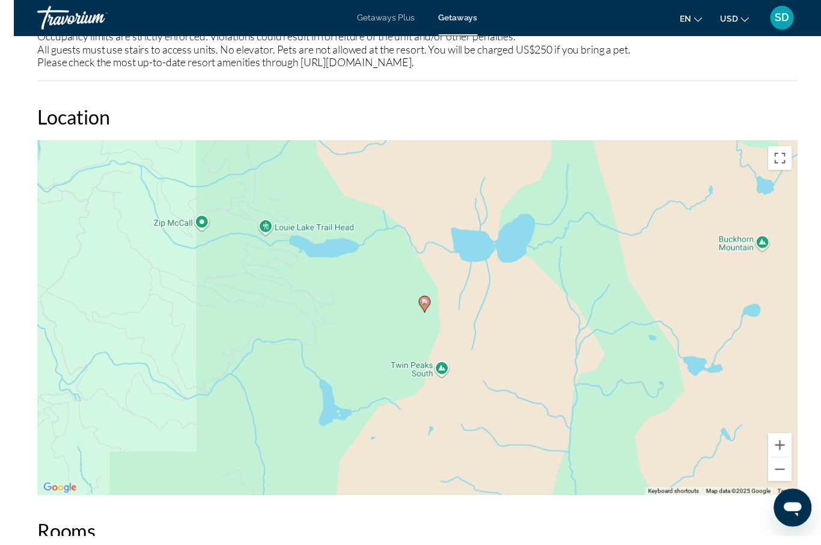
scroll to position [968, 0]
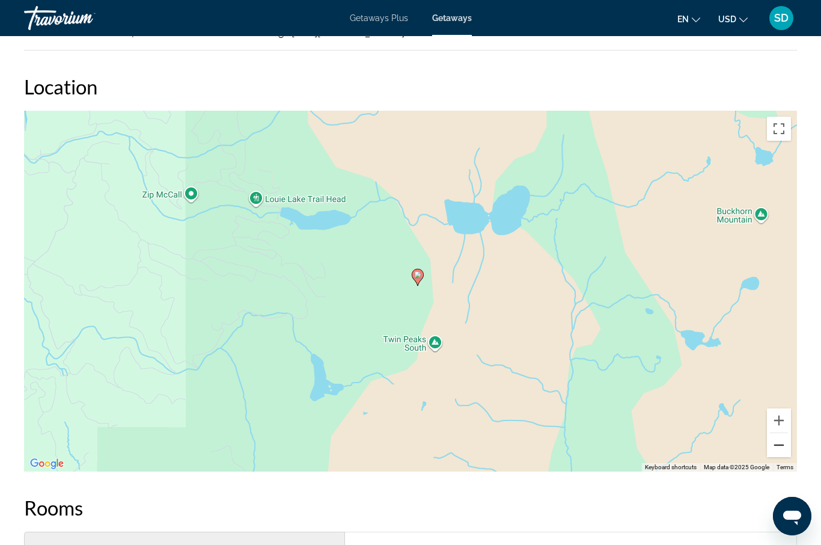
click at [783, 438] on button "Zoom out" at bounding box center [779, 445] width 24 height 24
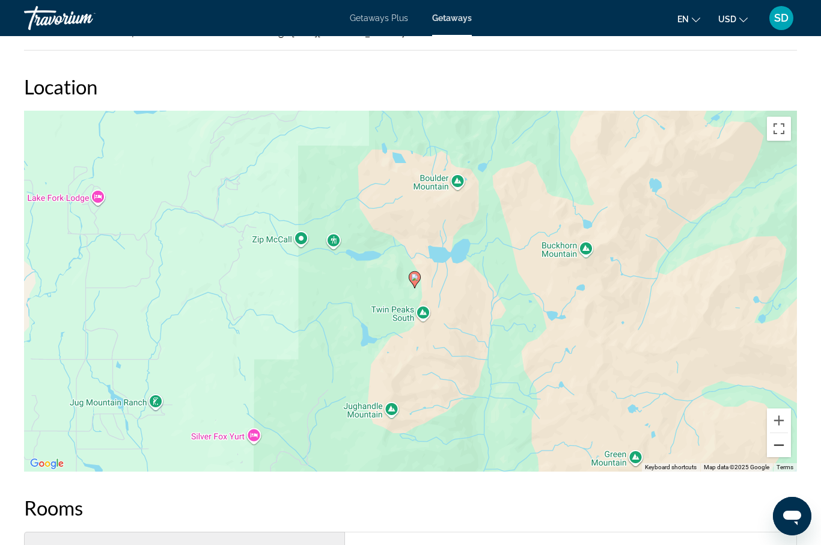
click at [780, 443] on button "Zoom out" at bounding box center [779, 445] width 24 height 24
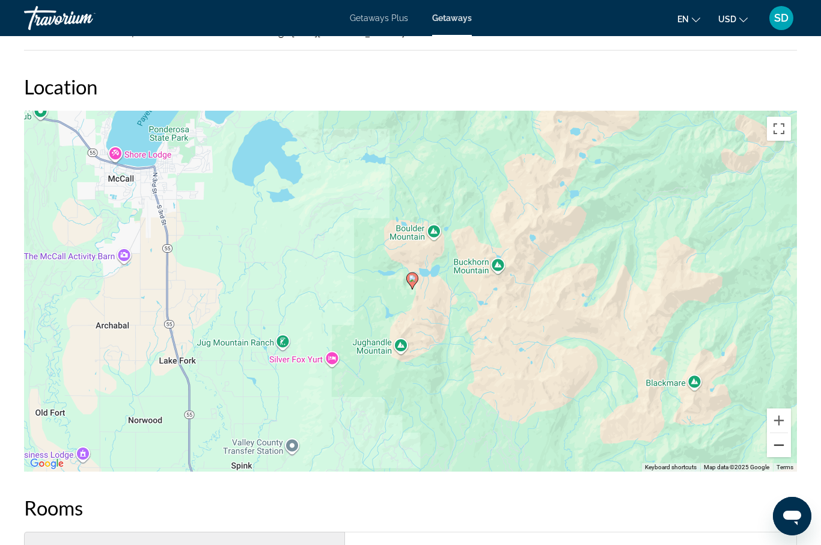
click at [777, 442] on button "Zoom out" at bounding box center [779, 445] width 24 height 24
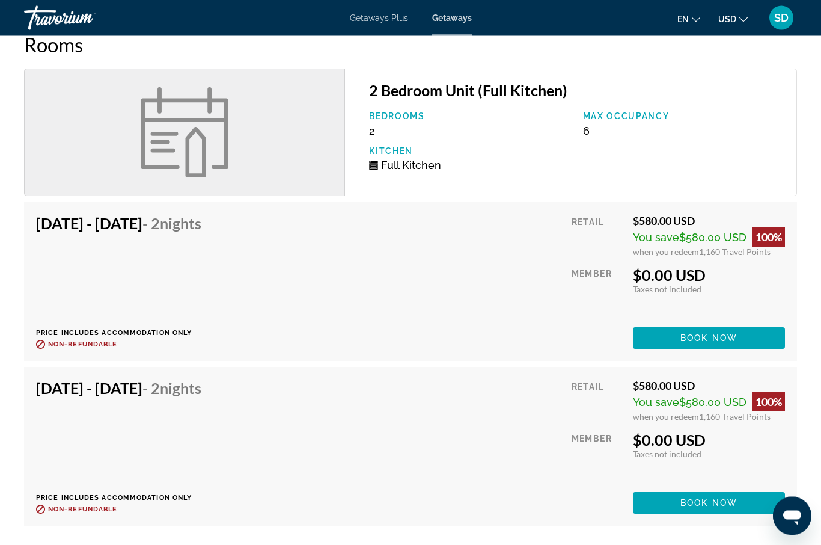
scroll to position [1431, 0]
click at [736, 323] on span "Main content" at bounding box center [709, 337] width 152 height 29
